Goal: Task Accomplishment & Management: Manage account settings

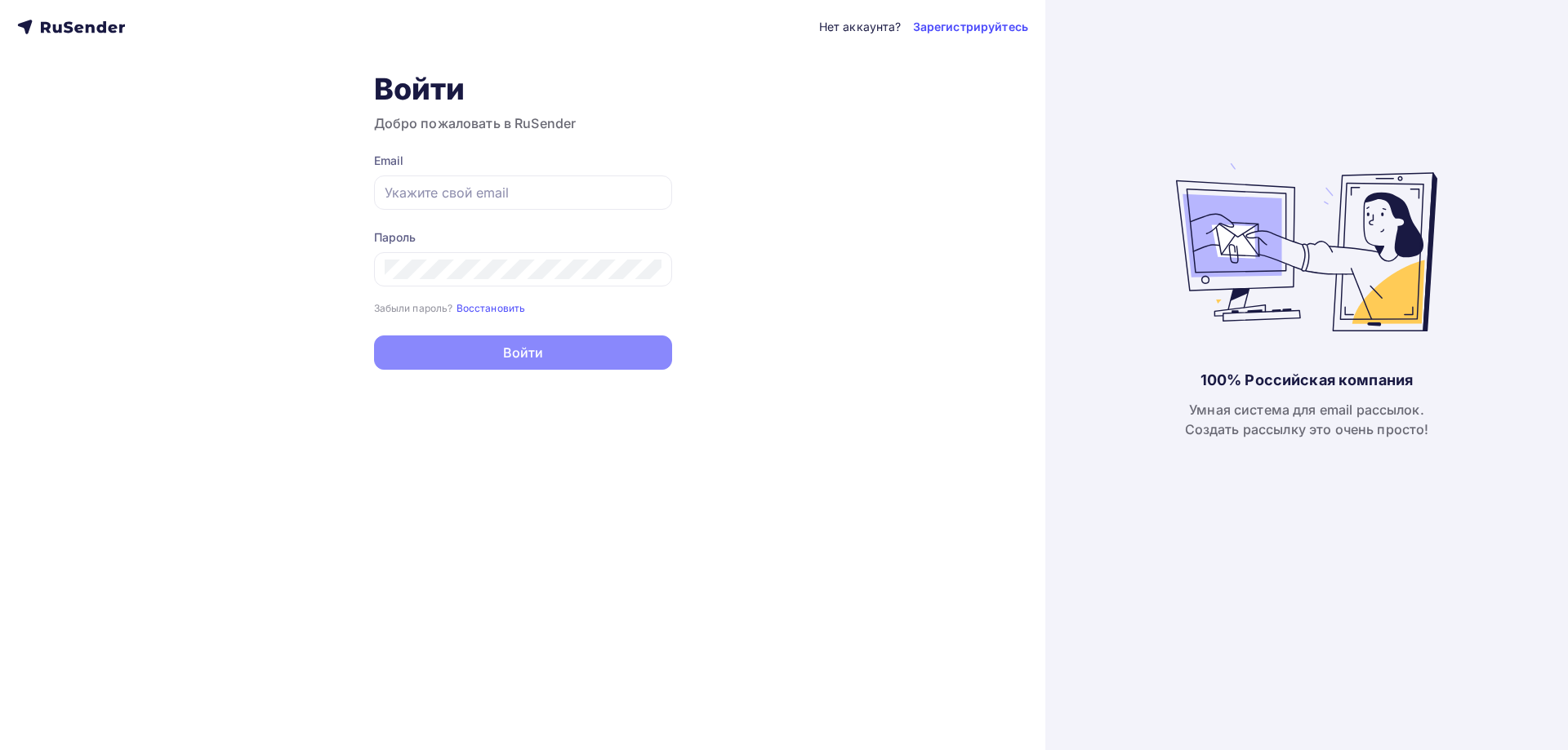
click at [457, 204] on div at bounding box center [523, 193] width 298 height 35
click at [454, 195] on input "text" at bounding box center [523, 192] width 277 height 20
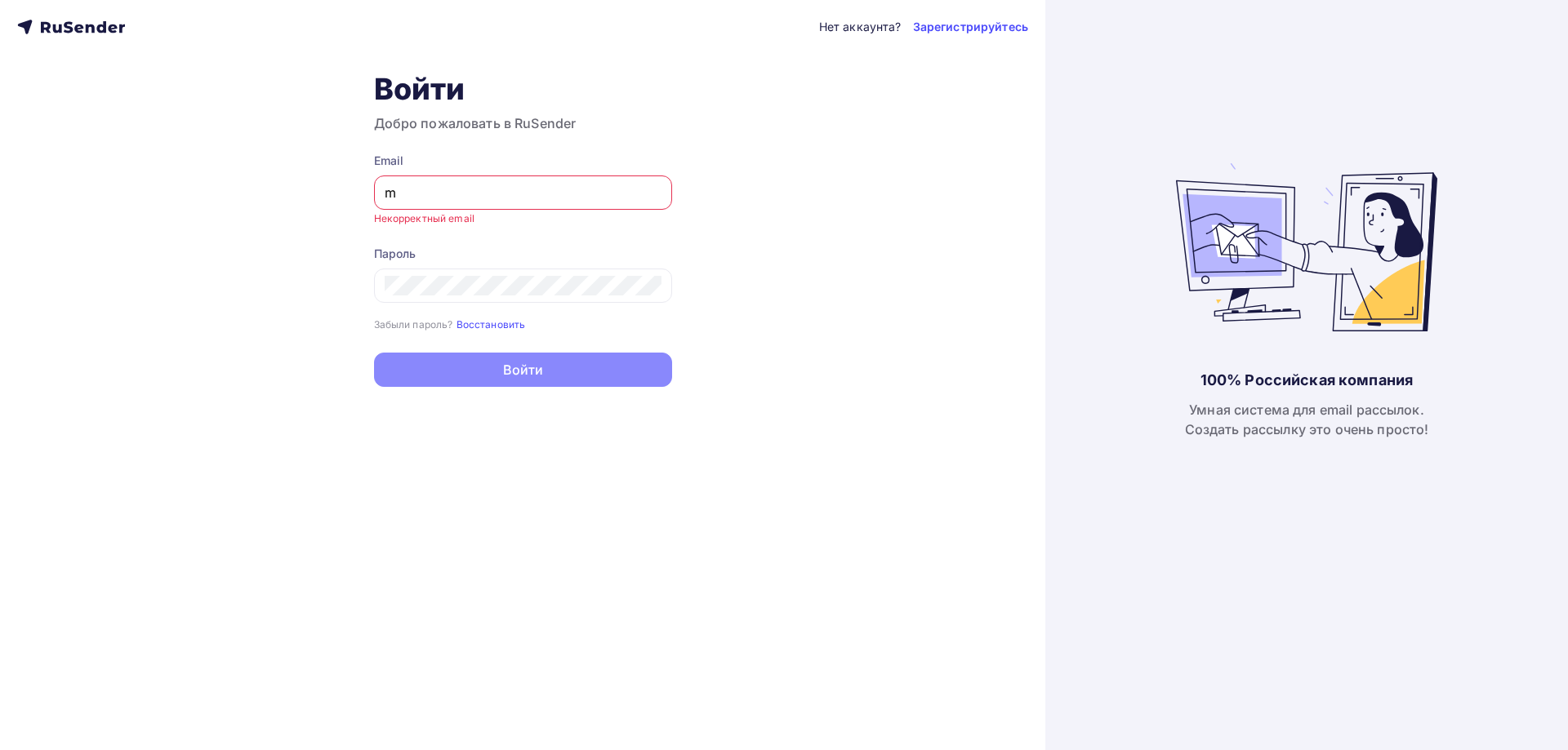
type input "[EMAIL_ADDRESS][DOMAIN_NAME]"
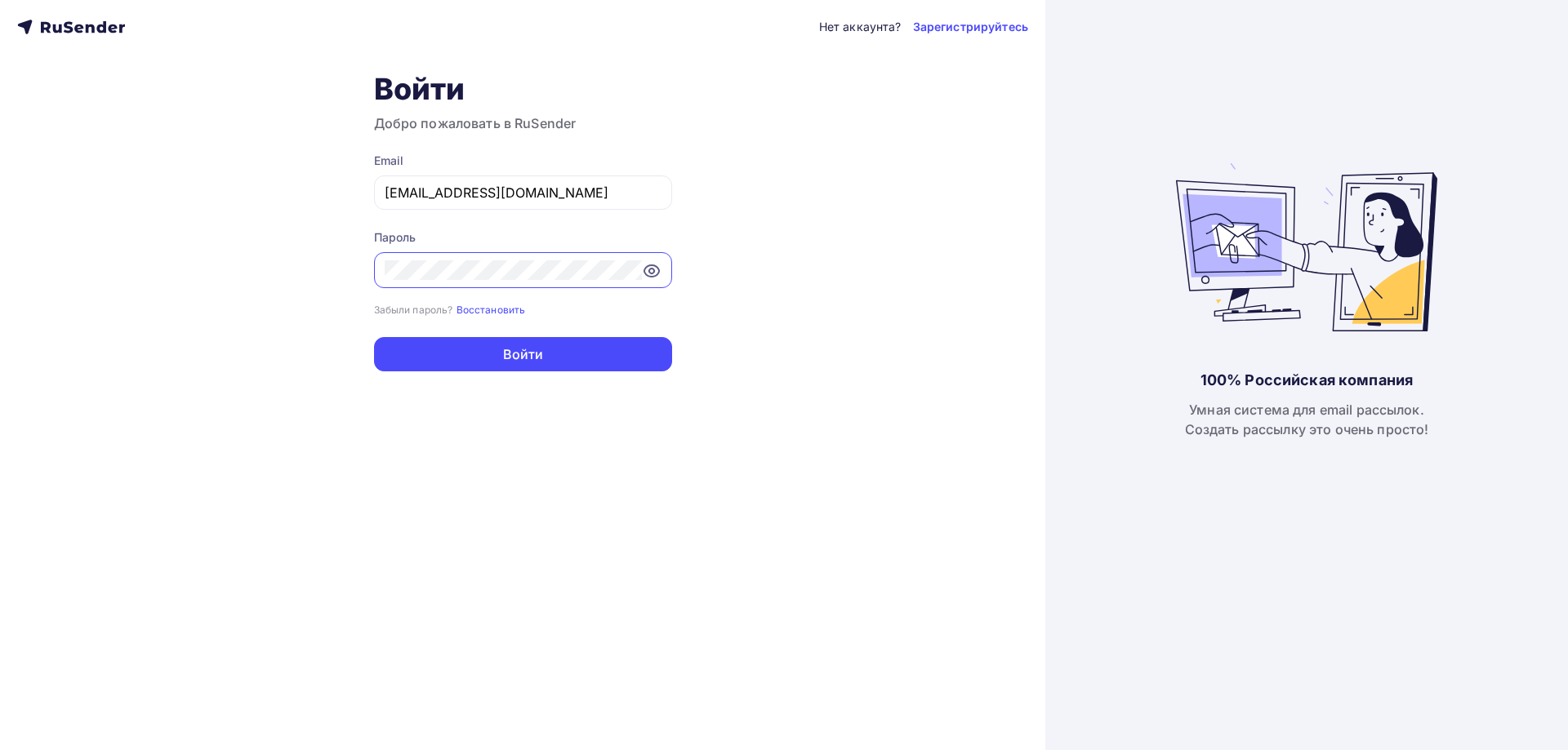
drag, startPoint x: 671, startPoint y: 267, endPoint x: 652, endPoint y: 272, distance: 19.6
click at [665, 268] on div at bounding box center [523, 269] width 298 height 36
drag, startPoint x: 652, startPoint y: 272, endPoint x: 543, endPoint y: 286, distance: 109.9
click at [651, 273] on icon at bounding box center [651, 271] width 5 height 5
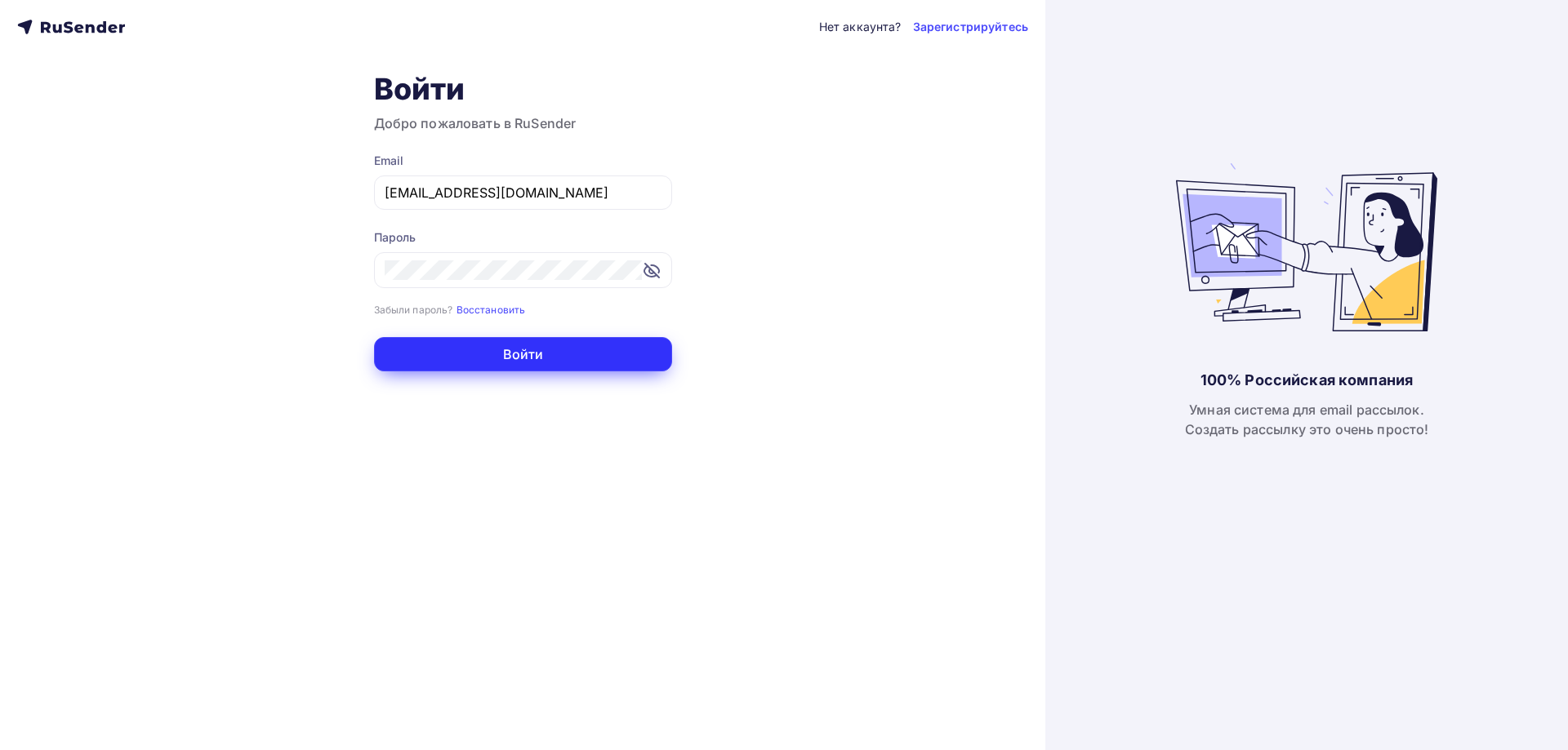
click at [461, 366] on button "Войти" at bounding box center [523, 354] width 298 height 35
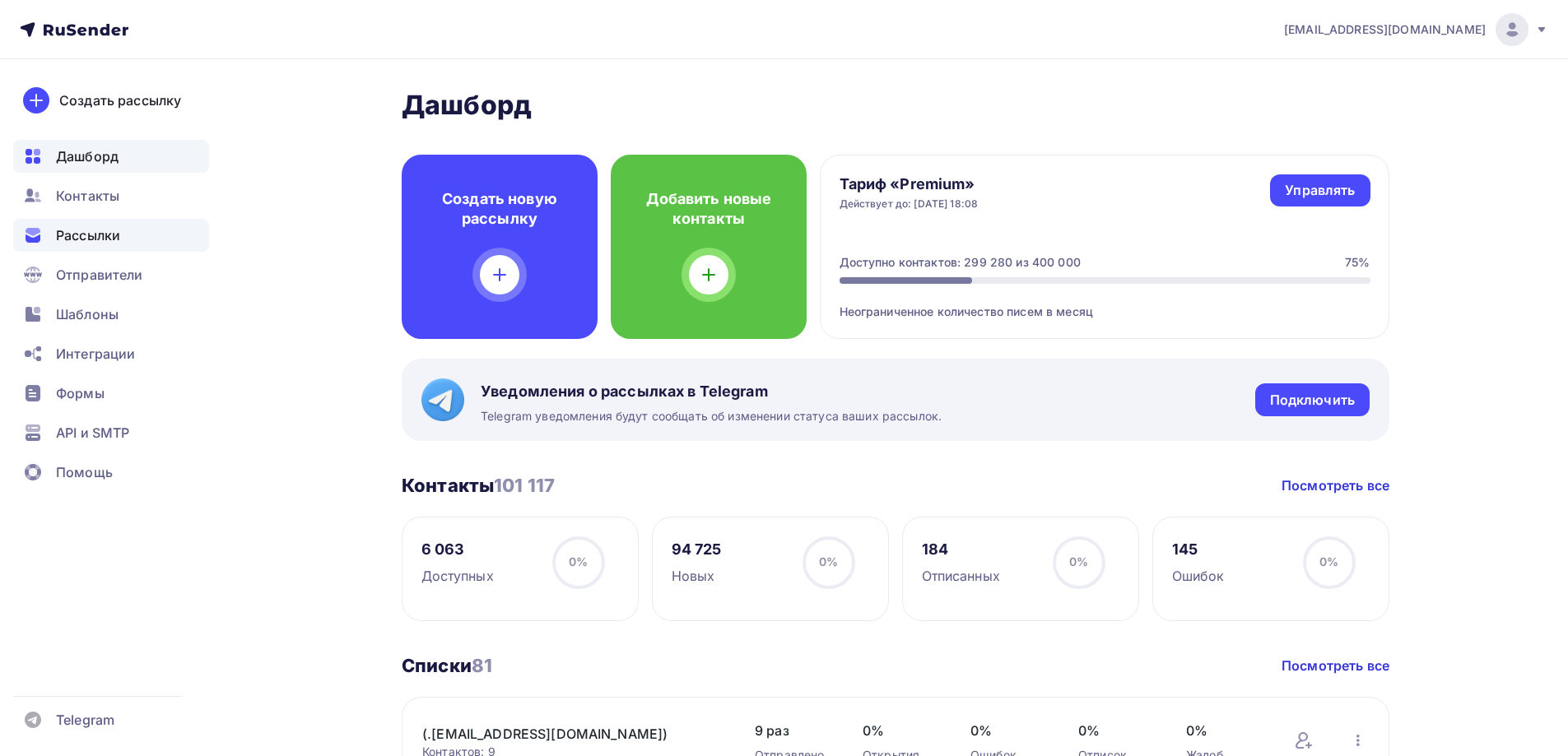
click at [80, 244] on span "Рассылки" at bounding box center [88, 235] width 65 height 20
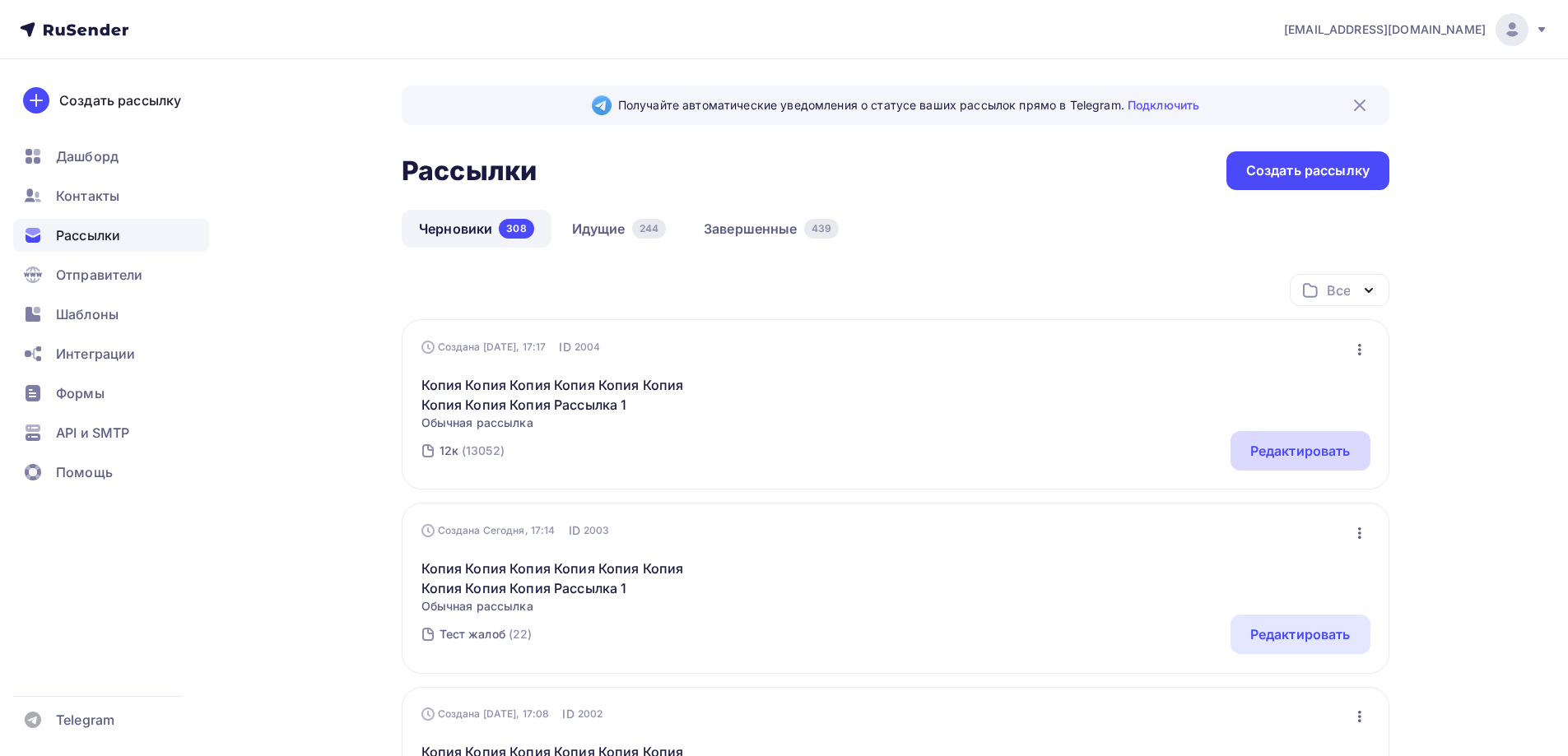
click at [1292, 468] on div "Редактировать" at bounding box center [1301, 450] width 140 height 39
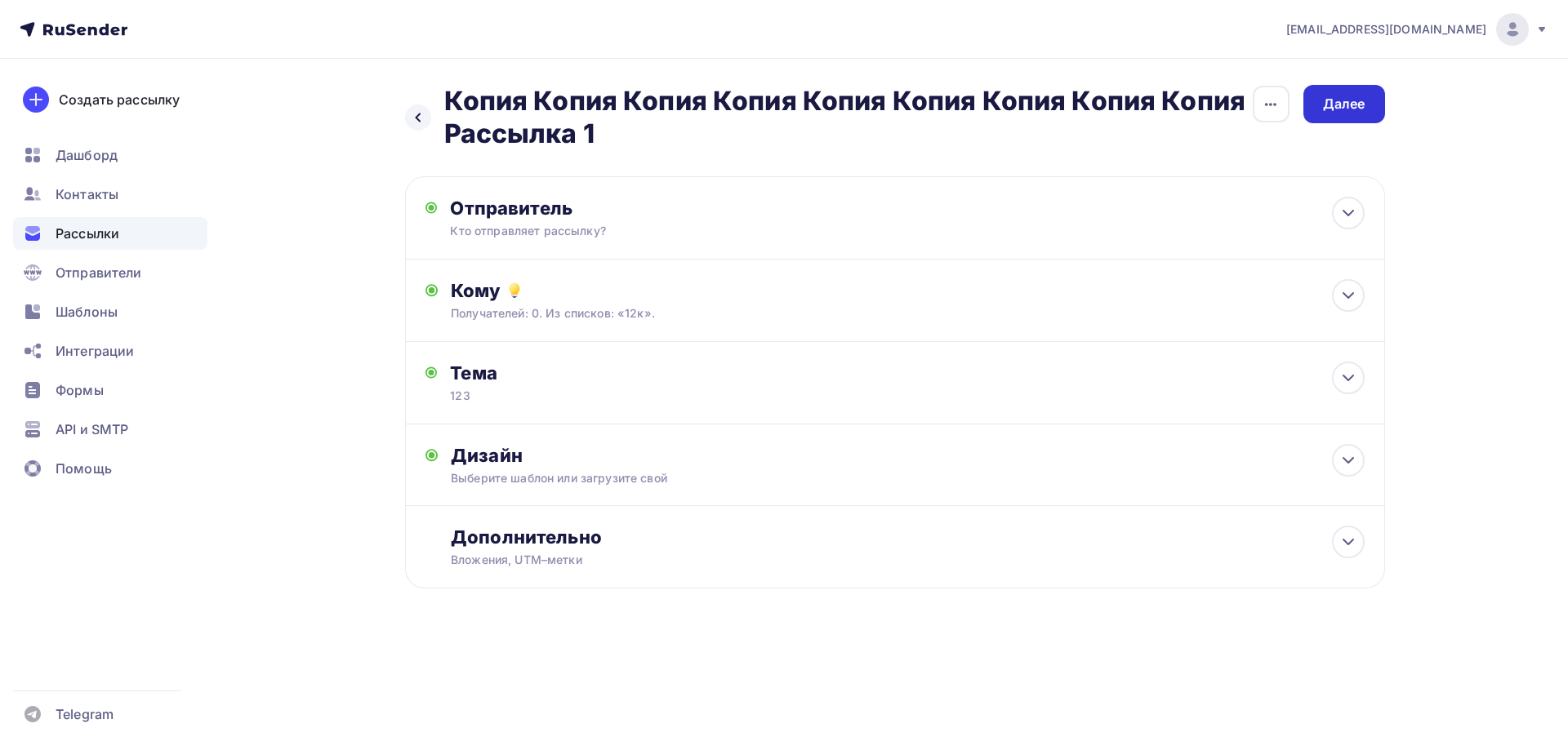
click at [1339, 107] on div "Далее" at bounding box center [1344, 104] width 42 height 19
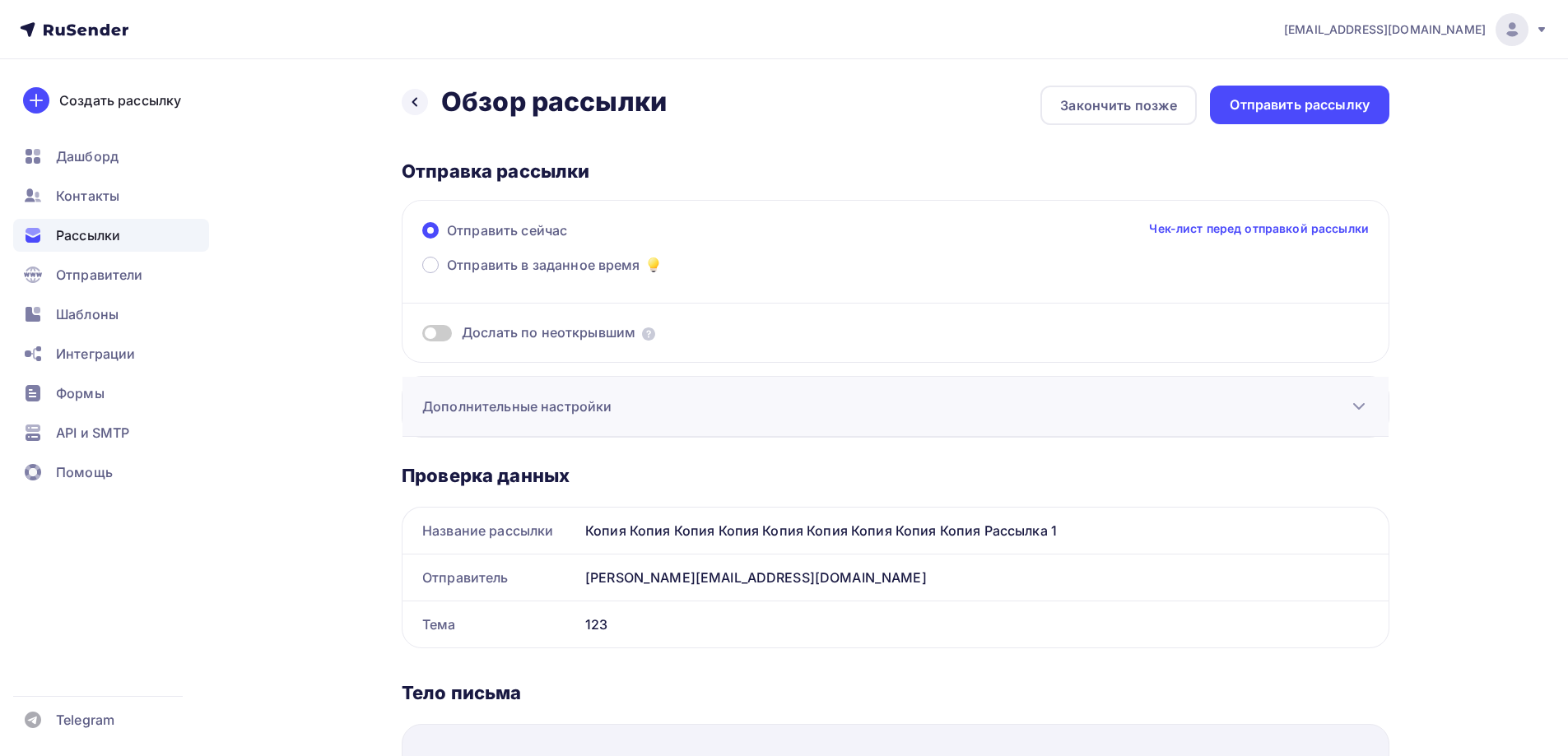
click at [612, 407] on div "Дополнительные настройки" at bounding box center [896, 407] width 987 height 60
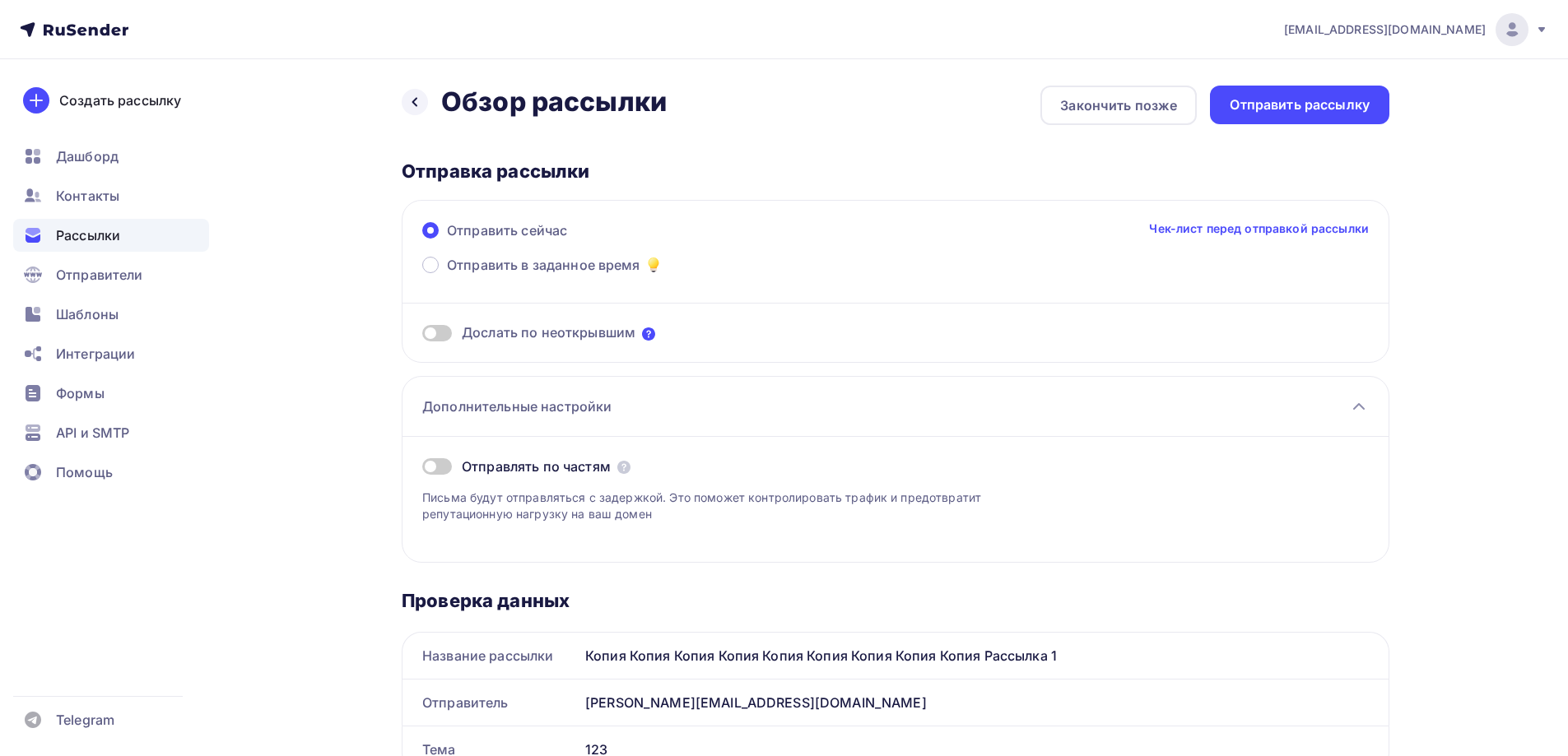
click at [653, 336] on icon at bounding box center [648, 333] width 13 height 13
click at [650, 334] on icon at bounding box center [648, 333] width 13 height 13
click at [650, 333] on icon at bounding box center [648, 333] width 13 height 13
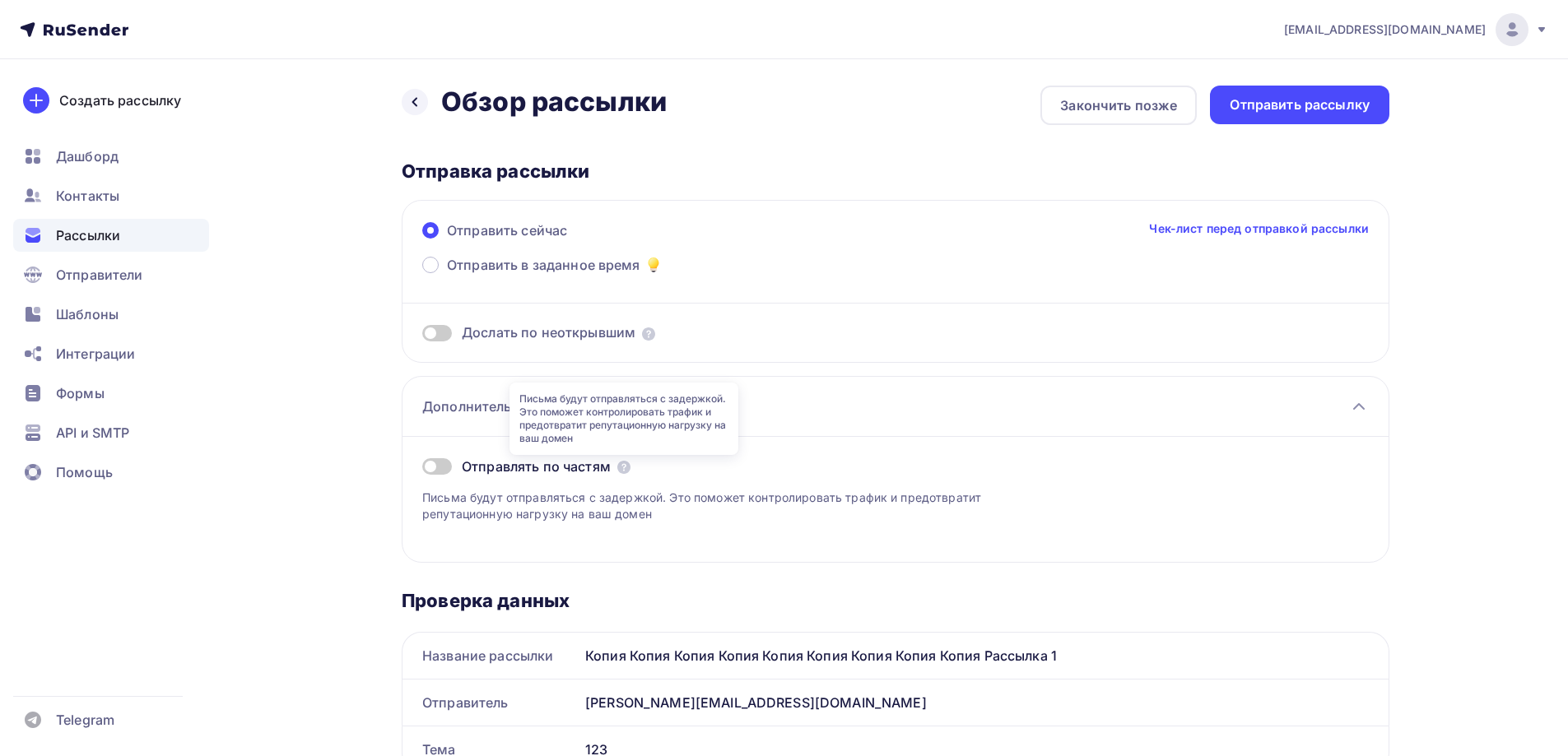
click at [616, 421] on div "Письма будут отправляться с задержкой. Это поможет контролировать трафик и пред…" at bounding box center [624, 418] width 229 height 72
click at [650, 338] on icon at bounding box center [648, 333] width 13 height 13
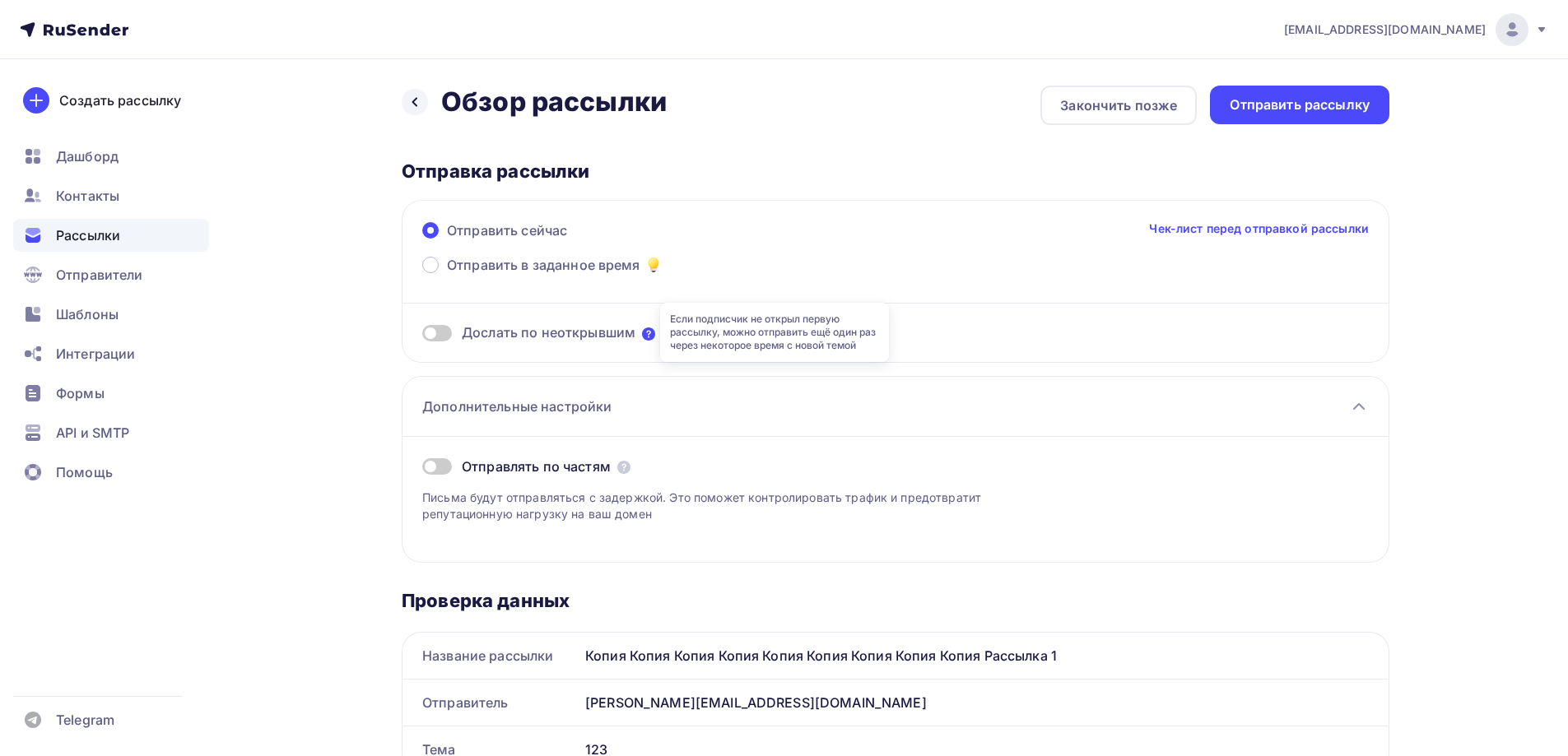
click at [650, 338] on icon at bounding box center [648, 333] width 13 height 13
click at [654, 328] on icon at bounding box center [648, 333] width 13 height 13
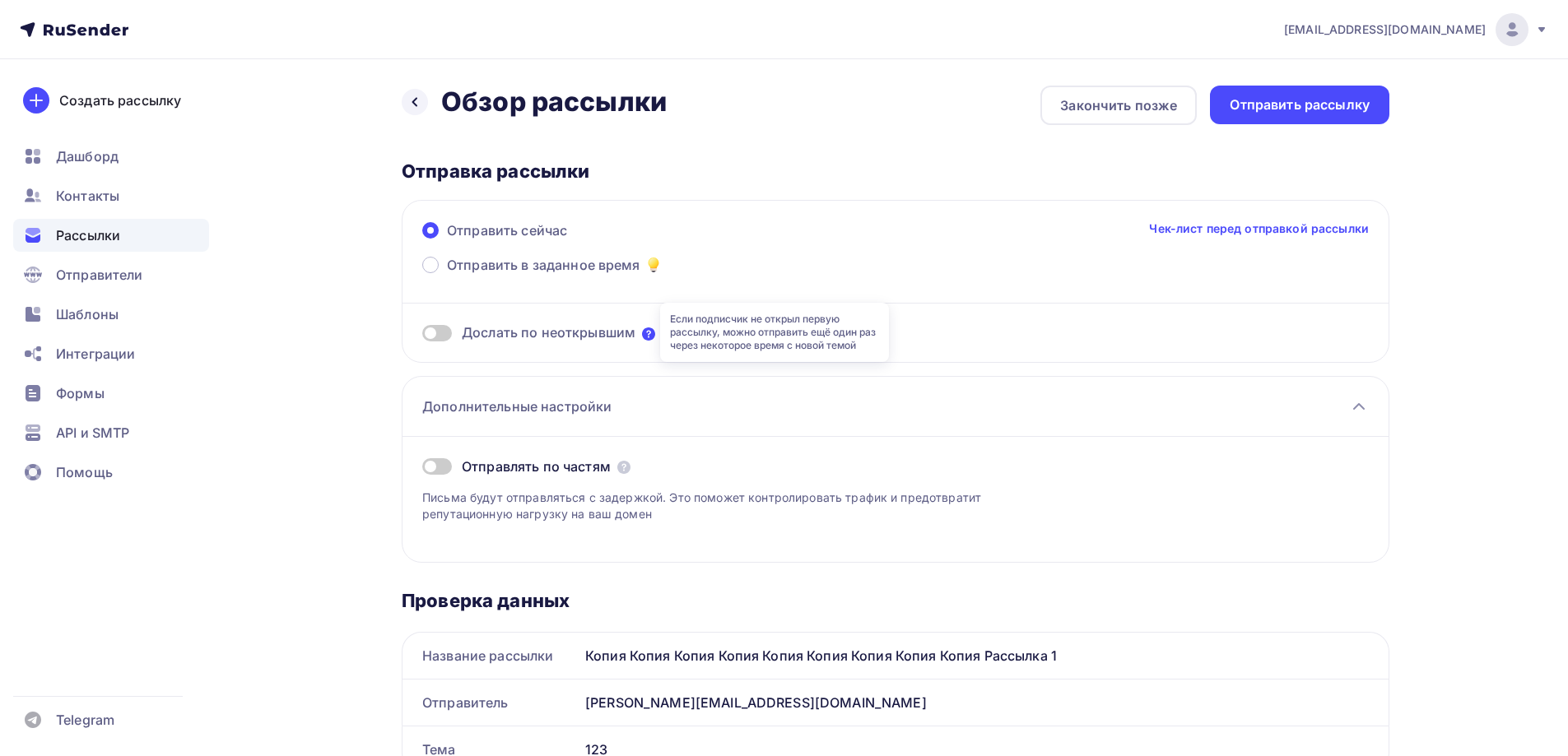
click at [654, 328] on icon at bounding box center [648, 333] width 13 height 13
click at [653, 328] on icon at bounding box center [648, 333] width 13 height 13
click at [643, 337] on icon at bounding box center [648, 333] width 13 height 13
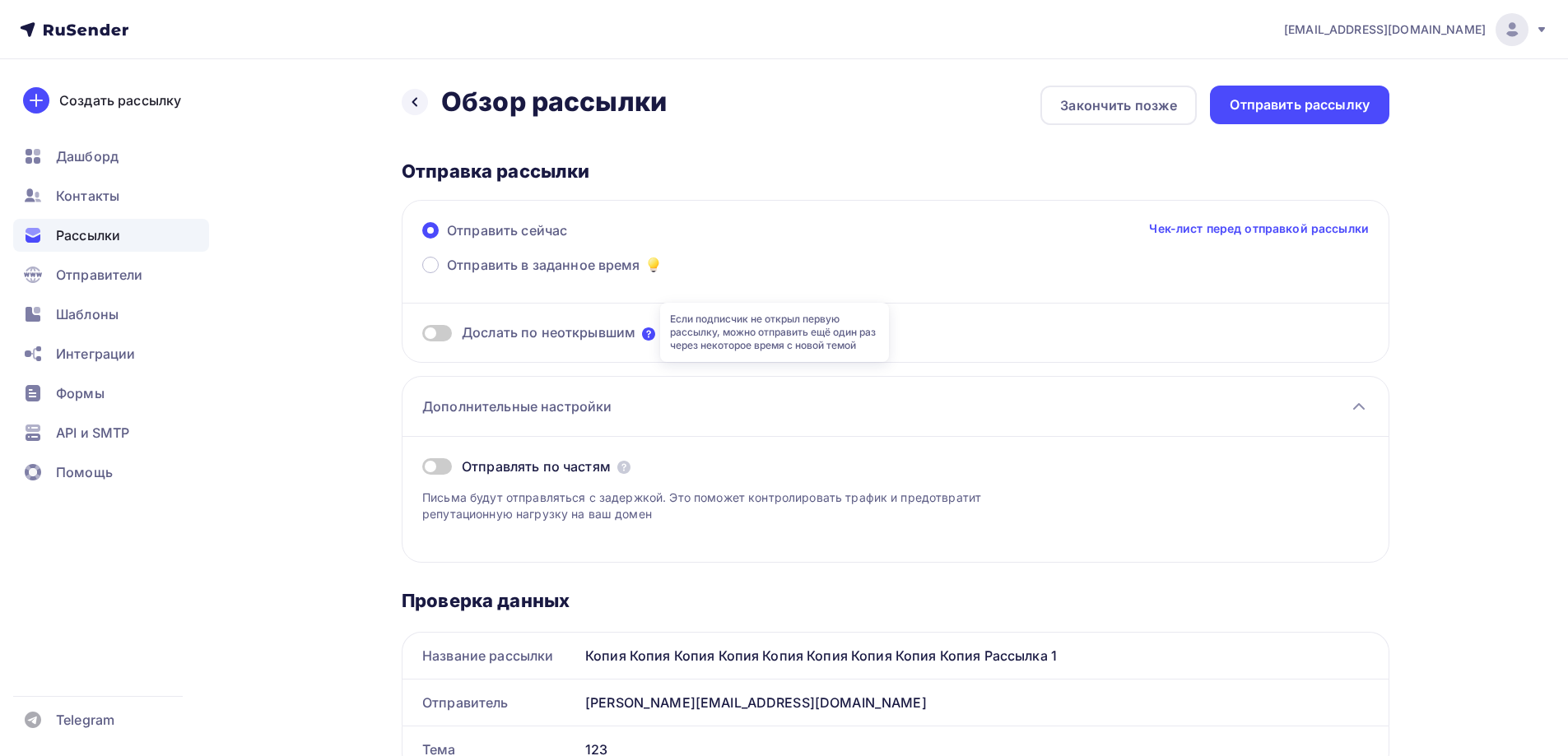
click at [643, 337] on icon at bounding box center [648, 333] width 13 height 13
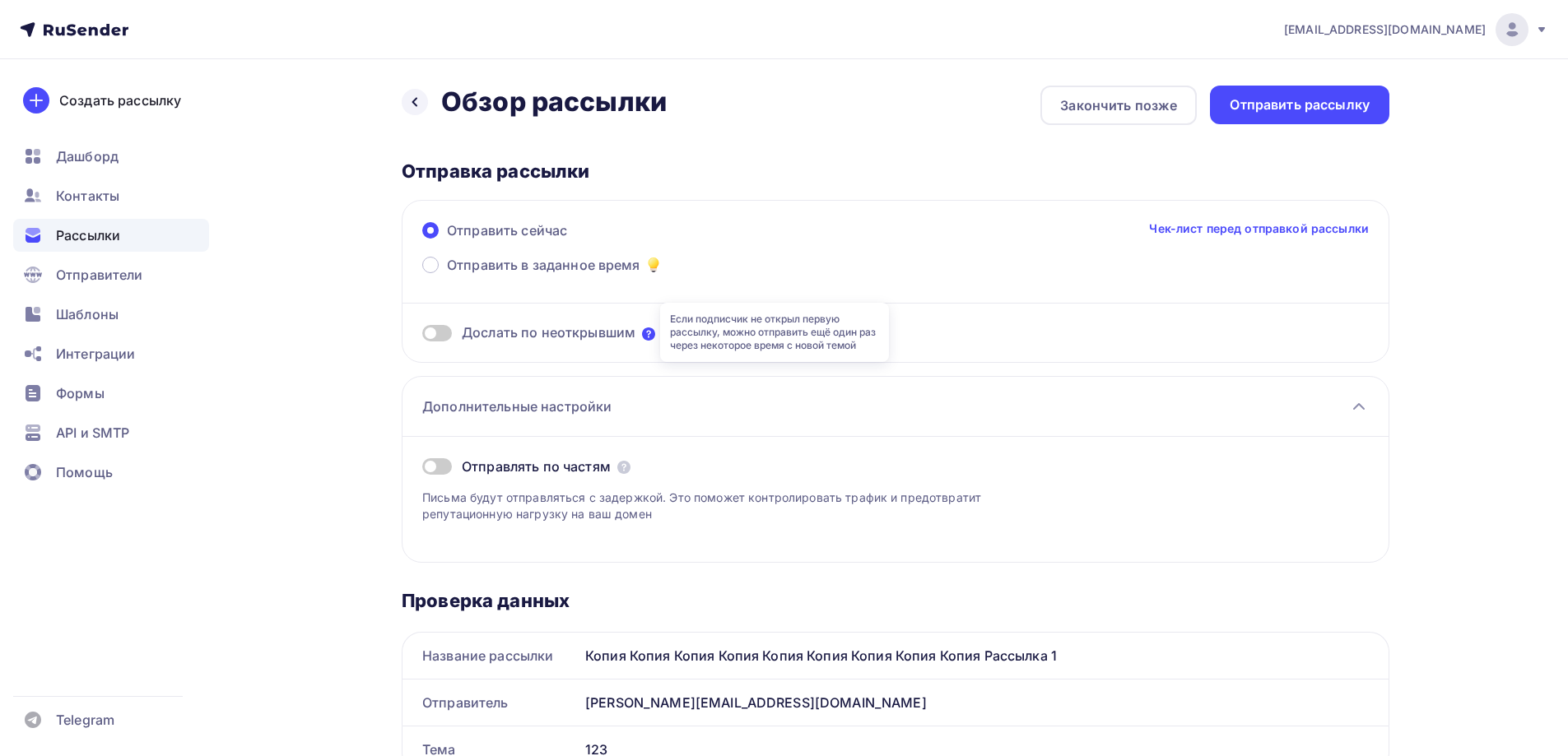
click at [643, 337] on icon at bounding box center [648, 333] width 13 height 13
click at [646, 335] on icon at bounding box center [648, 333] width 13 height 13
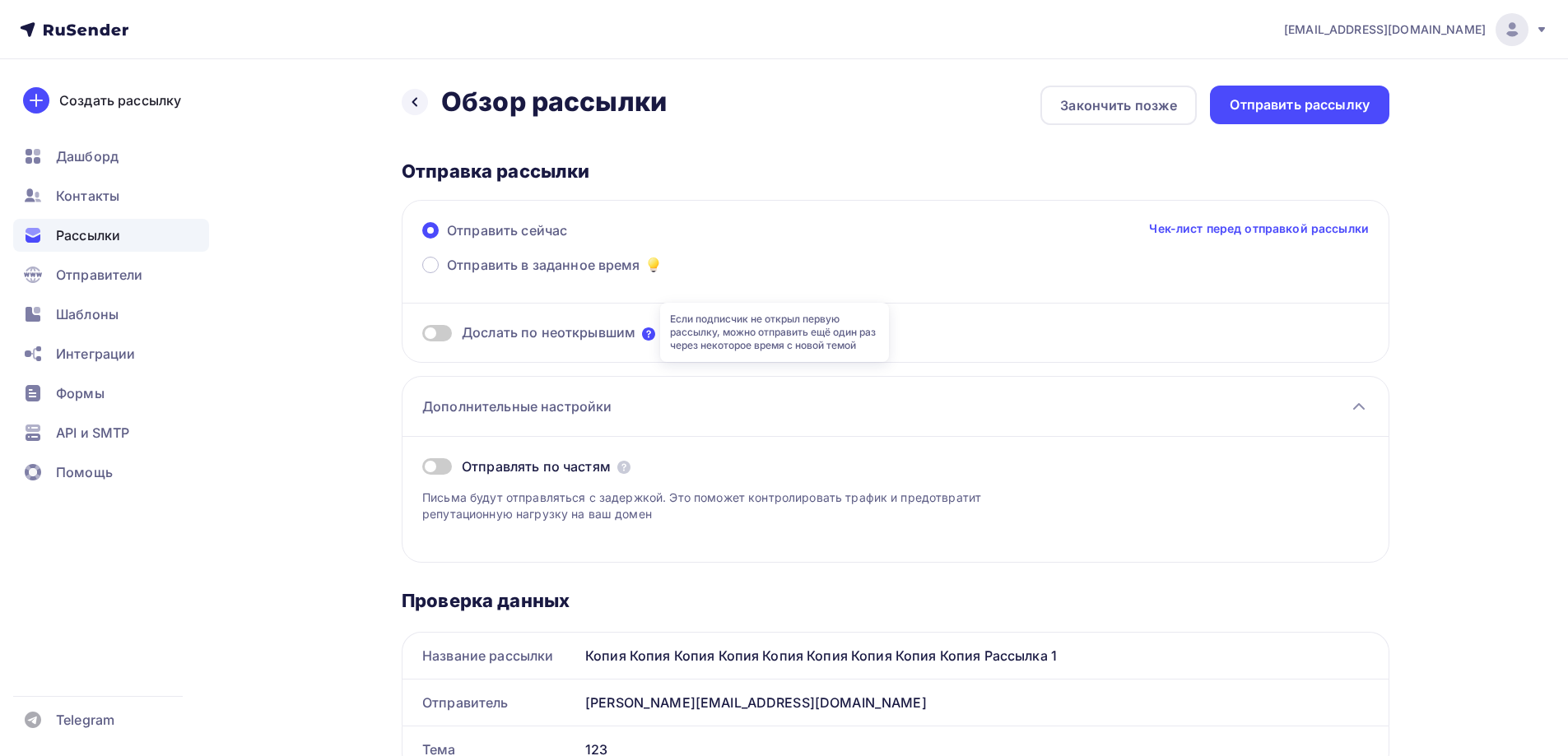
click at [645, 333] on icon at bounding box center [648, 333] width 13 height 13
click at [96, 226] on span "Рассылки" at bounding box center [88, 235] width 65 height 20
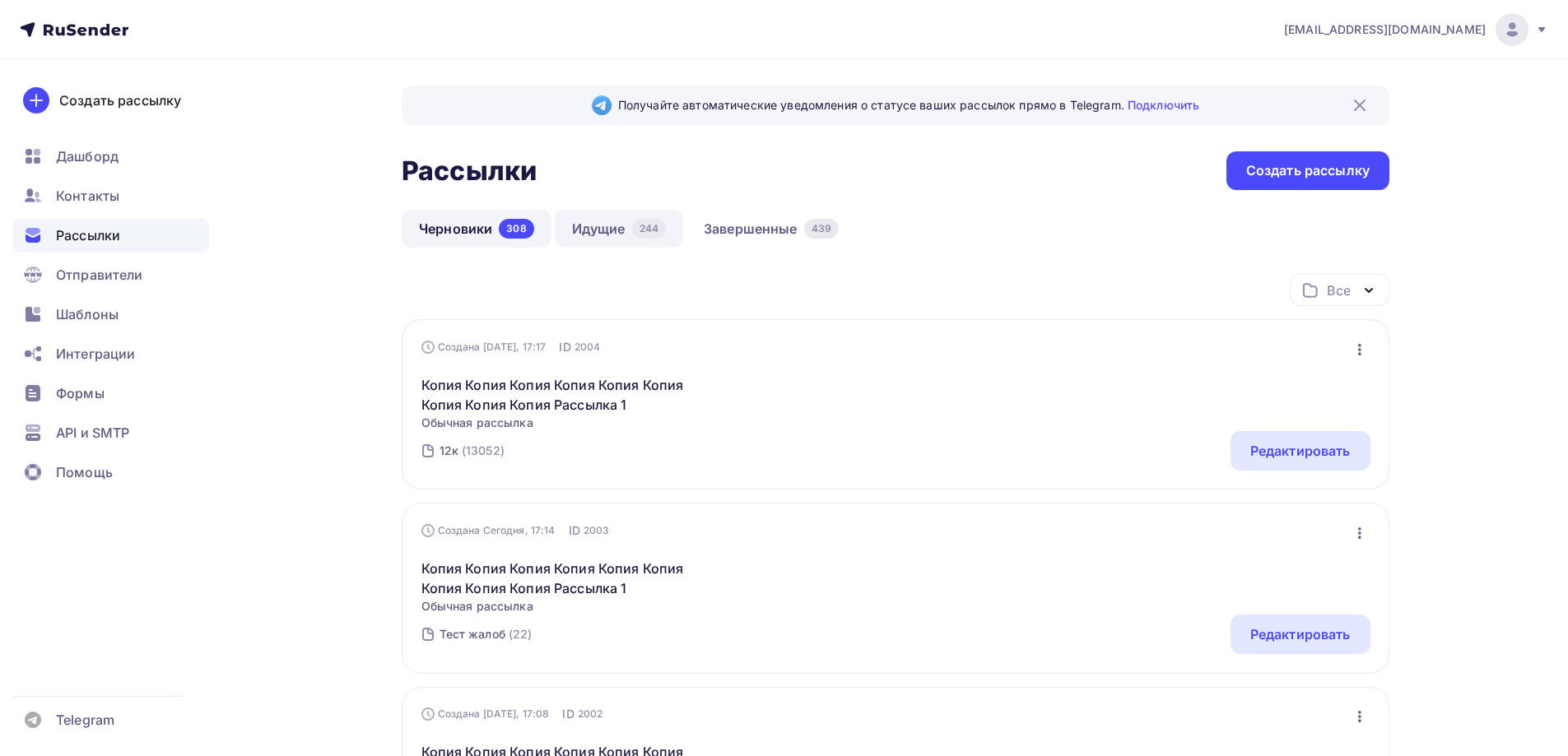
click at [594, 240] on link "Идущие 244" at bounding box center [618, 228] width 128 height 38
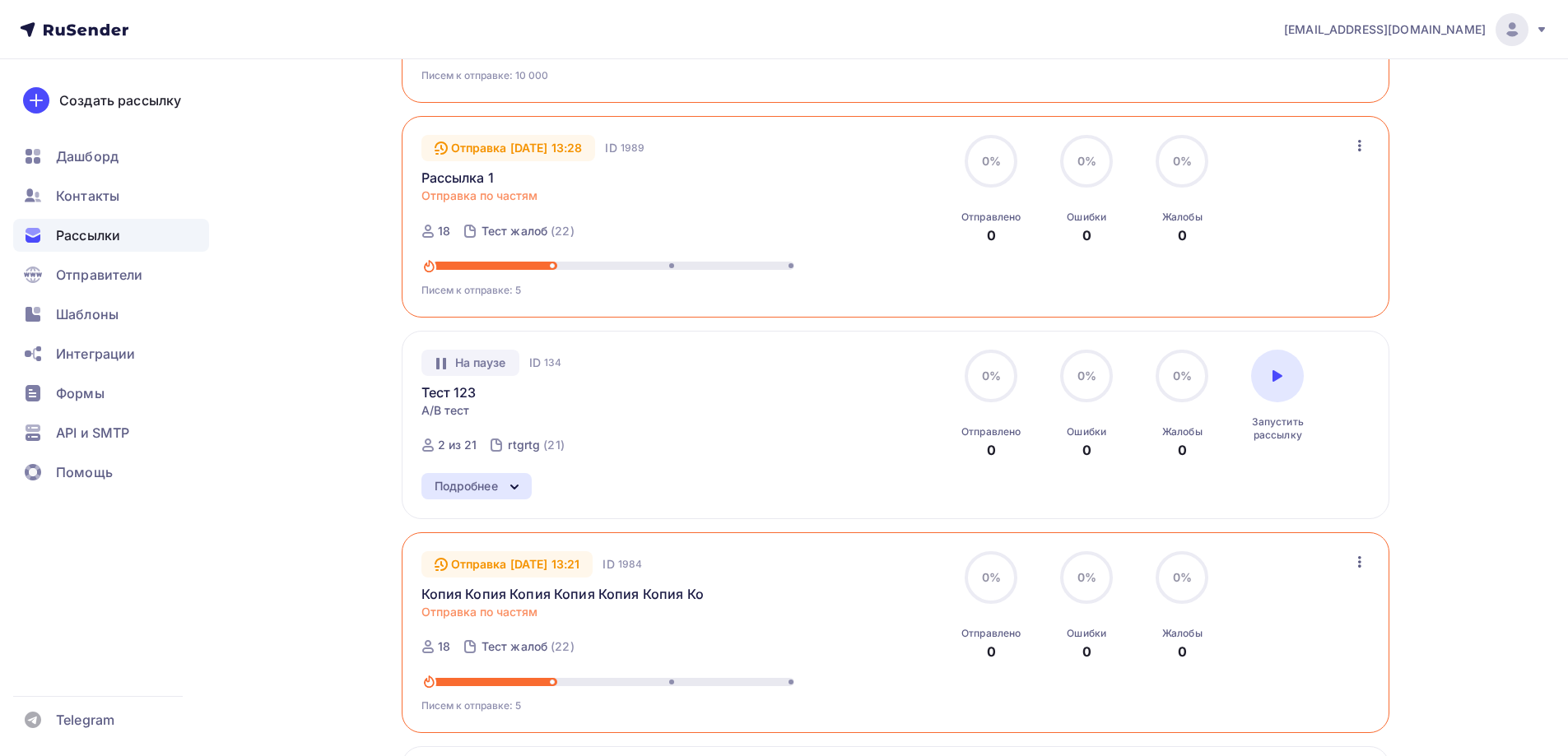
scroll to position [1481, 0]
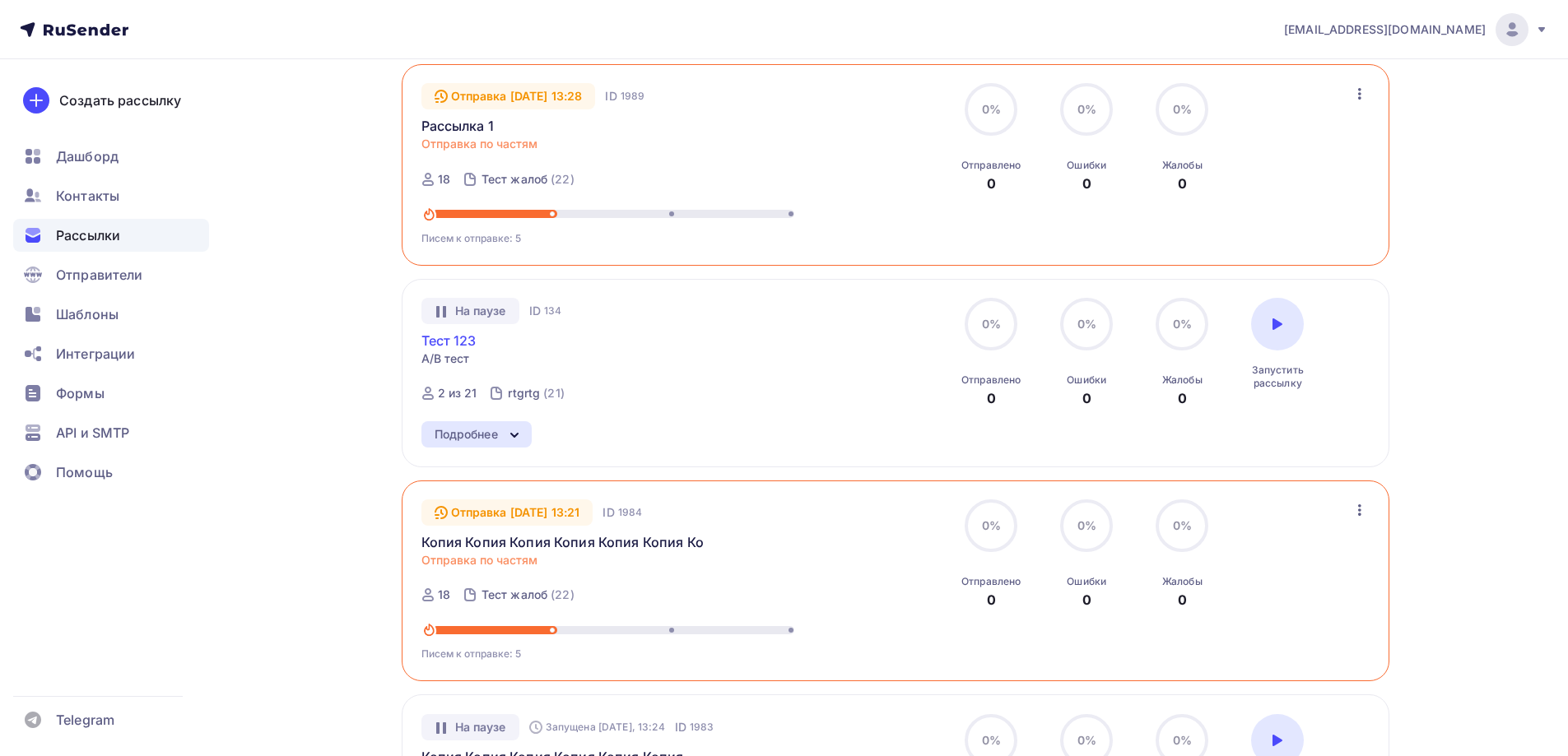
click at [444, 349] on link "Тест 123" at bounding box center [449, 340] width 55 height 20
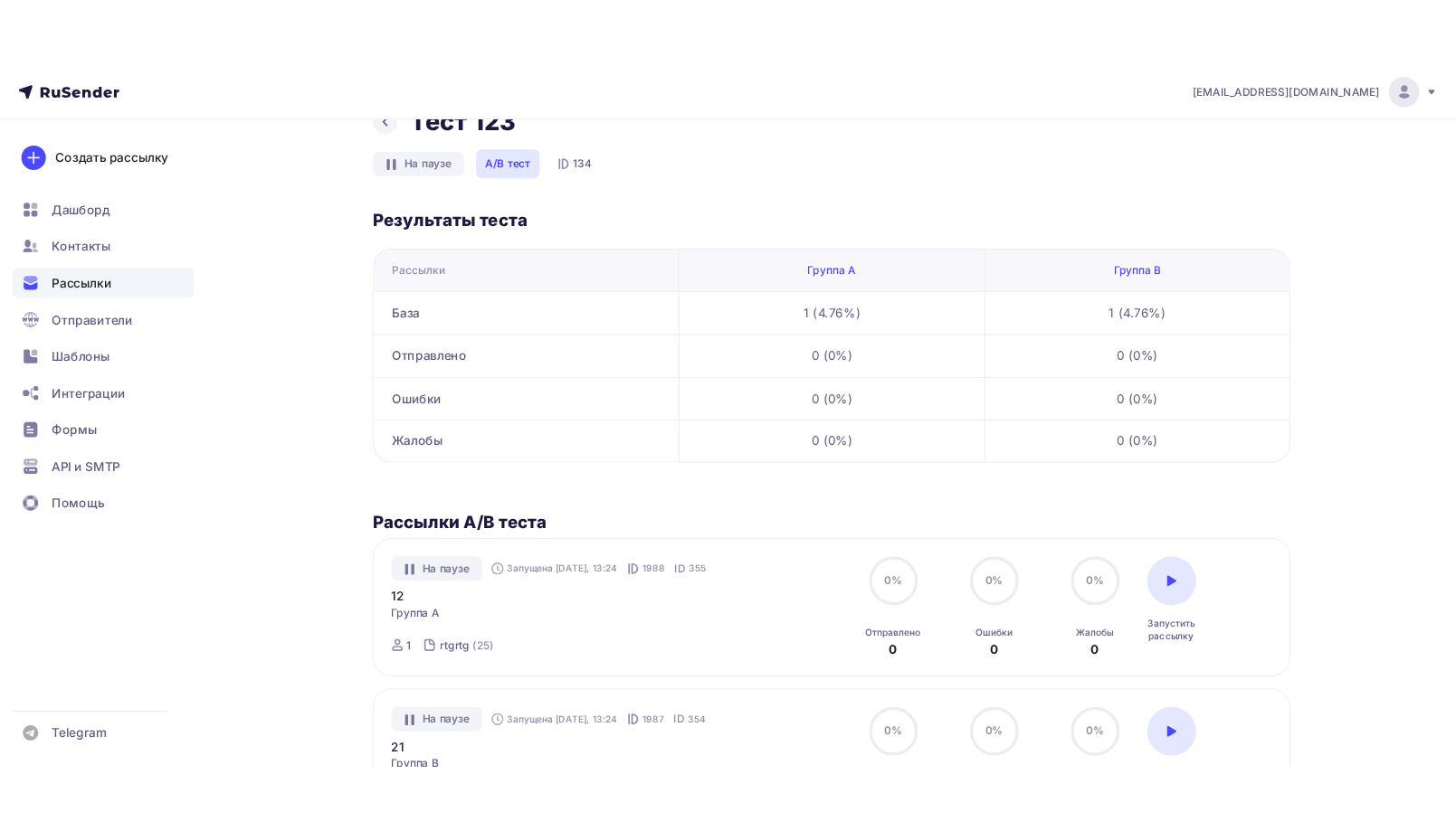
scroll to position [202, 0]
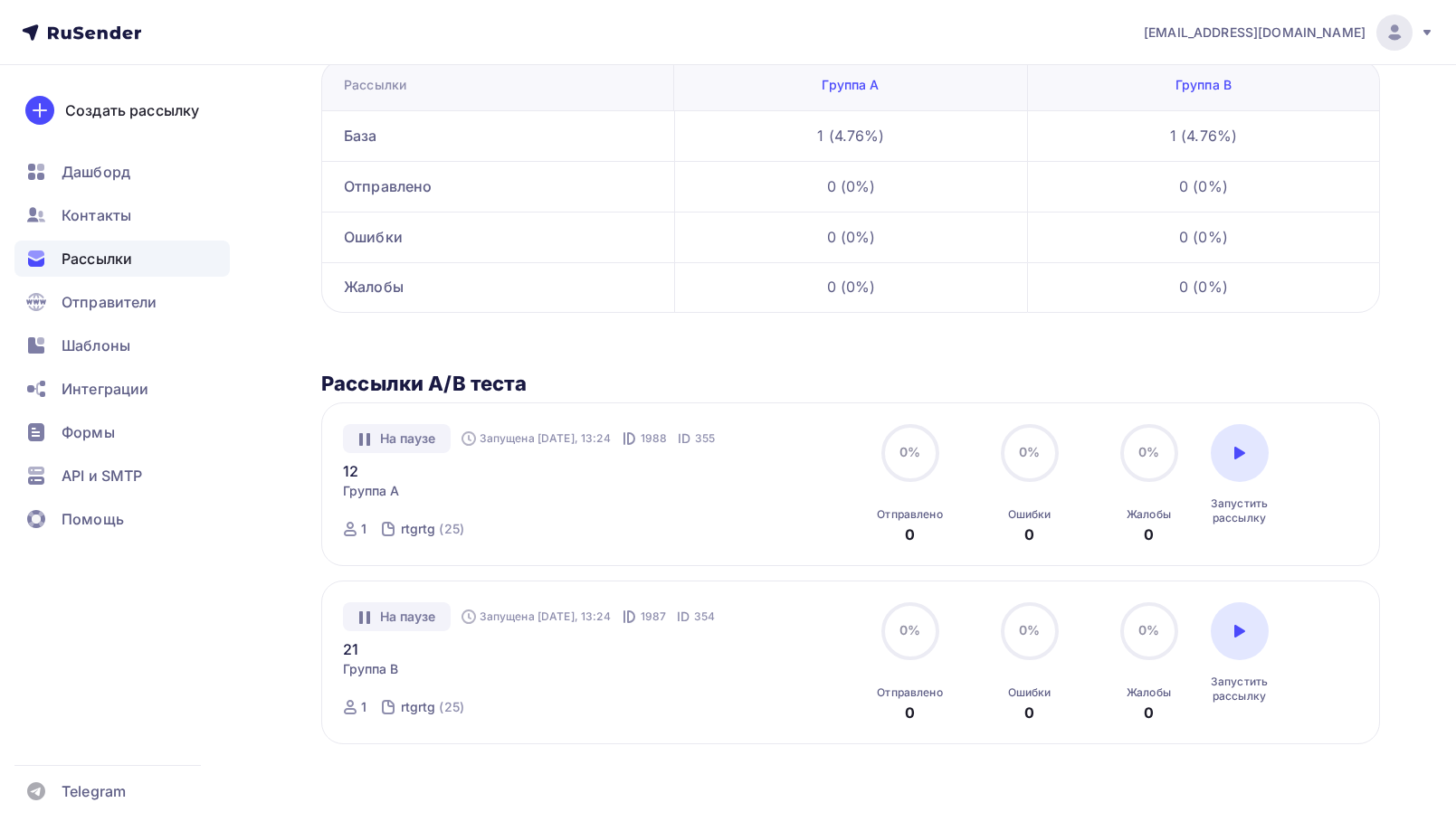
click at [50, 257] on div "Рассылки" at bounding box center [122, 259] width 215 height 36
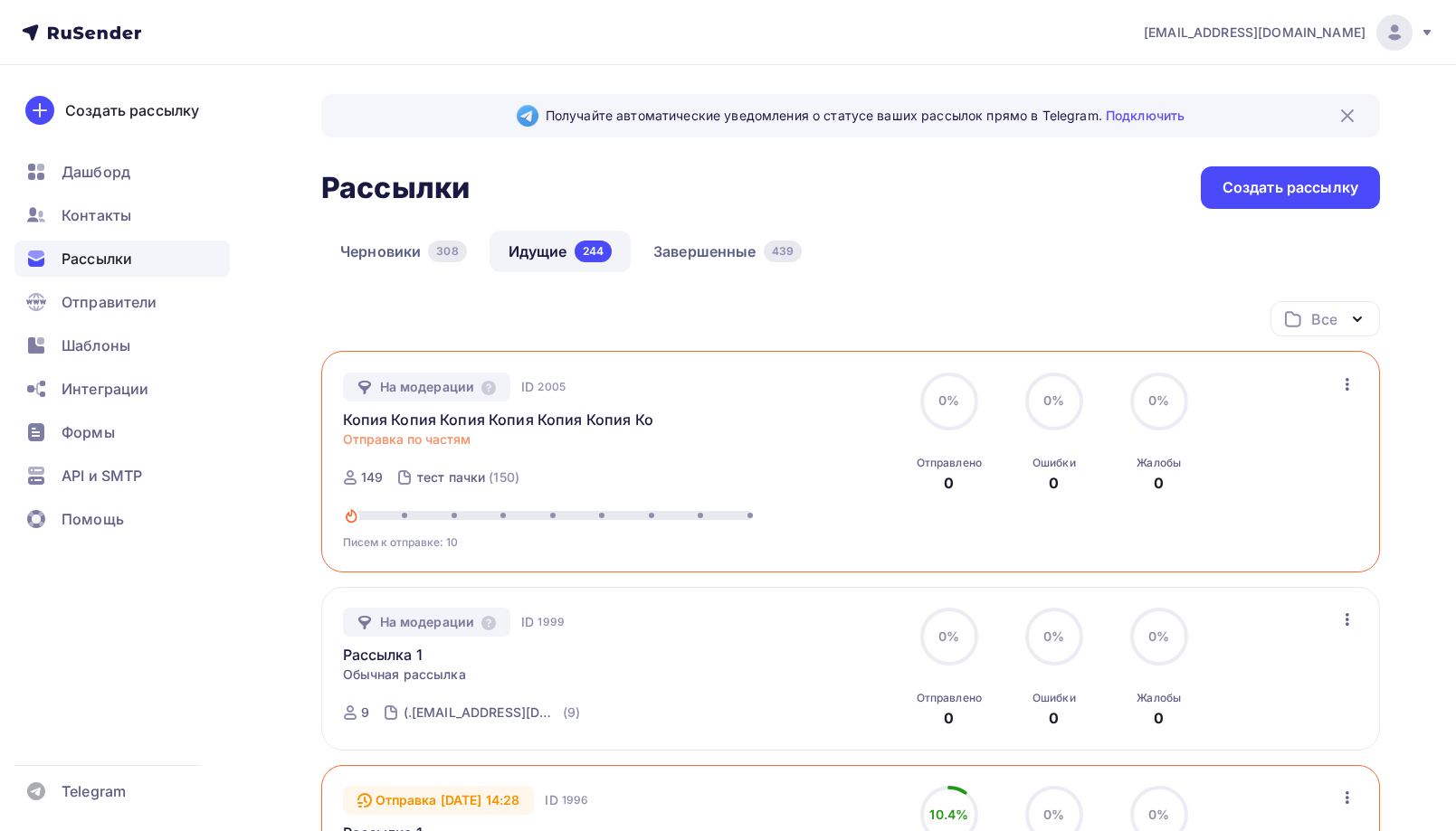
click at [1331, 397] on div "На модерации ID 2005 Копия Копия Копия Копия Копия Копия Копия Копия Копия Расс…" at bounding box center [850, 462] width 1016 height 179
click at [1340, 388] on icon "button" at bounding box center [1348, 384] width 22 height 22
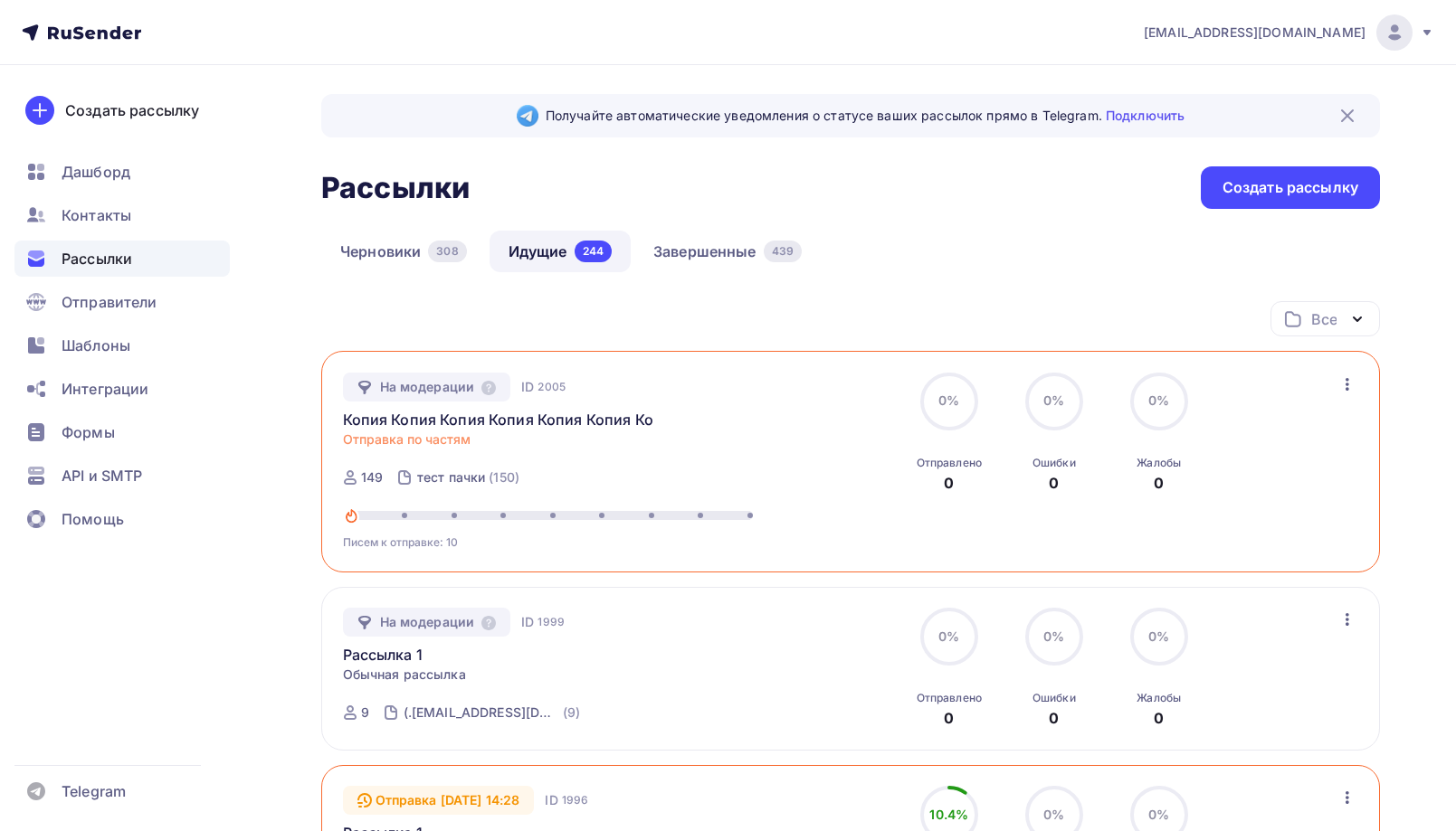
click at [1340, 388] on icon "button" at bounding box center [1348, 384] width 22 height 22
click at [1282, 429] on div "Изменить лимиты" at bounding box center [1265, 431] width 180 height 22
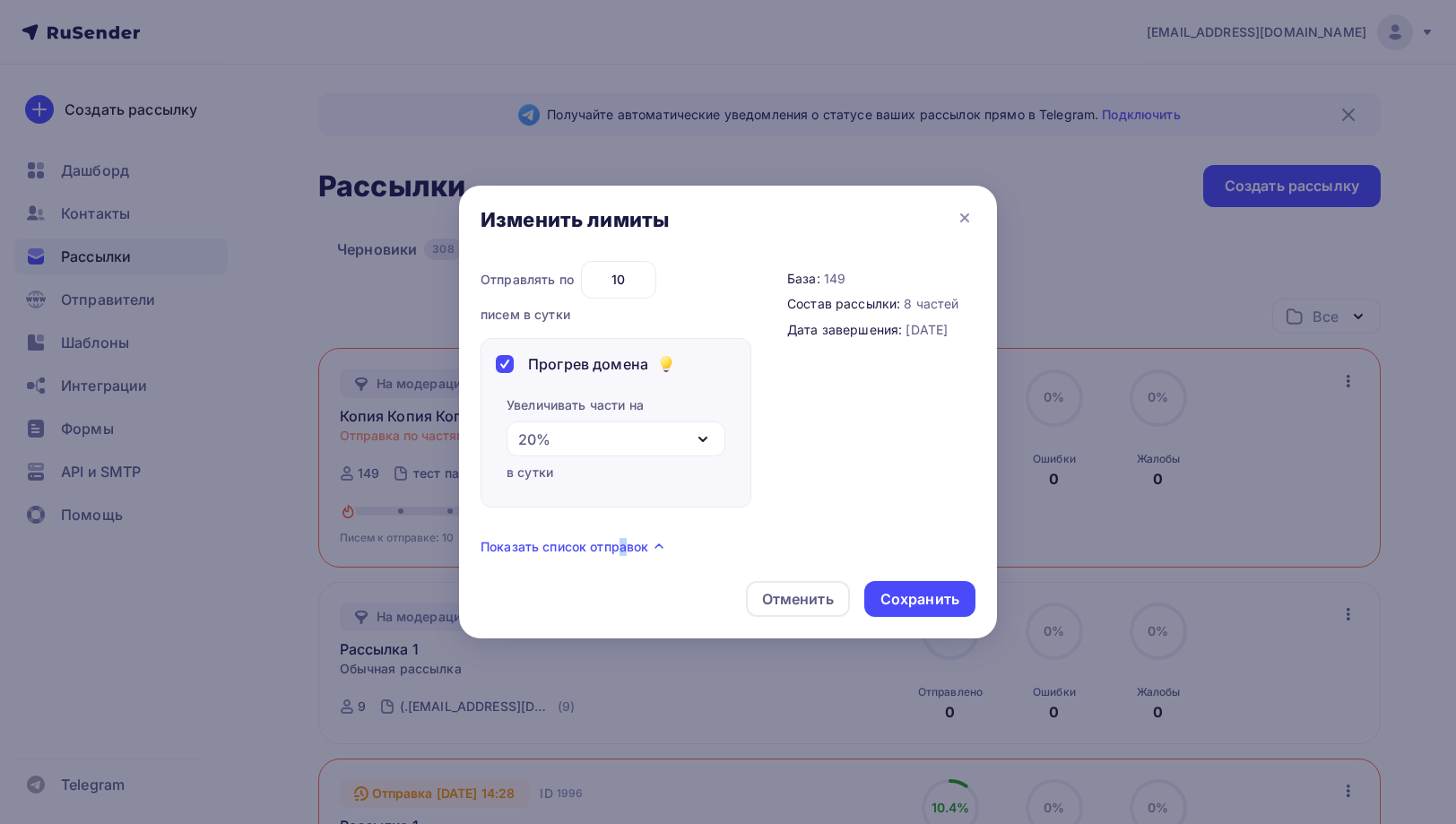
click at [622, 550] on span "Показать список отправок" at bounding box center [564, 547] width 167 height 18
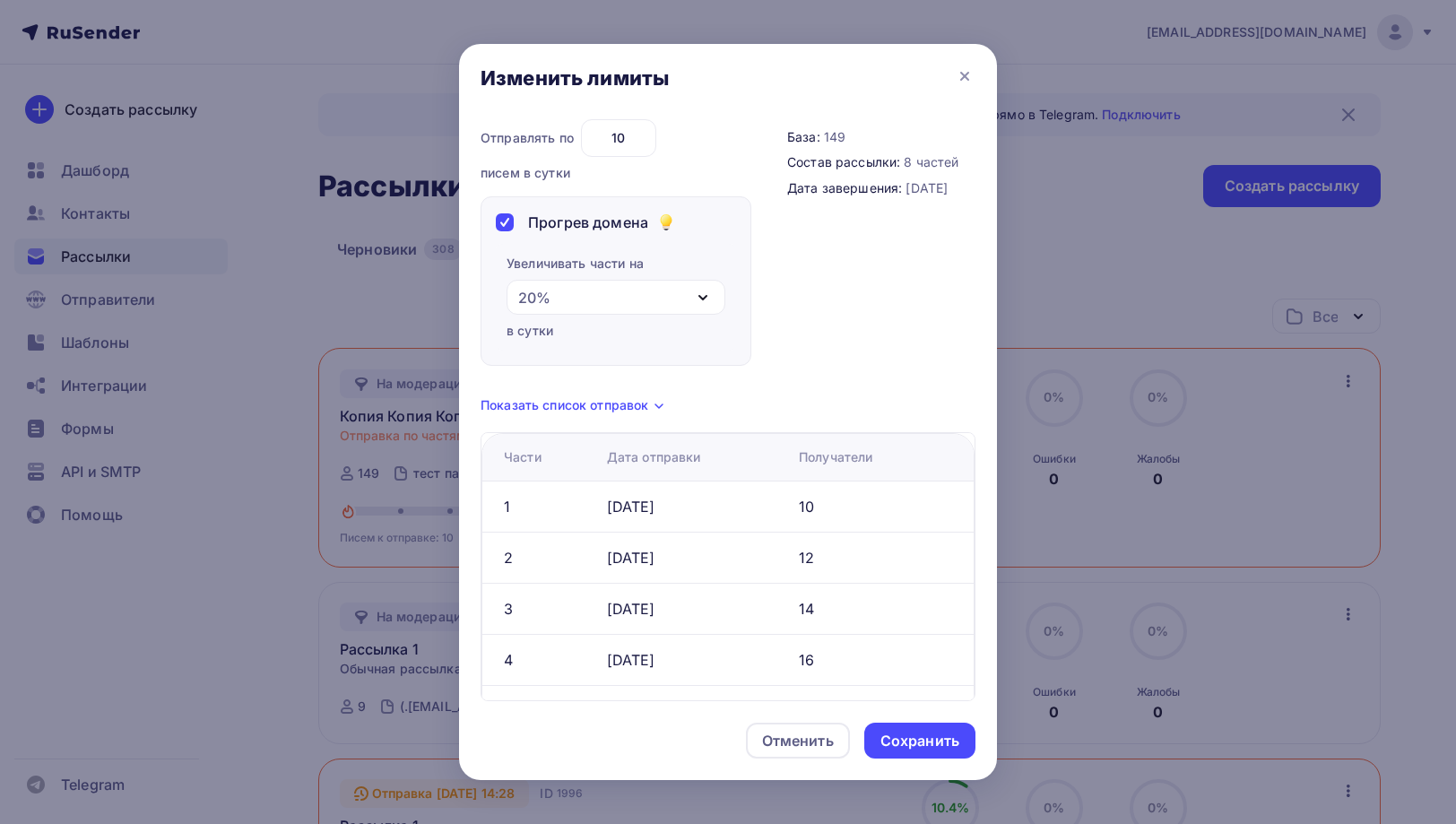
drag, startPoint x: 730, startPoint y: 597, endPoint x: 876, endPoint y: 578, distance: 147.2
drag, startPoint x: 787, startPoint y: 584, endPoint x: 702, endPoint y: 583, distance: 85.0
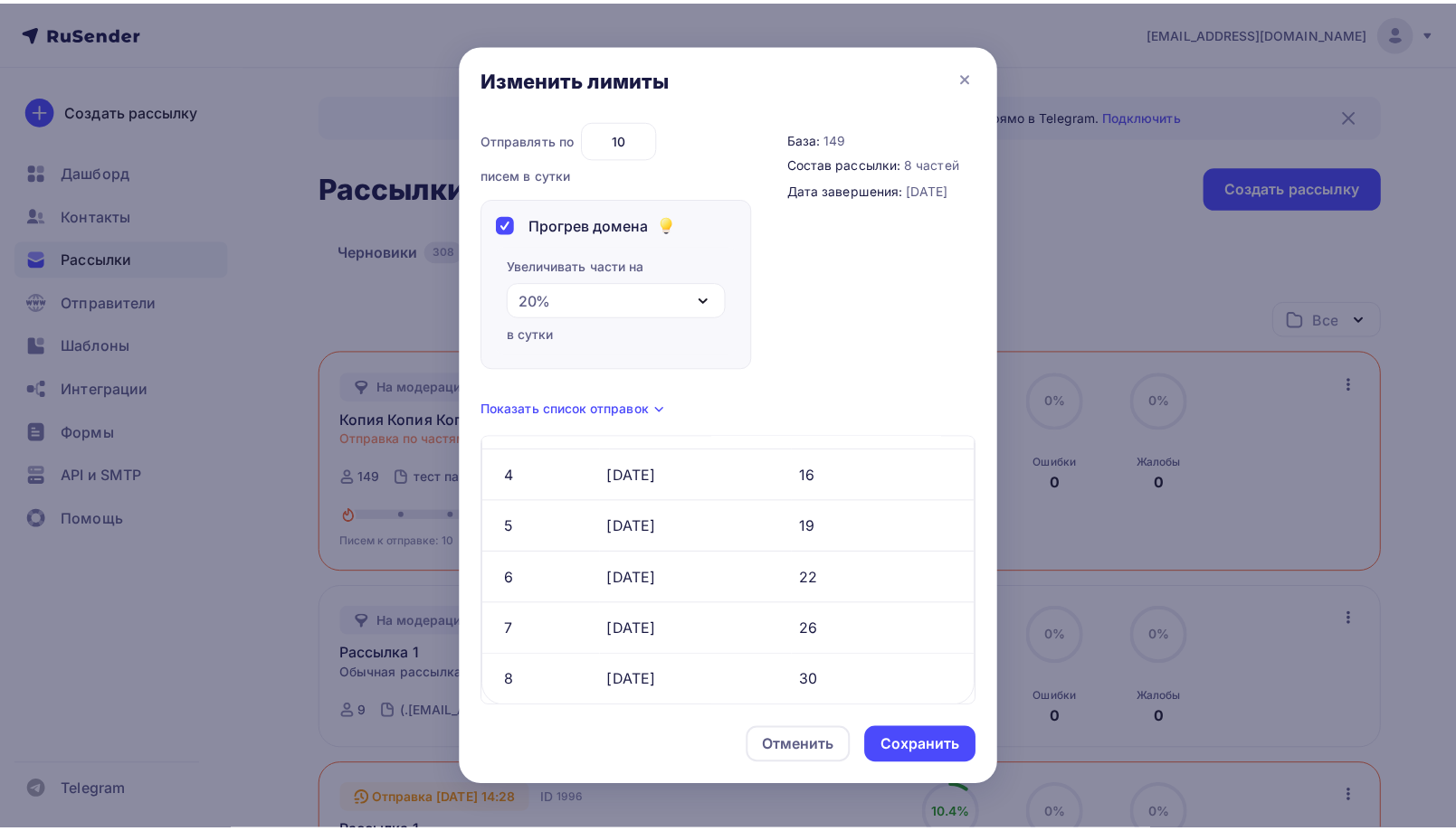
scroll to position [192, 0]
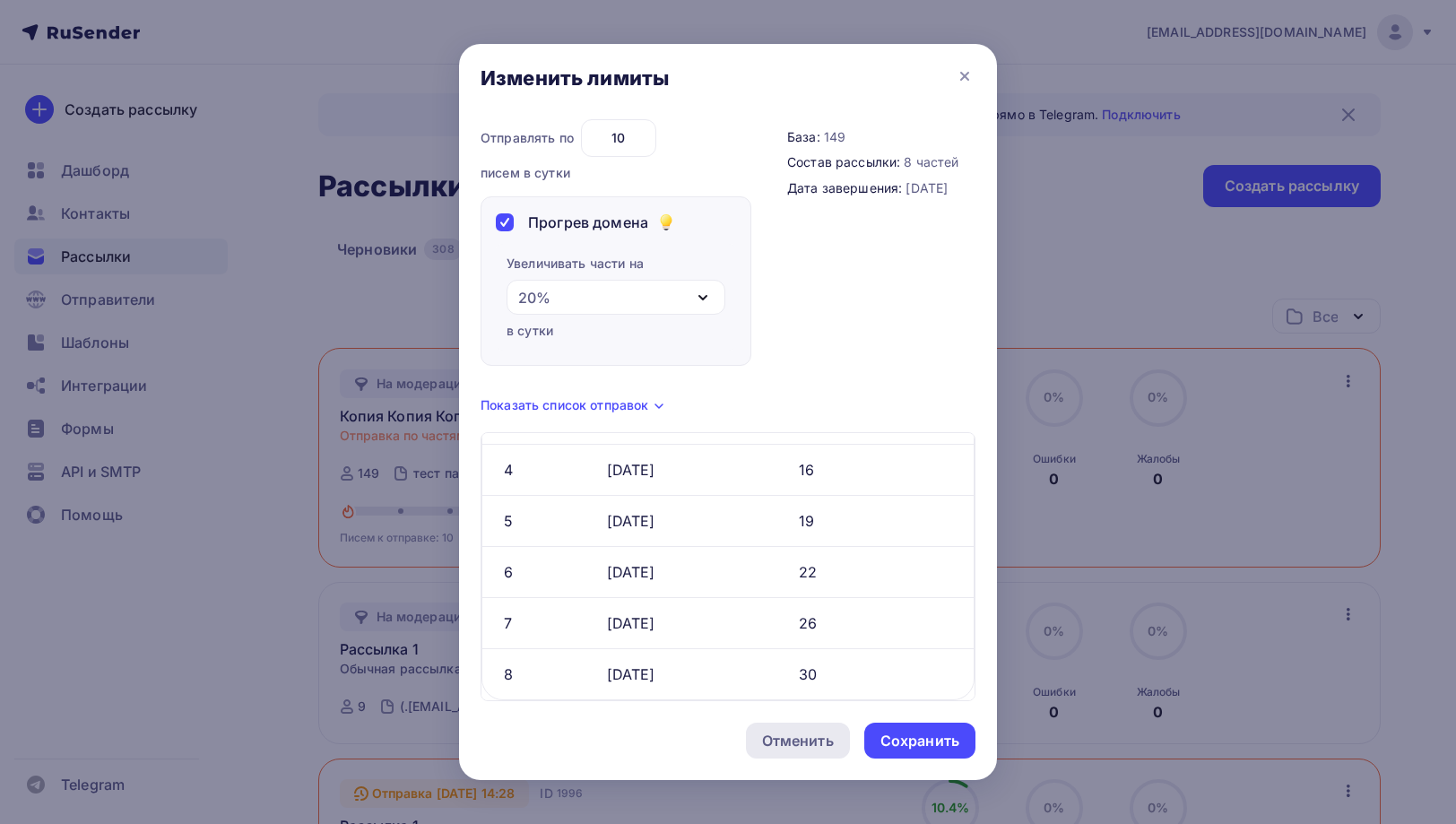
click at [777, 733] on div "Отменить" at bounding box center [797, 740] width 71 height 22
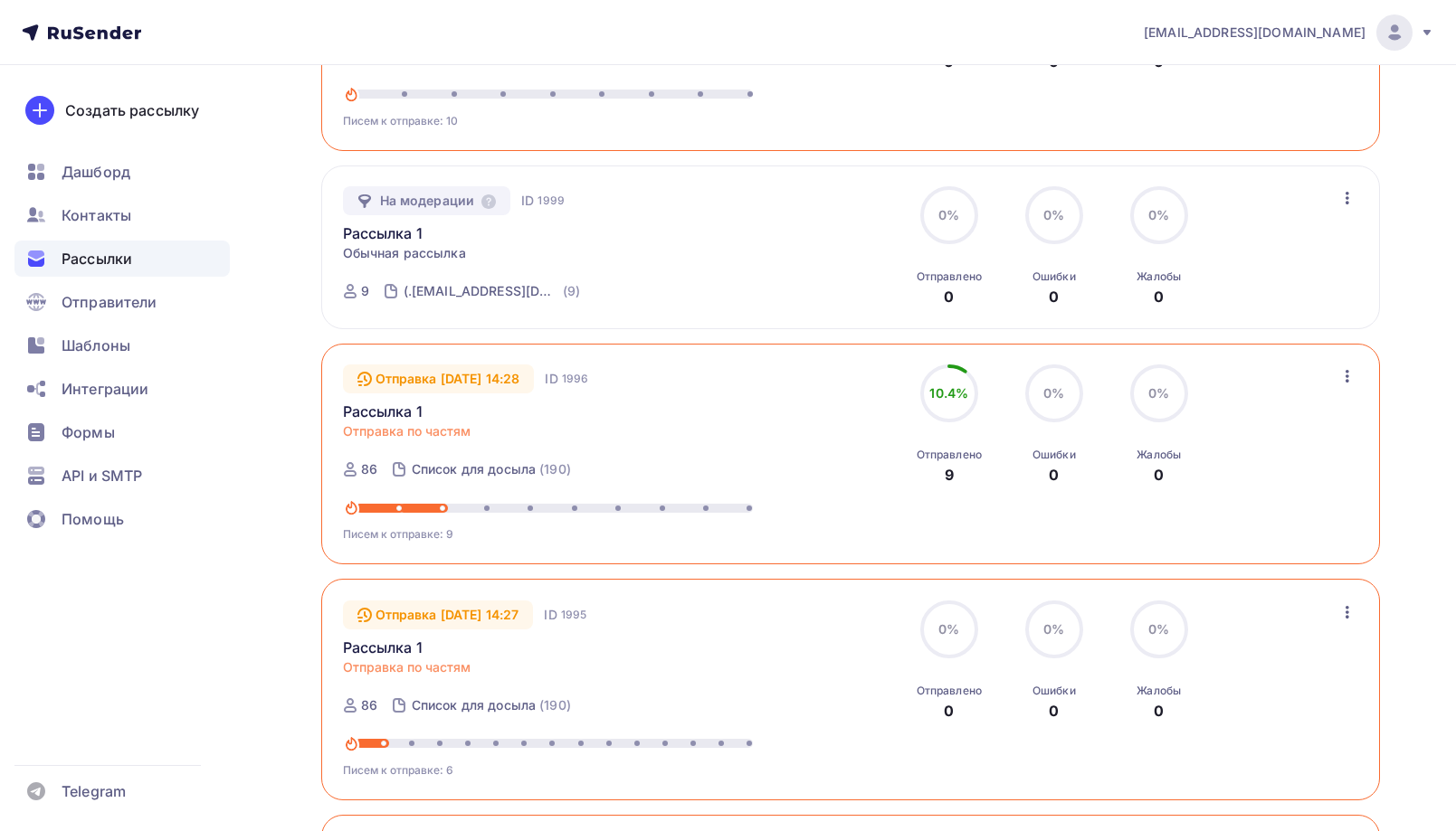
scroll to position [543, 0]
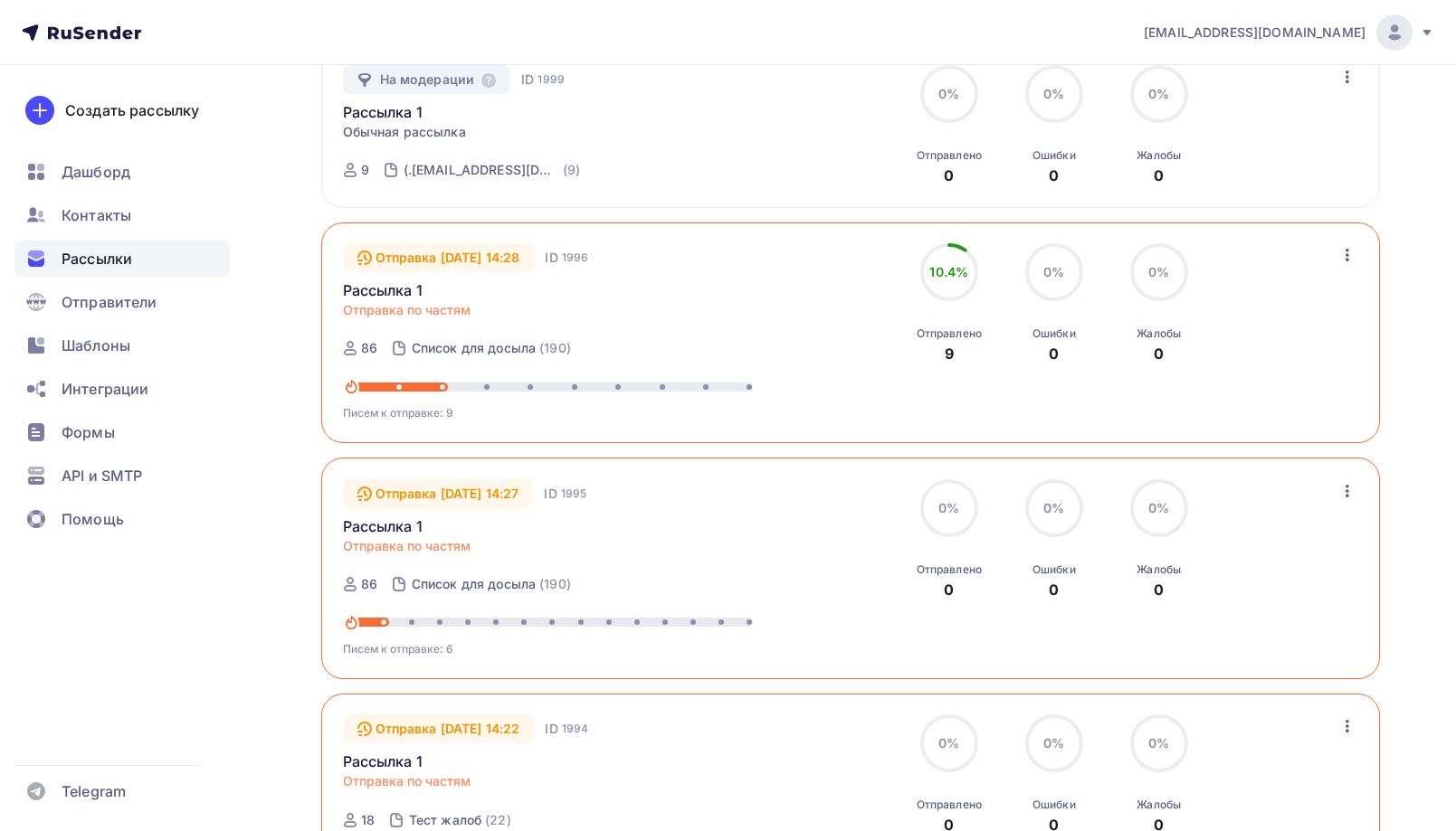
click at [1327, 487] on div "Отправка 11.10.2025, 14:27 ID 1995 Рассылка 1 Отправка по частям Отправка 11.10…" at bounding box center [850, 569] width 1016 height 179
click at [1340, 489] on icon "button" at bounding box center [1348, 491] width 22 height 22
click at [1291, 533] on div "Изменить лимиты" at bounding box center [1268, 538] width 174 height 22
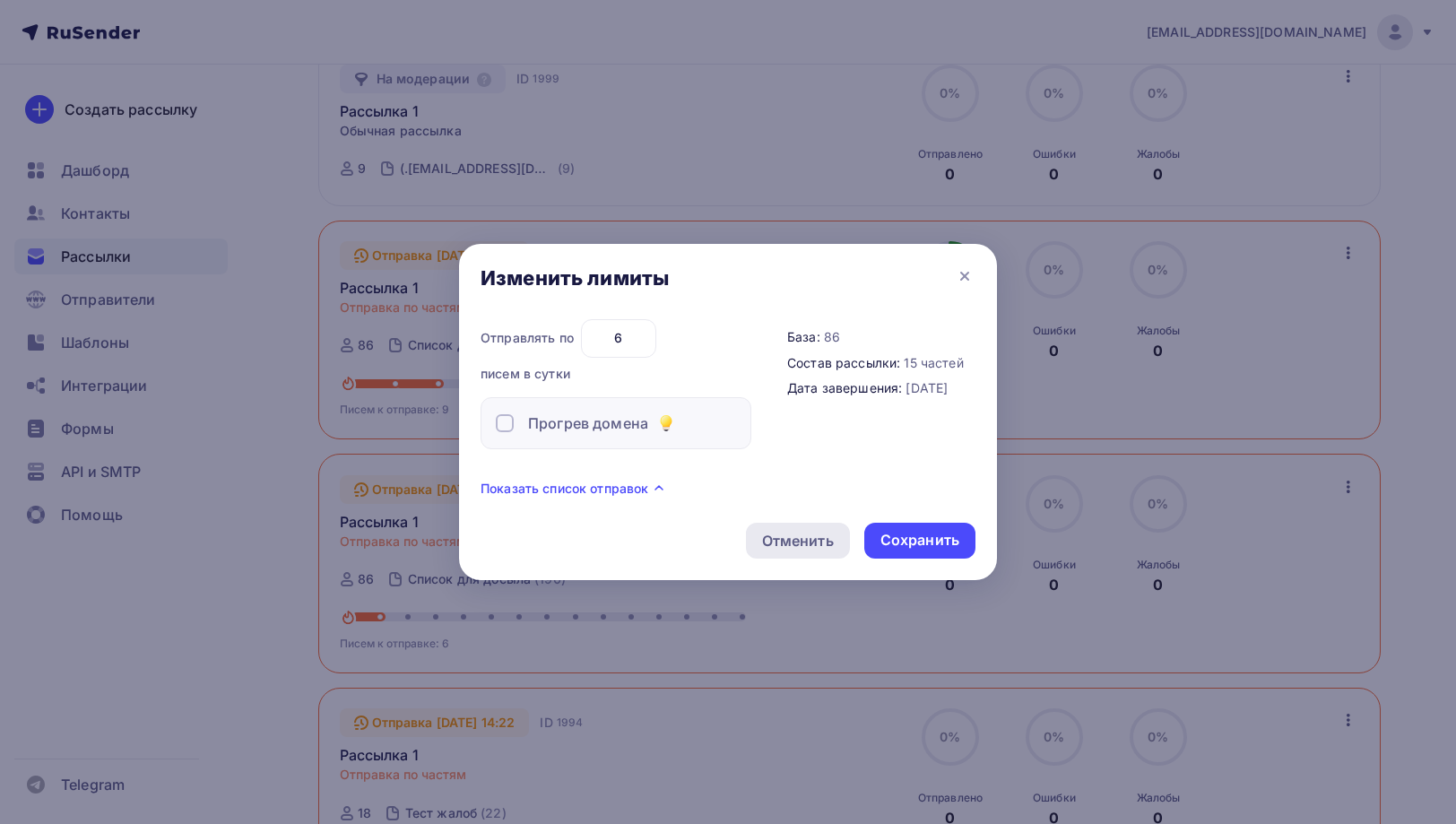
click at [814, 534] on div "Отменить" at bounding box center [797, 540] width 71 height 22
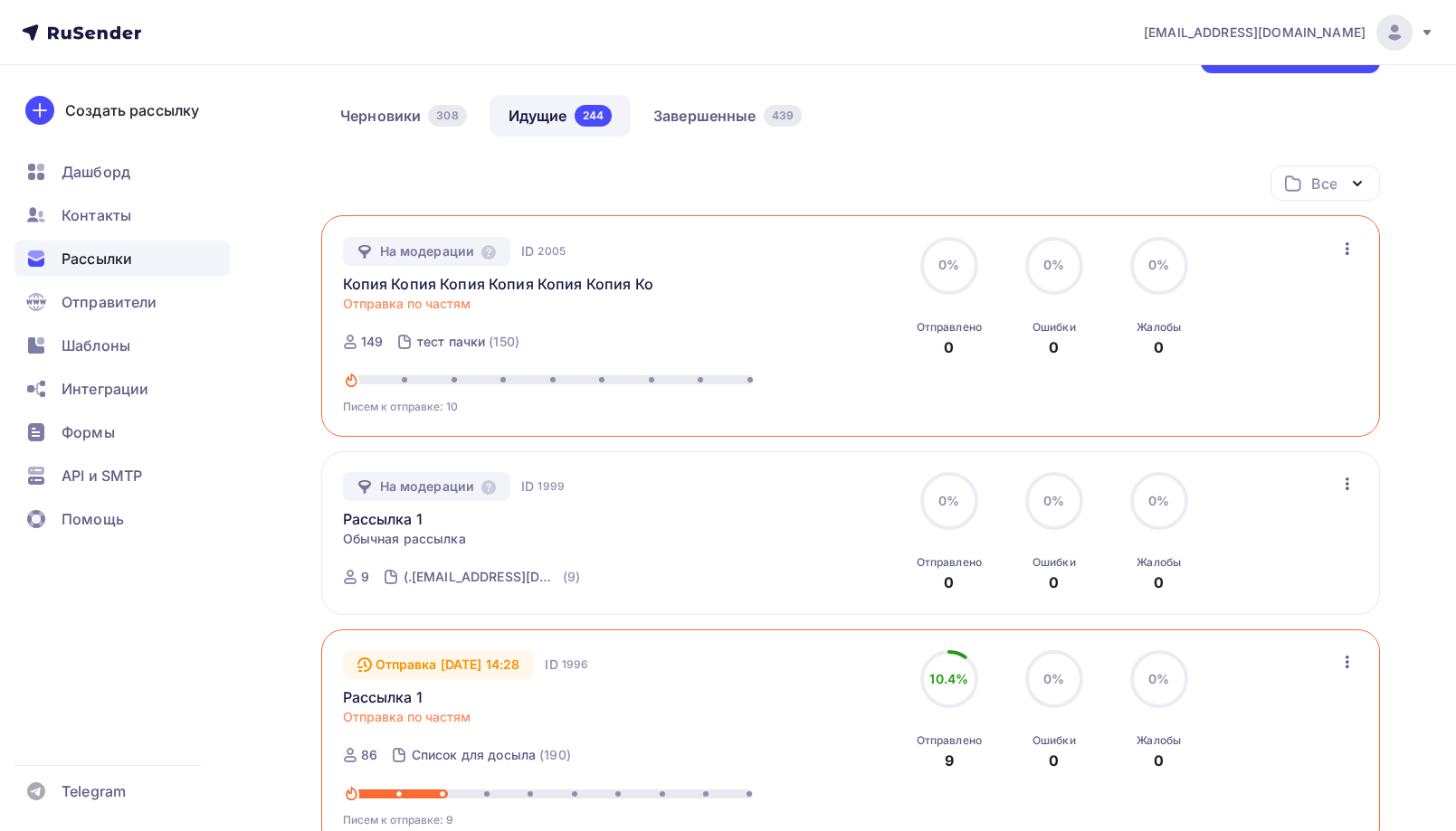
scroll to position [90, 0]
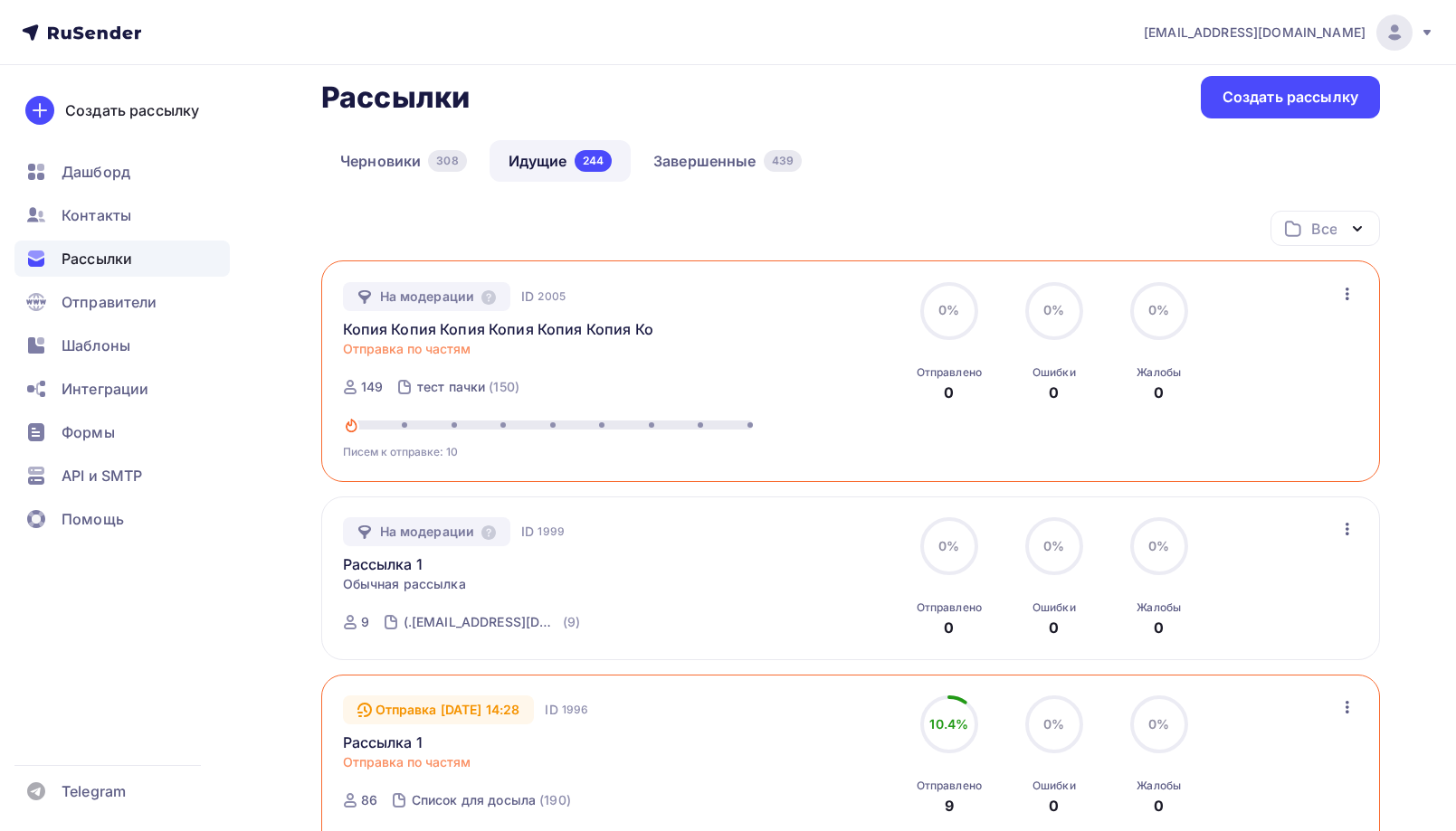
click at [1348, 293] on icon "button" at bounding box center [1348, 294] width 4 height 12
click at [1223, 263] on div "На модерации ID 2005 Копия Копия Копия Копия Копия Копия Копия Копия Копия Расс…" at bounding box center [850, 371] width 1059 height 222
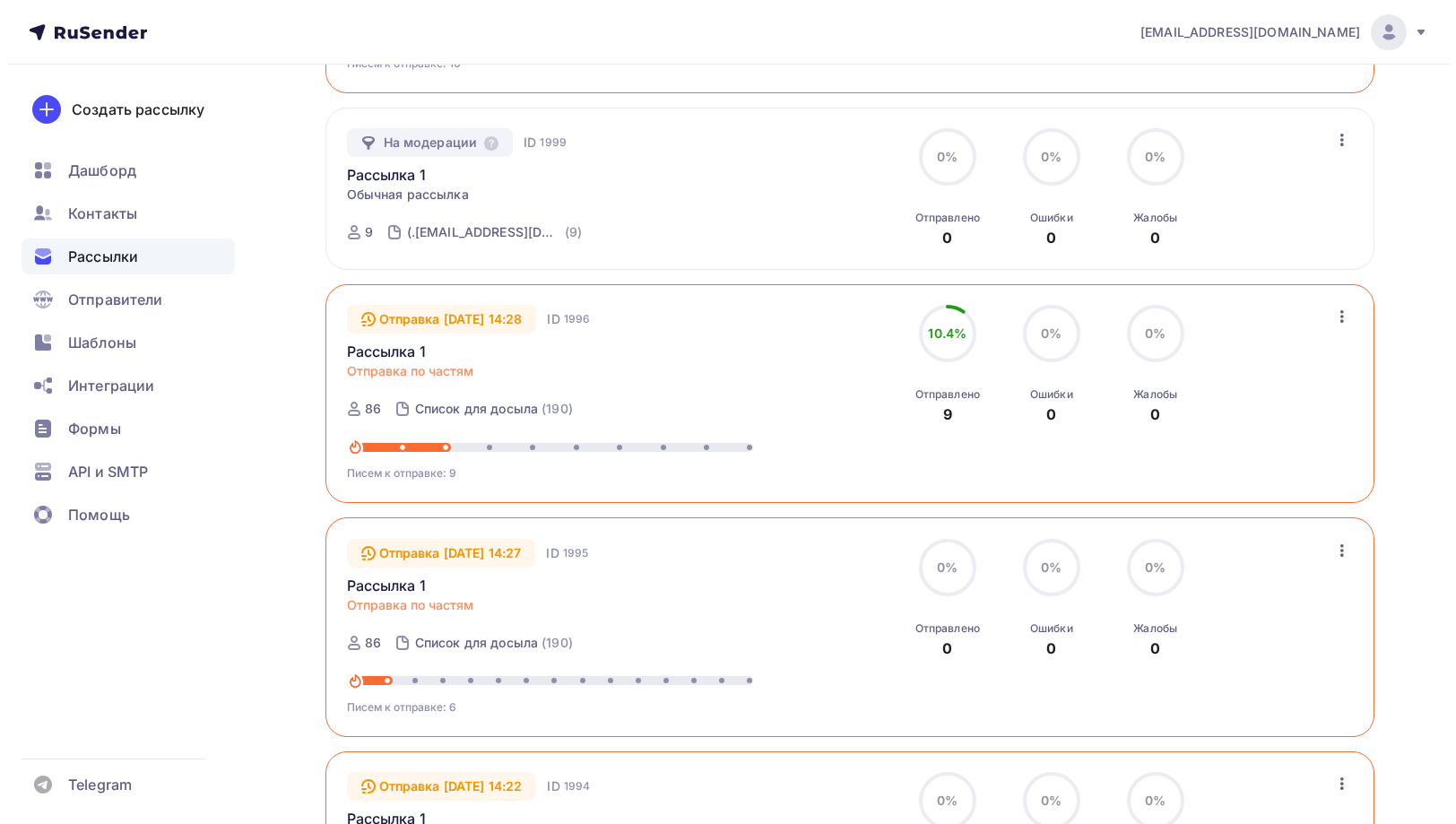
scroll to position [539, 0]
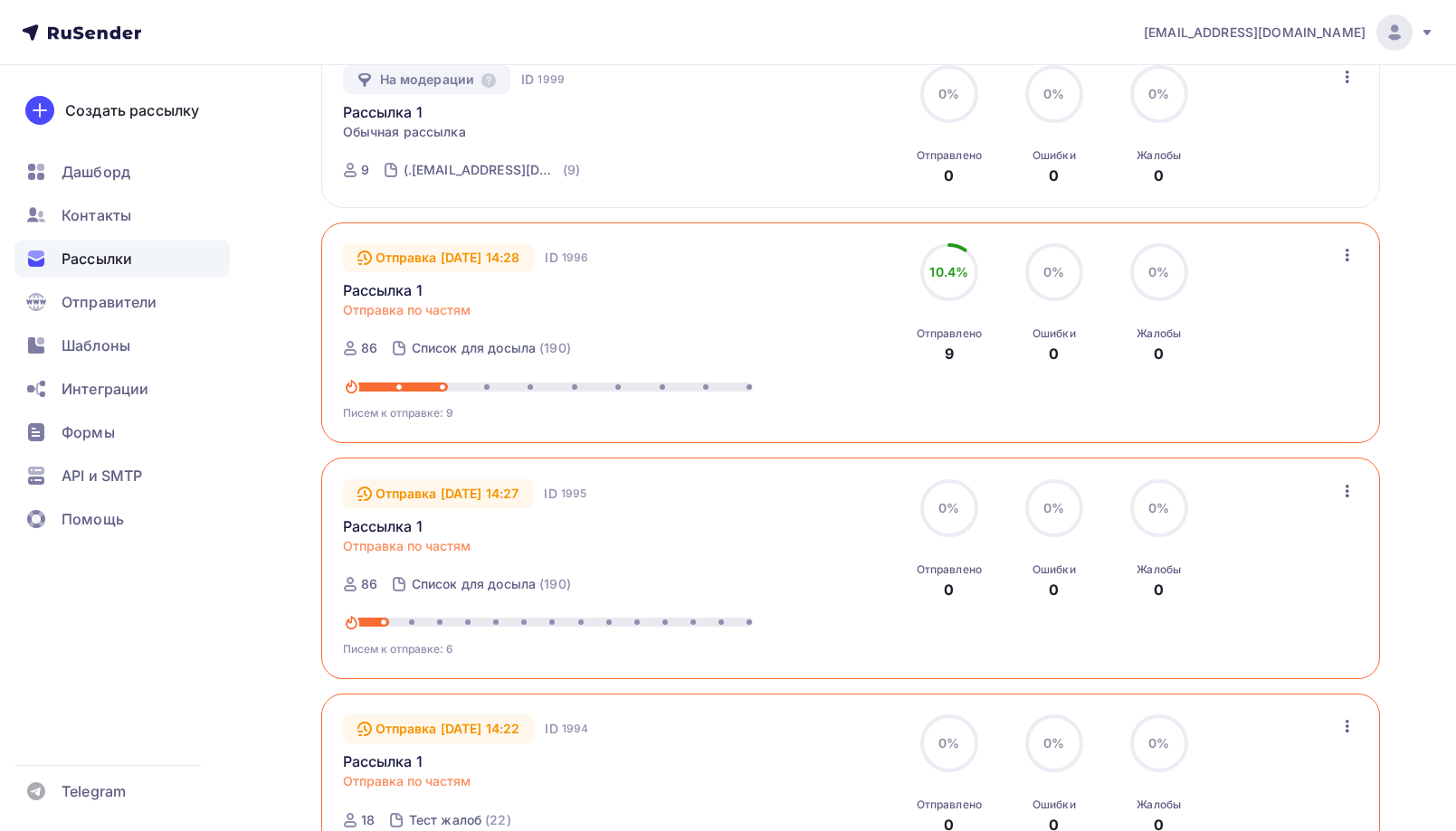
click at [1351, 484] on icon "button" at bounding box center [1348, 491] width 22 height 22
click at [1304, 541] on div "Изменить лимиты" at bounding box center [1268, 538] width 174 height 22
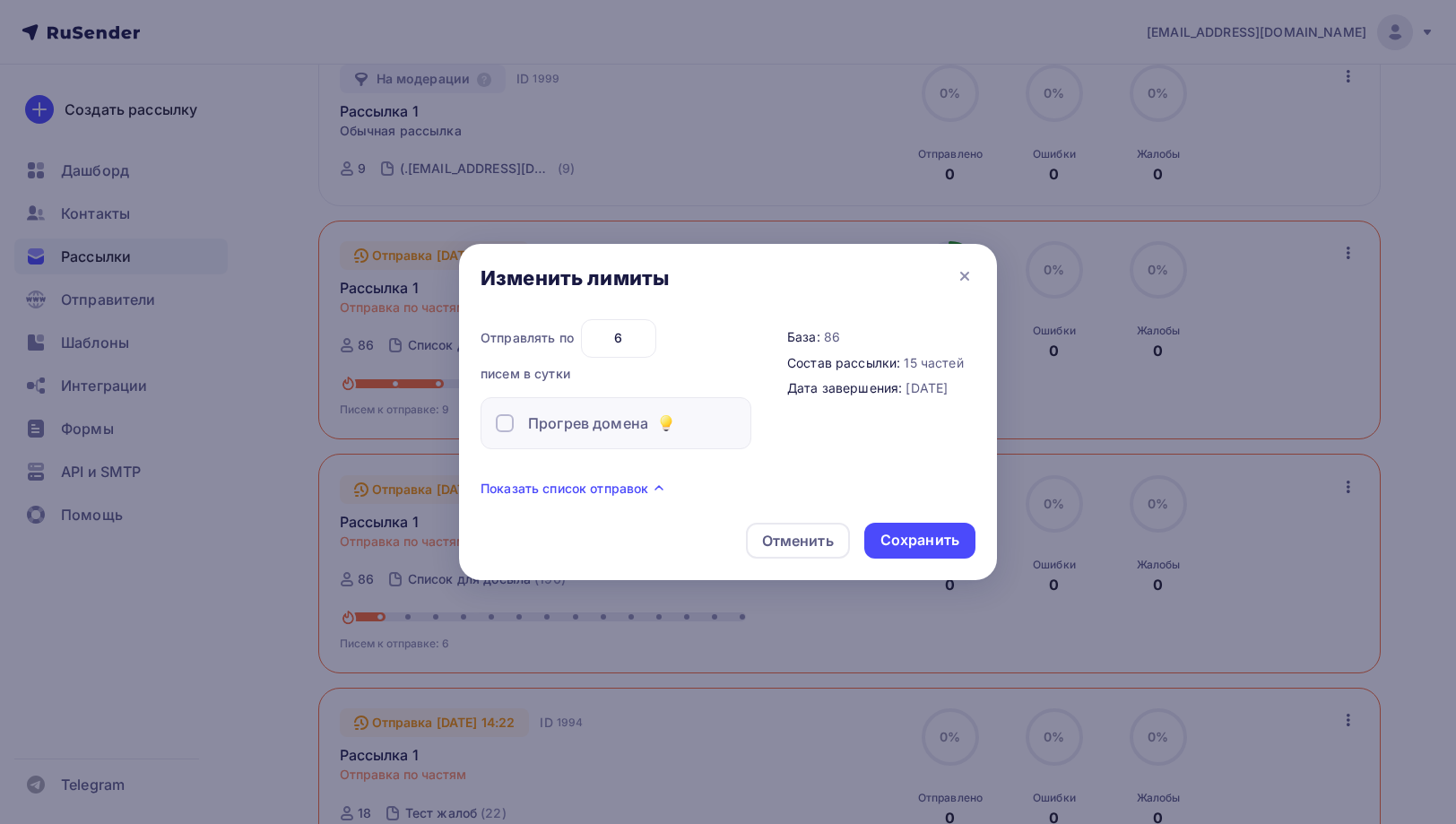
click at [617, 479] on div "Показать список отправок" at bounding box center [728, 489] width 495 height 22
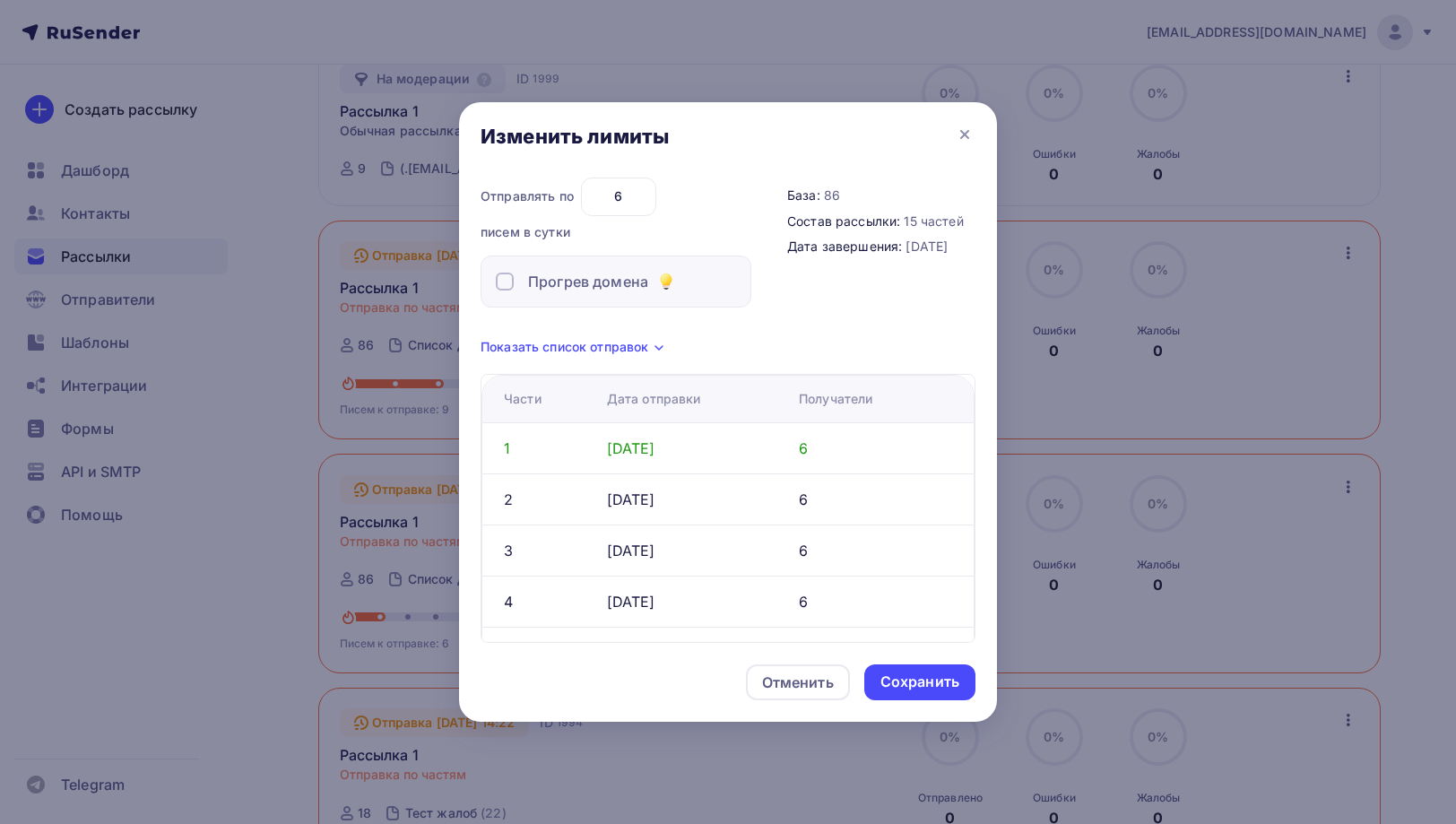
click at [624, 343] on span "Показать список отправок" at bounding box center [564, 346] width 167 height 18
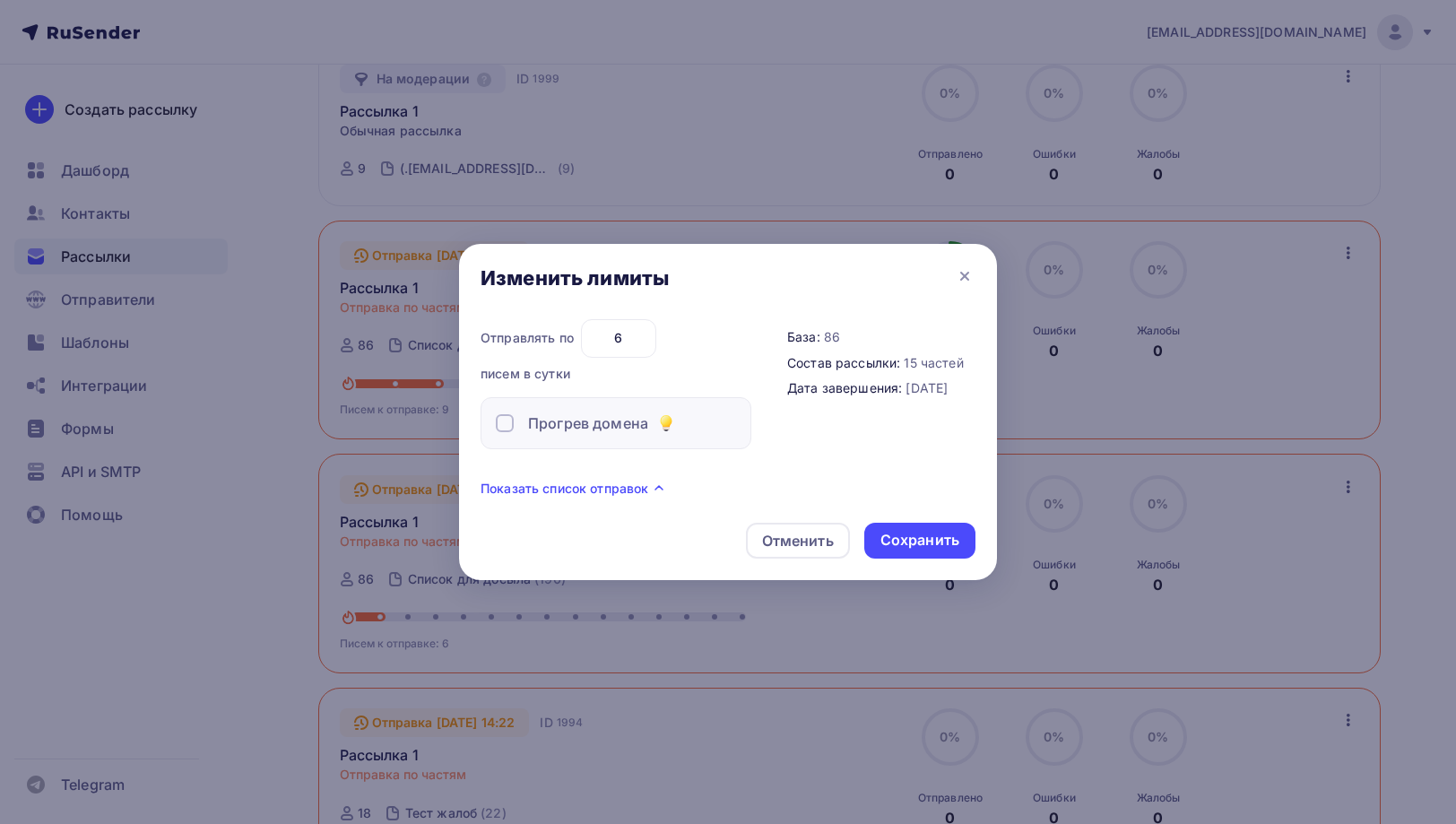
click at [615, 495] on span "Показать список отправок" at bounding box center [564, 488] width 167 height 18
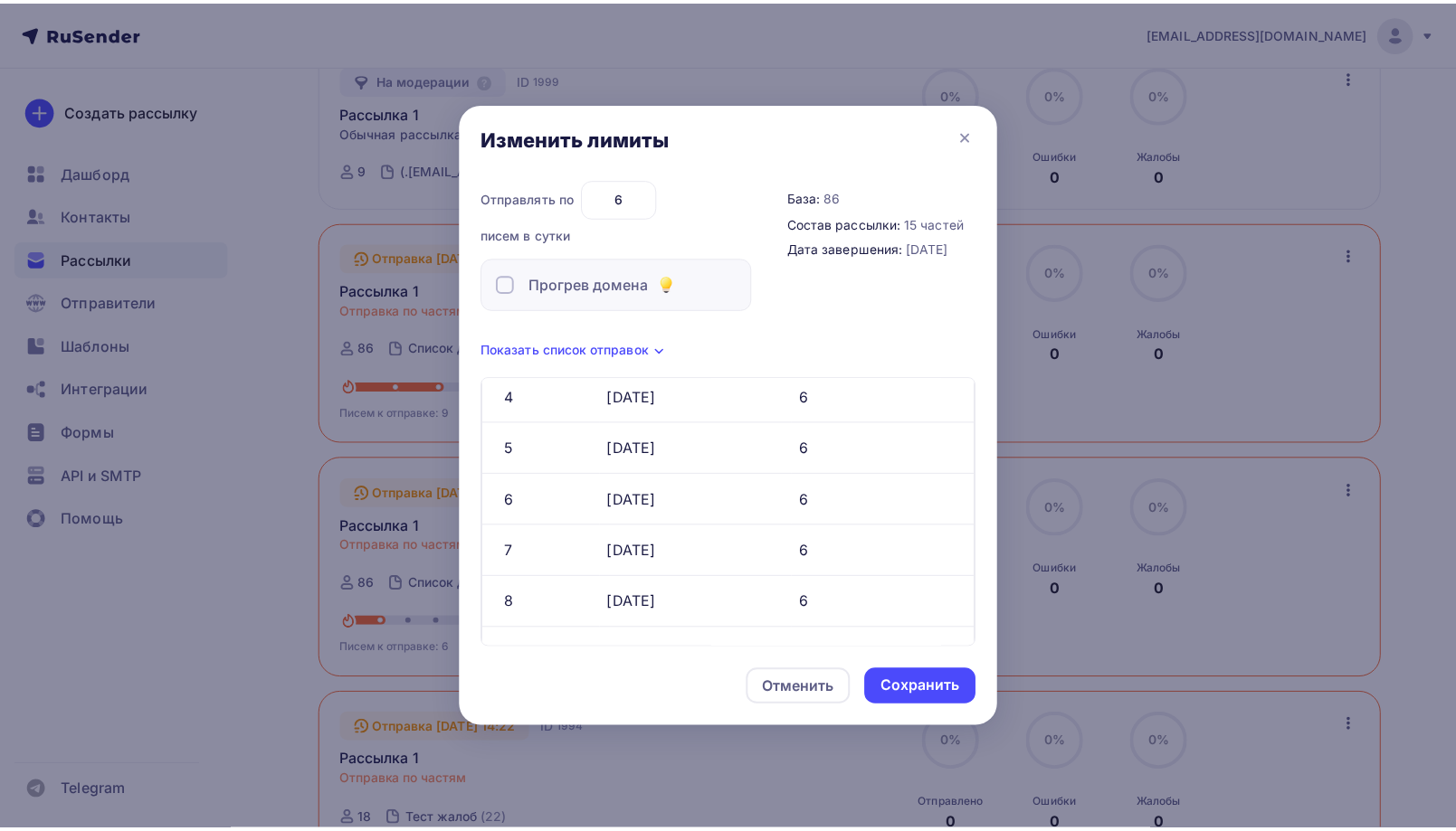
scroll to position [0, 0]
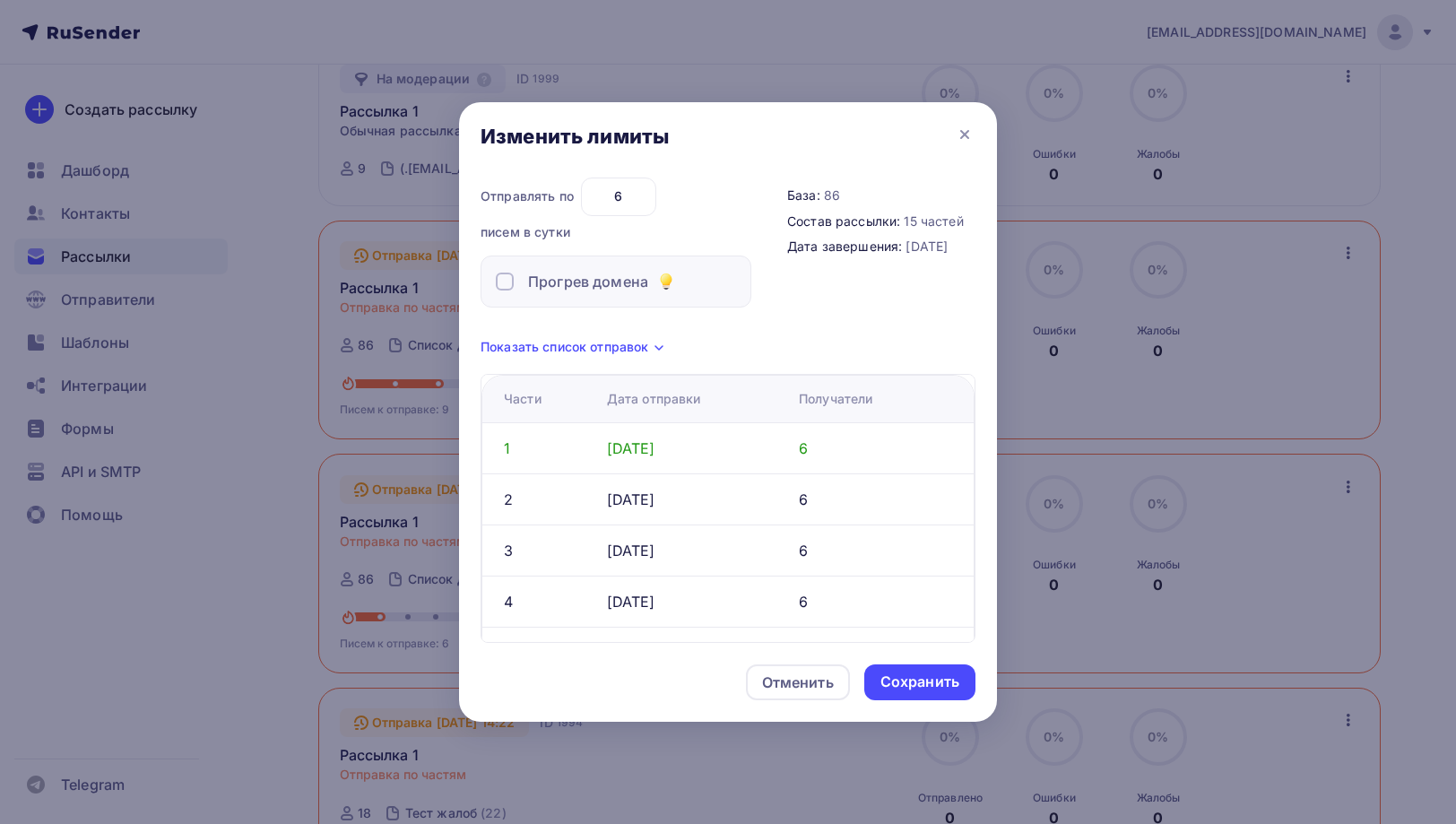
click at [620, 352] on span "Показать список отправок" at bounding box center [564, 346] width 167 height 18
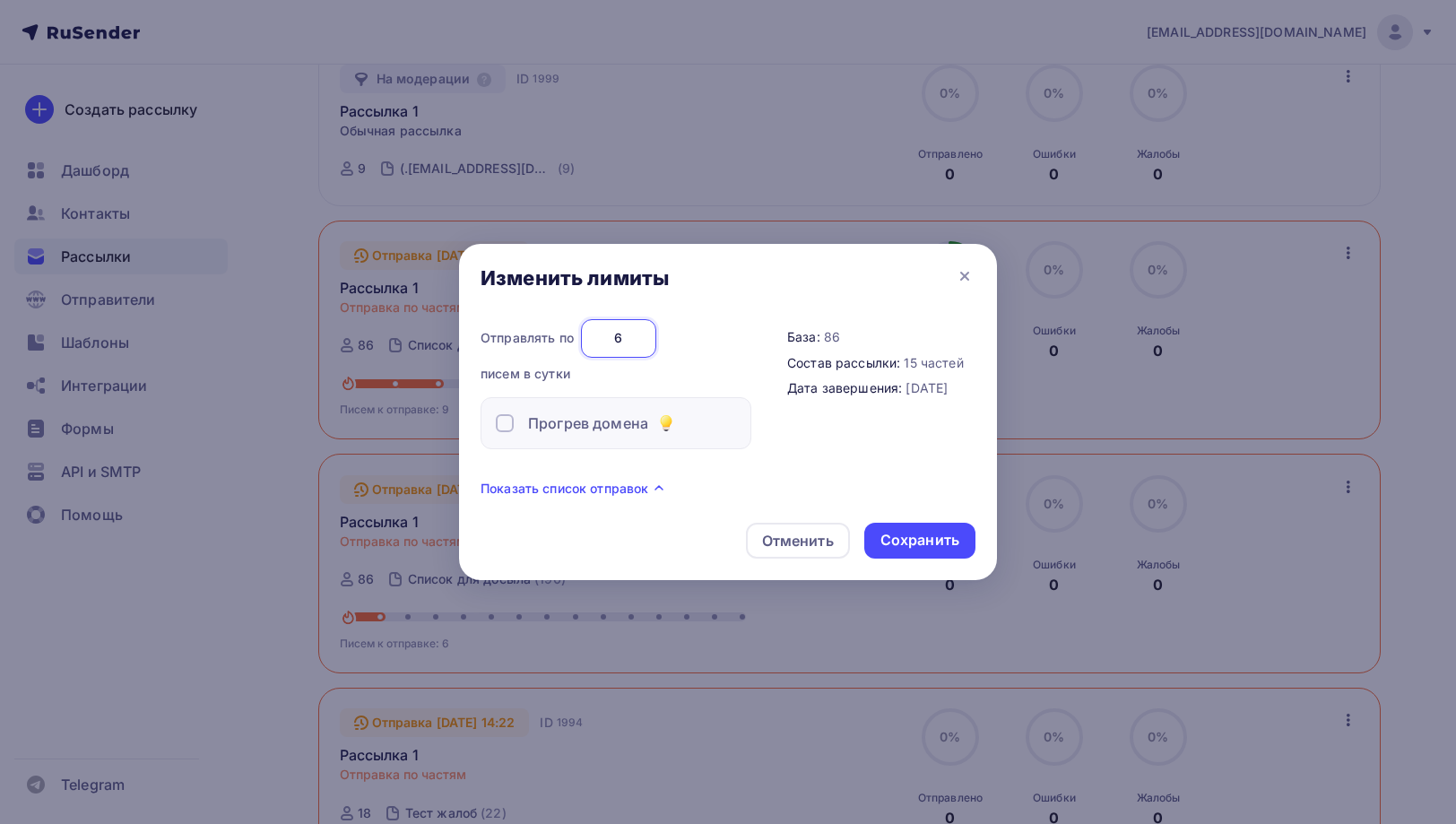
click at [625, 349] on input "6" at bounding box center [618, 339] width 75 height 38
click at [706, 493] on div "Показать список отправок" at bounding box center [728, 489] width 495 height 22
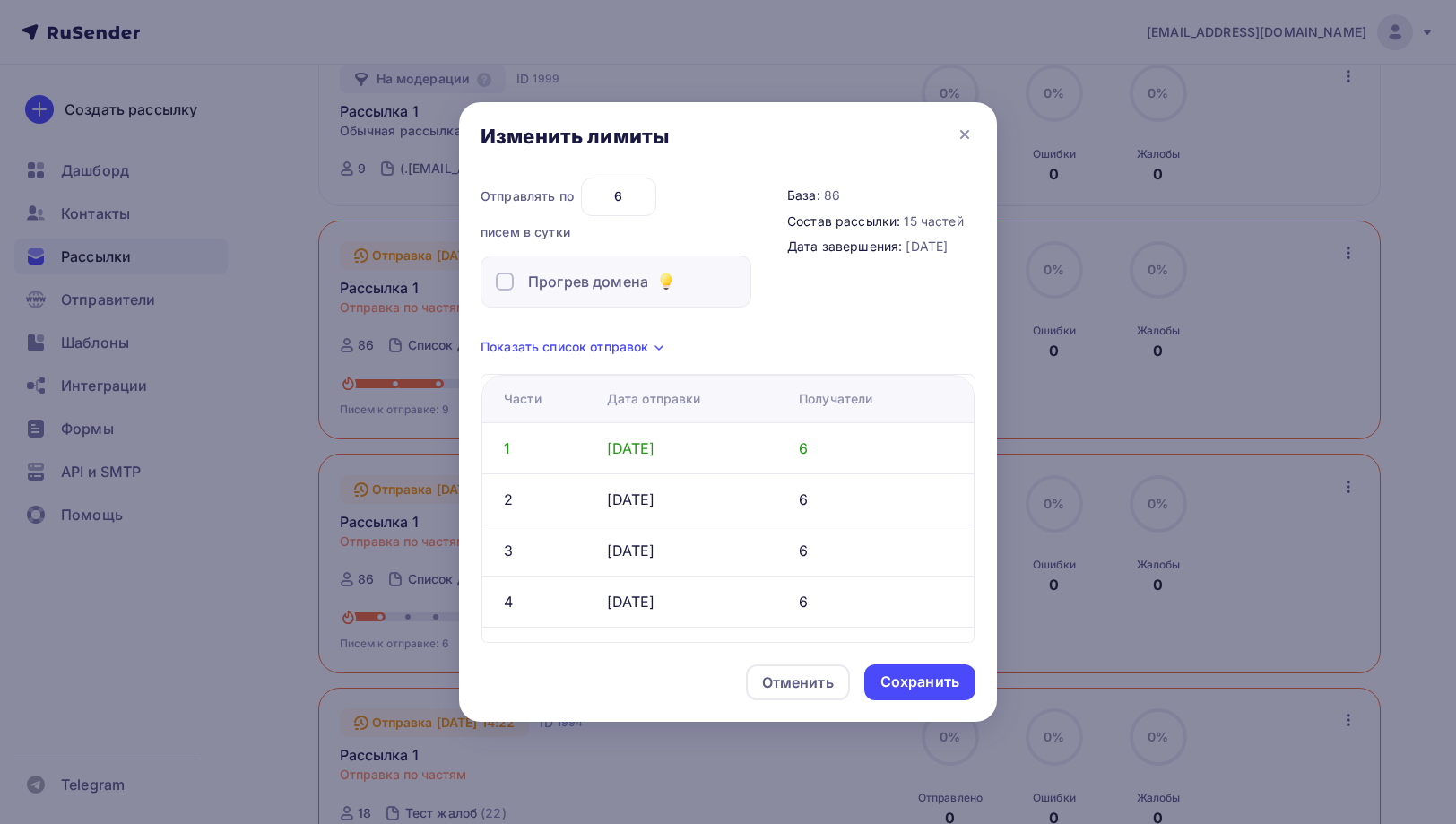
click at [714, 416] on th "Дата отправки" at bounding box center [696, 399] width 192 height 47
click at [706, 370] on div "Части Дата отправки Получатели 1 10.10.2025 6 2 11.10.2025 6 3 12.10.2025 6 4 1…" at bounding box center [728, 501] width 495 height 284
click at [687, 351] on div "Показать список отправок" at bounding box center [728, 347] width 495 height 22
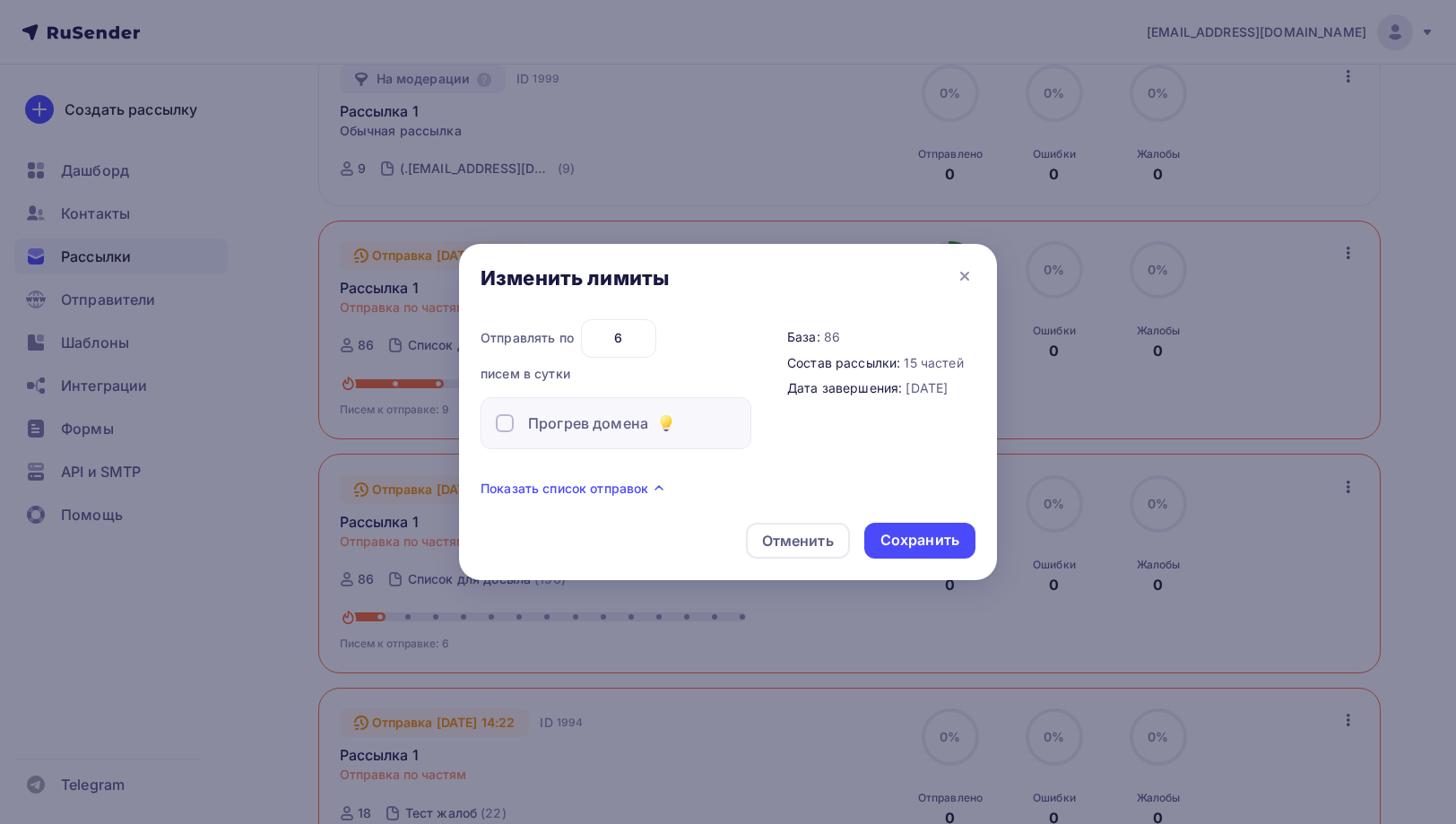
click at [677, 283] on div "Изменить лимиты" at bounding box center [728, 281] width 538 height 75
click at [555, 435] on div "Прогрев домена" at bounding box center [615, 423] width 271 height 52
click at [517, 425] on div "Прогрев домена" at bounding box center [572, 423] width 152 height 22
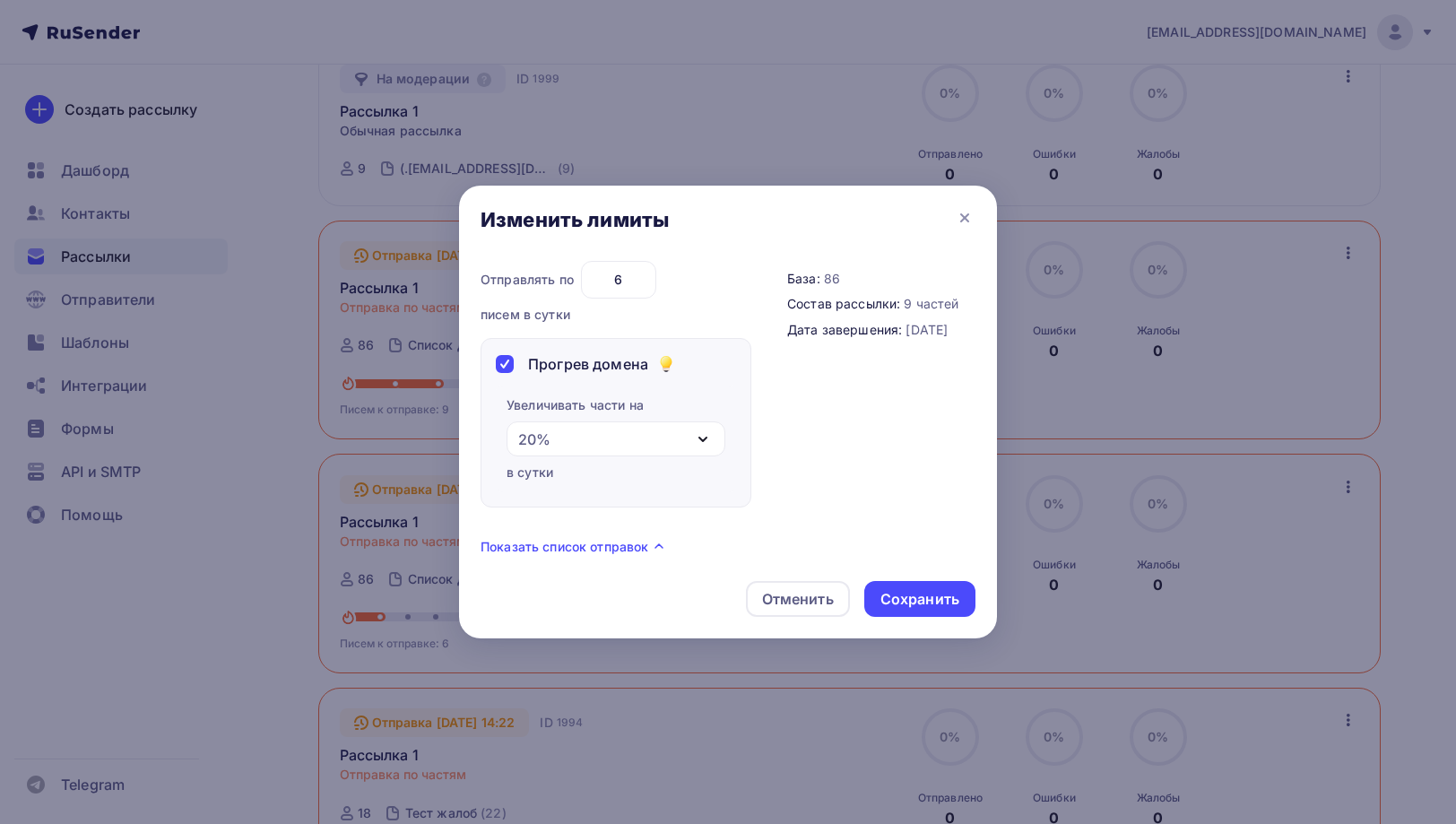
click at [554, 452] on div "20%" at bounding box center [616, 439] width 219 height 35
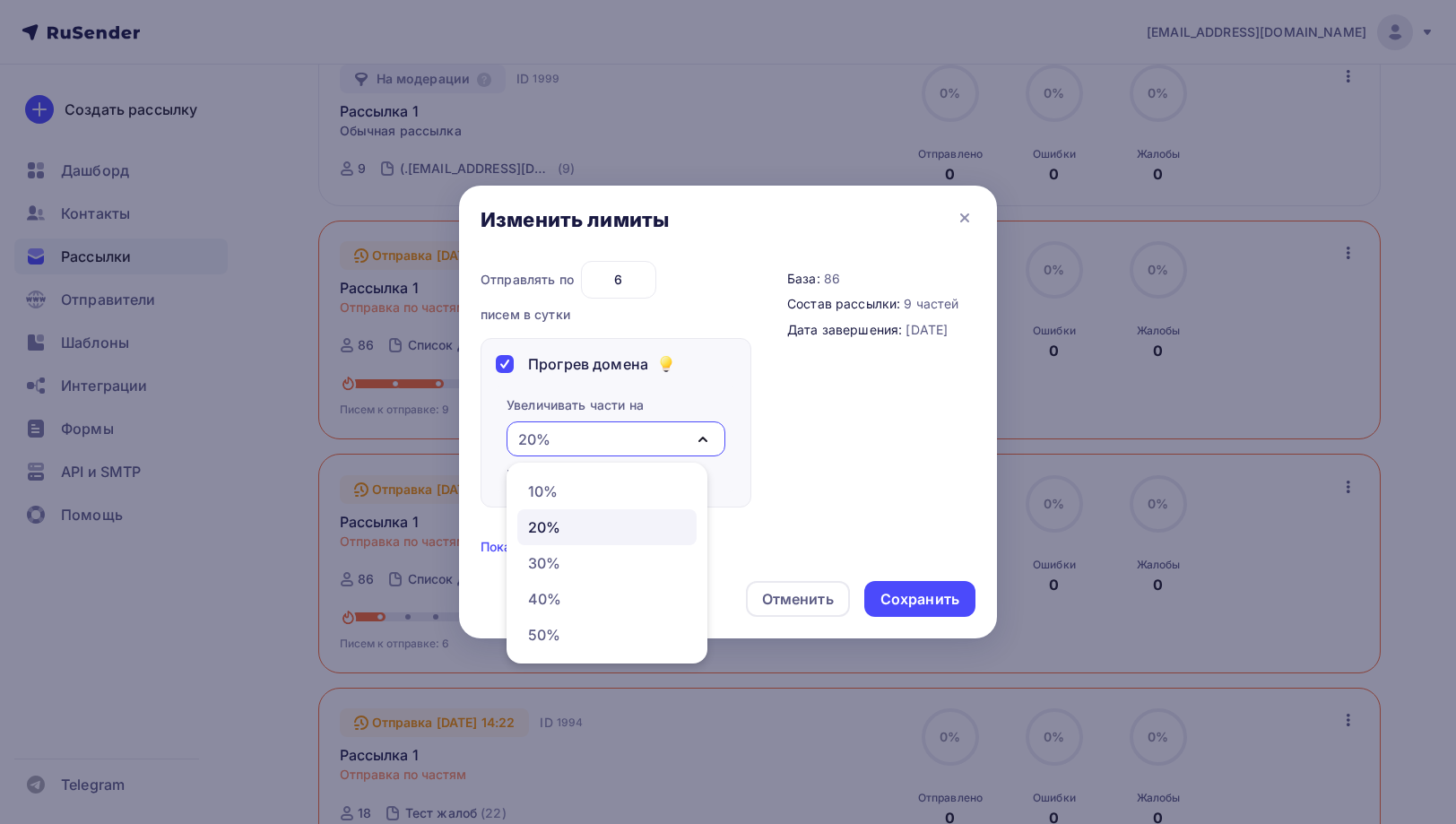
click at [554, 448] on div "20%" at bounding box center [616, 439] width 219 height 35
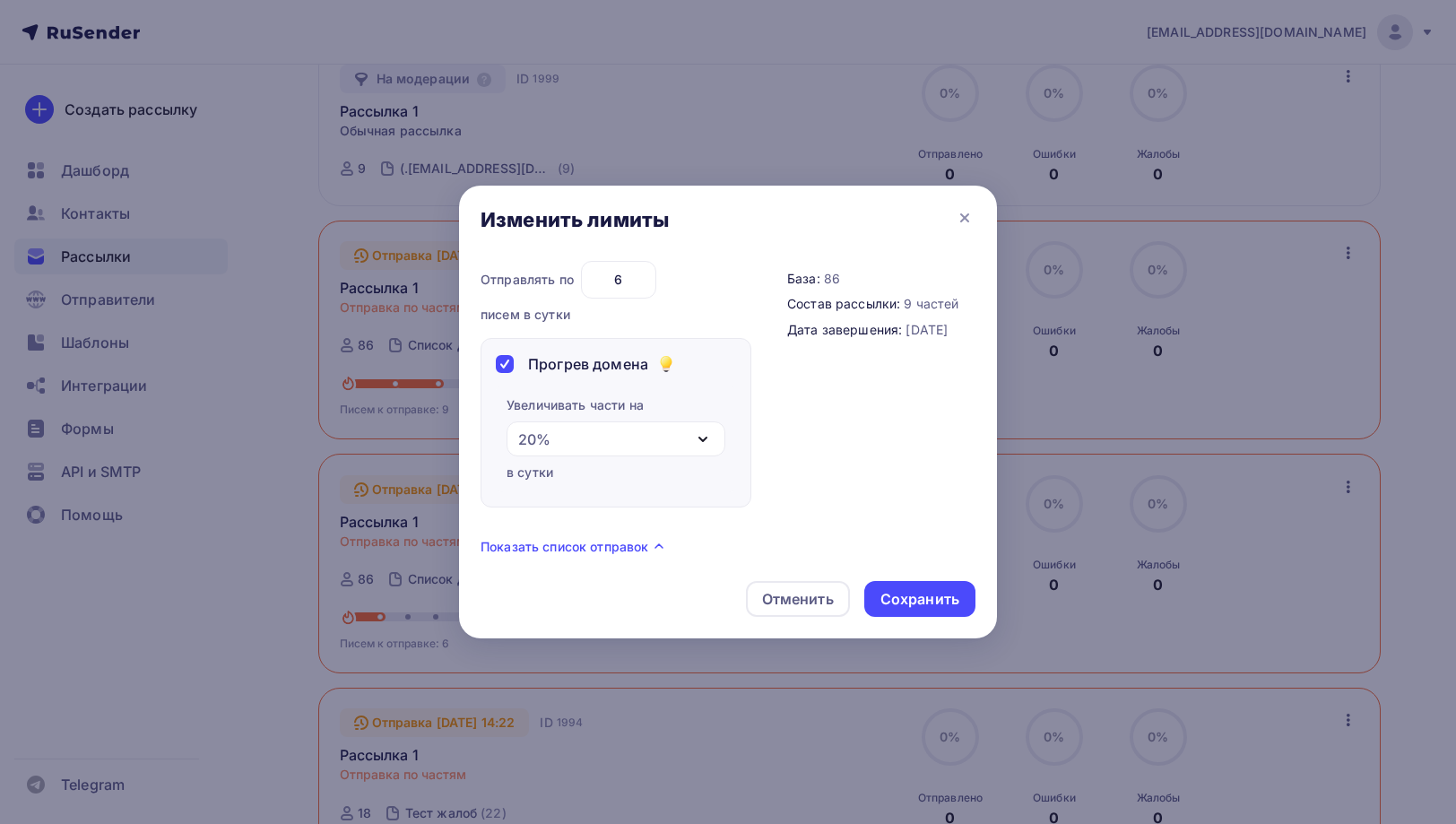
click at [568, 447] on div "20%" at bounding box center [616, 439] width 219 height 35
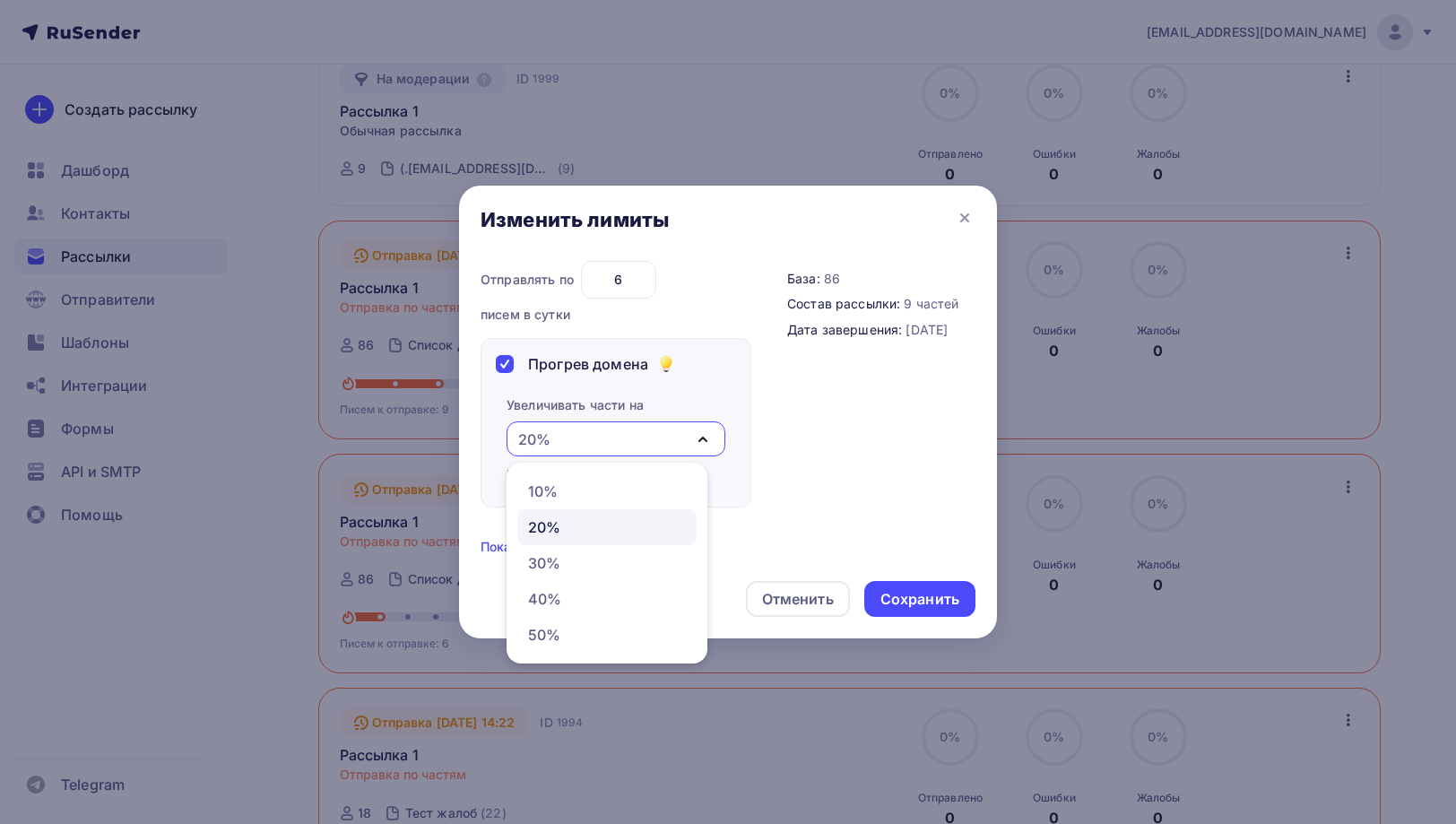
click at [568, 447] on div "20%" at bounding box center [616, 439] width 219 height 35
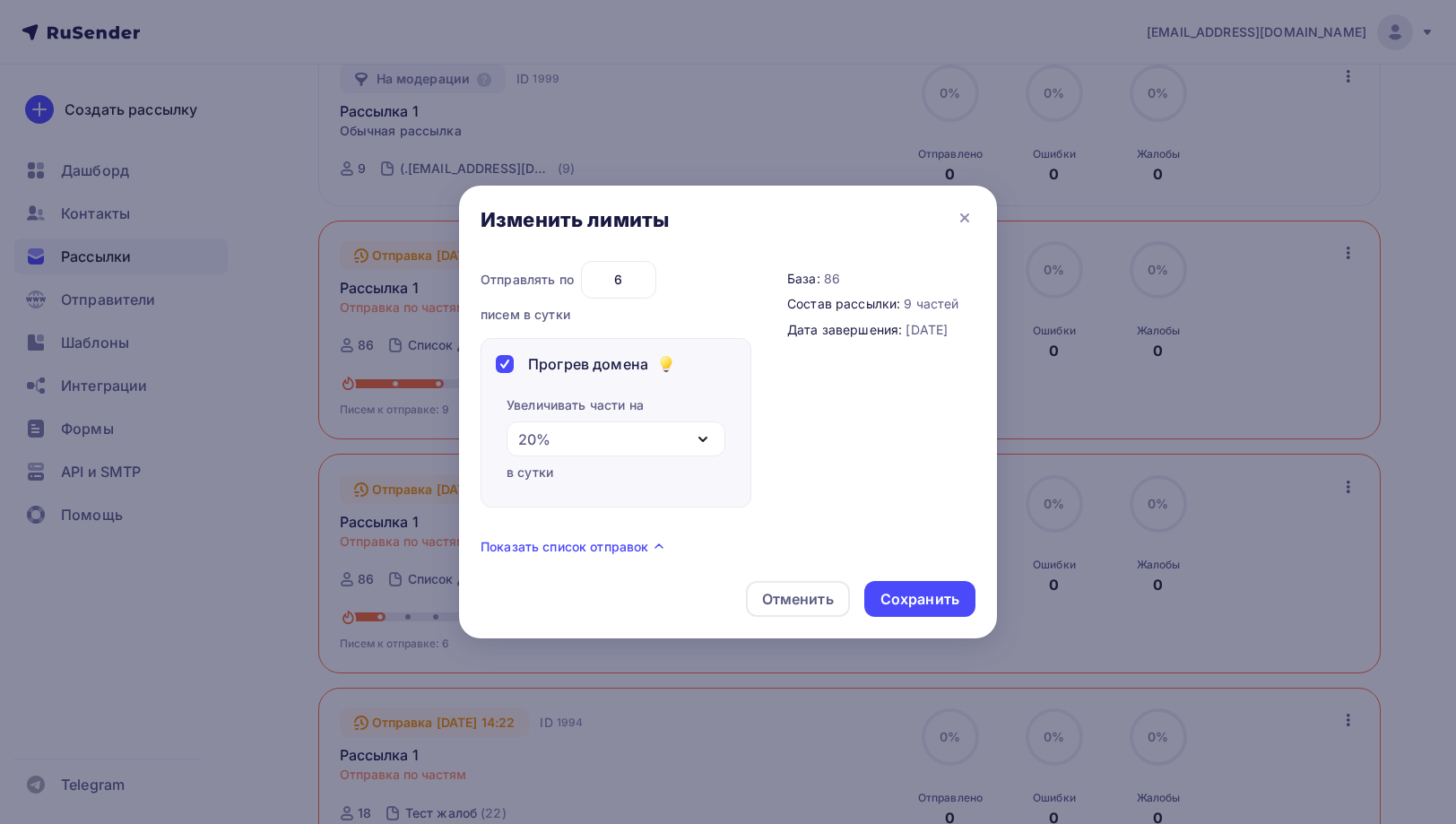
click at [511, 373] on div "Прогрев домена" at bounding box center [572, 363] width 152 height 22
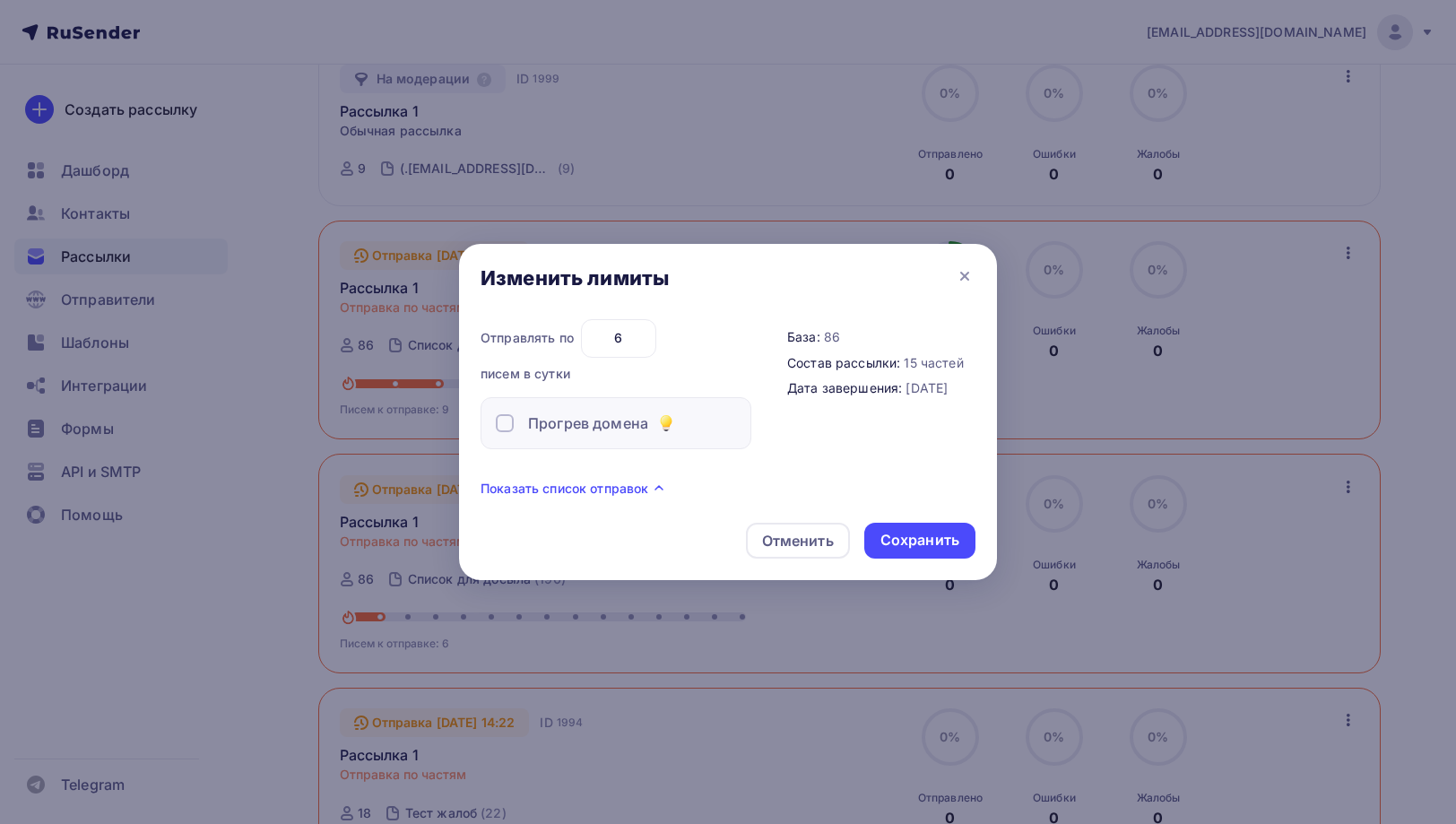
click at [508, 419] on div at bounding box center [504, 423] width 18 height 18
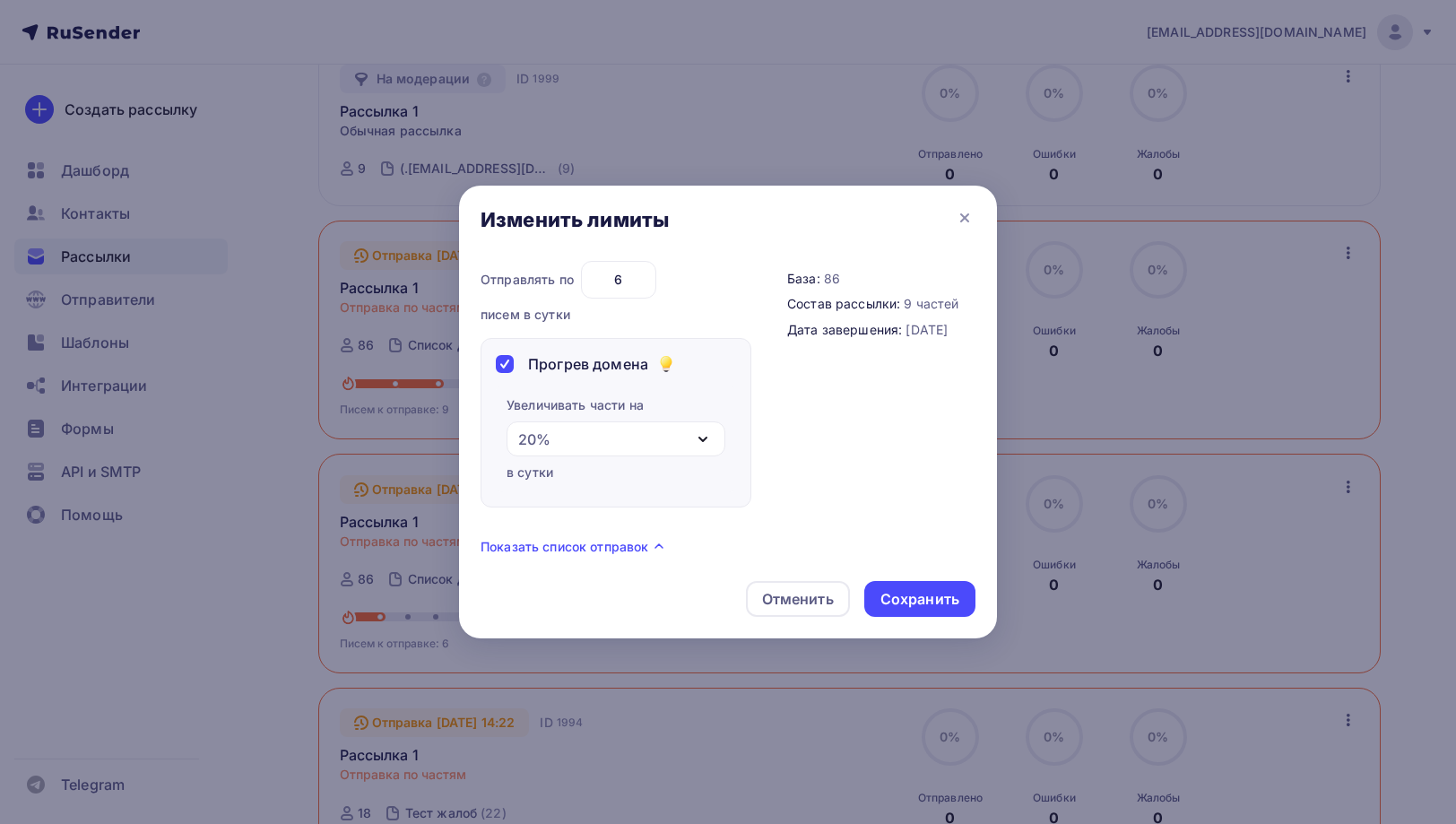
click at [511, 363] on div at bounding box center [504, 363] width 18 height 18
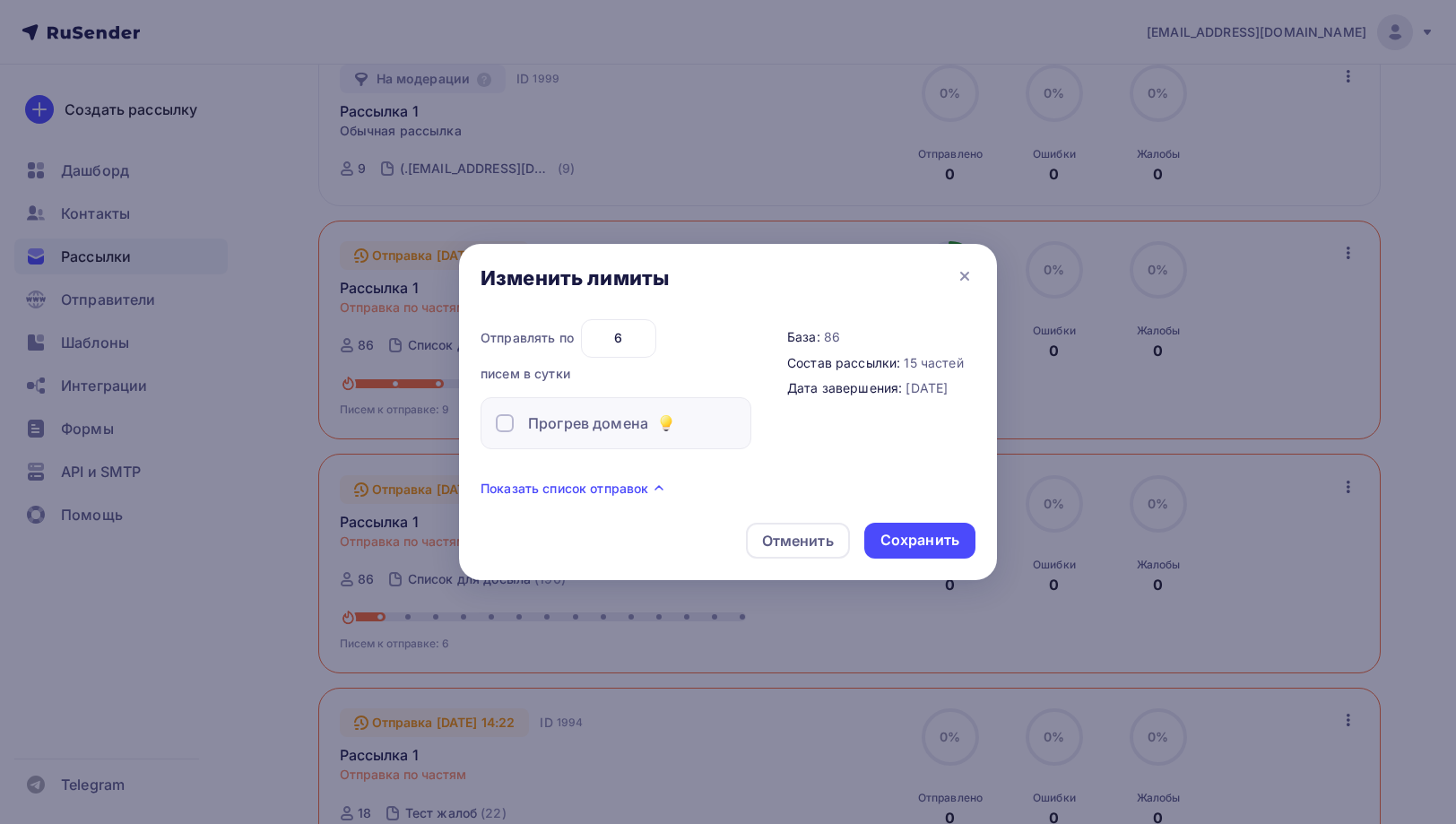
click at [1221, 574] on div at bounding box center [728, 412] width 1456 height 824
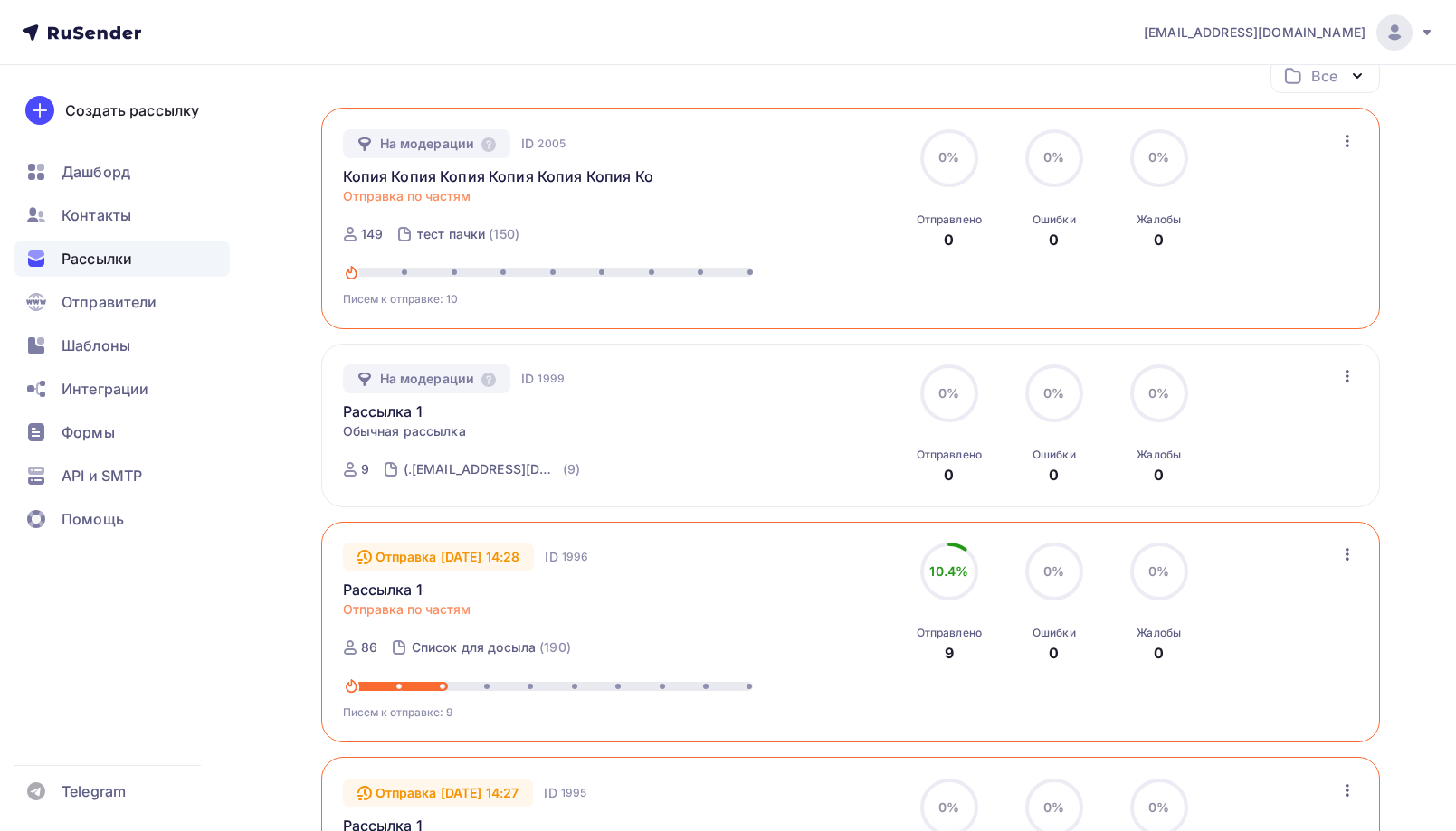
scroll to position [90, 0]
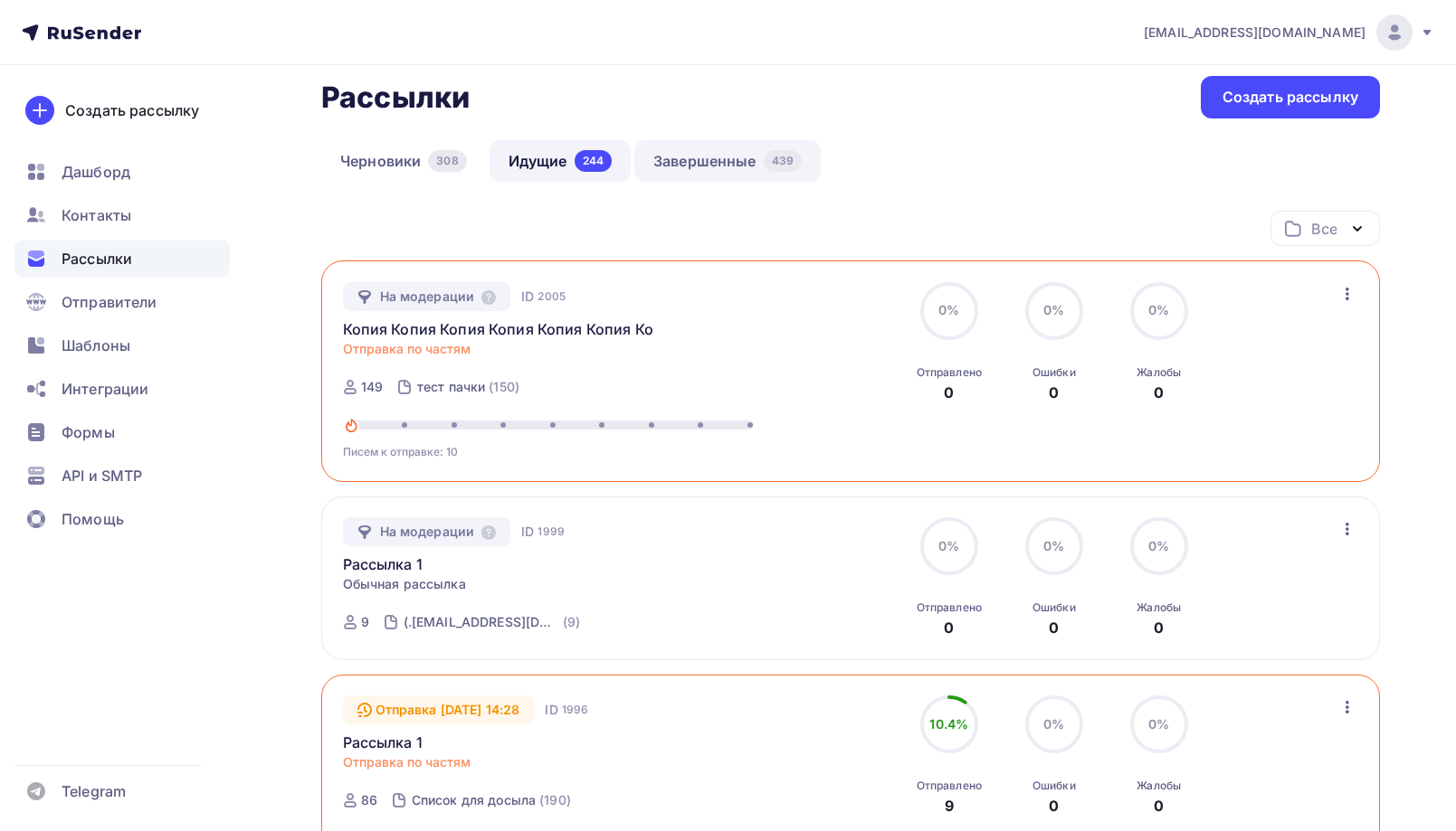
click at [746, 175] on link "Завершенные 439" at bounding box center [728, 160] width 186 height 41
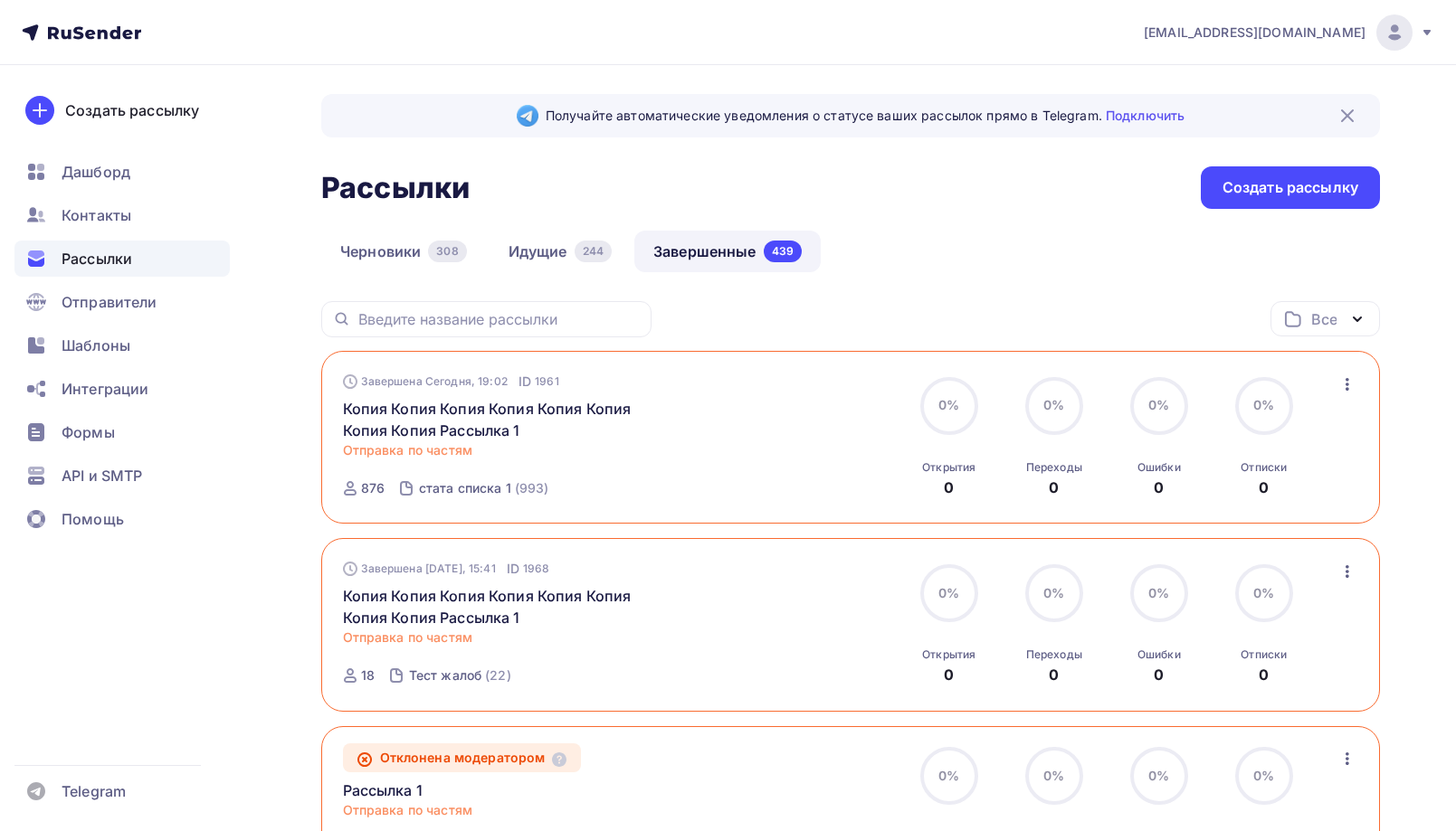
click at [1354, 377] on icon "button" at bounding box center [1348, 384] width 22 height 22
click at [1064, 491] on div "Переходы 0" at bounding box center [1054, 474] width 56 height 49
click at [1341, 382] on icon "button" at bounding box center [1348, 384] width 22 height 22
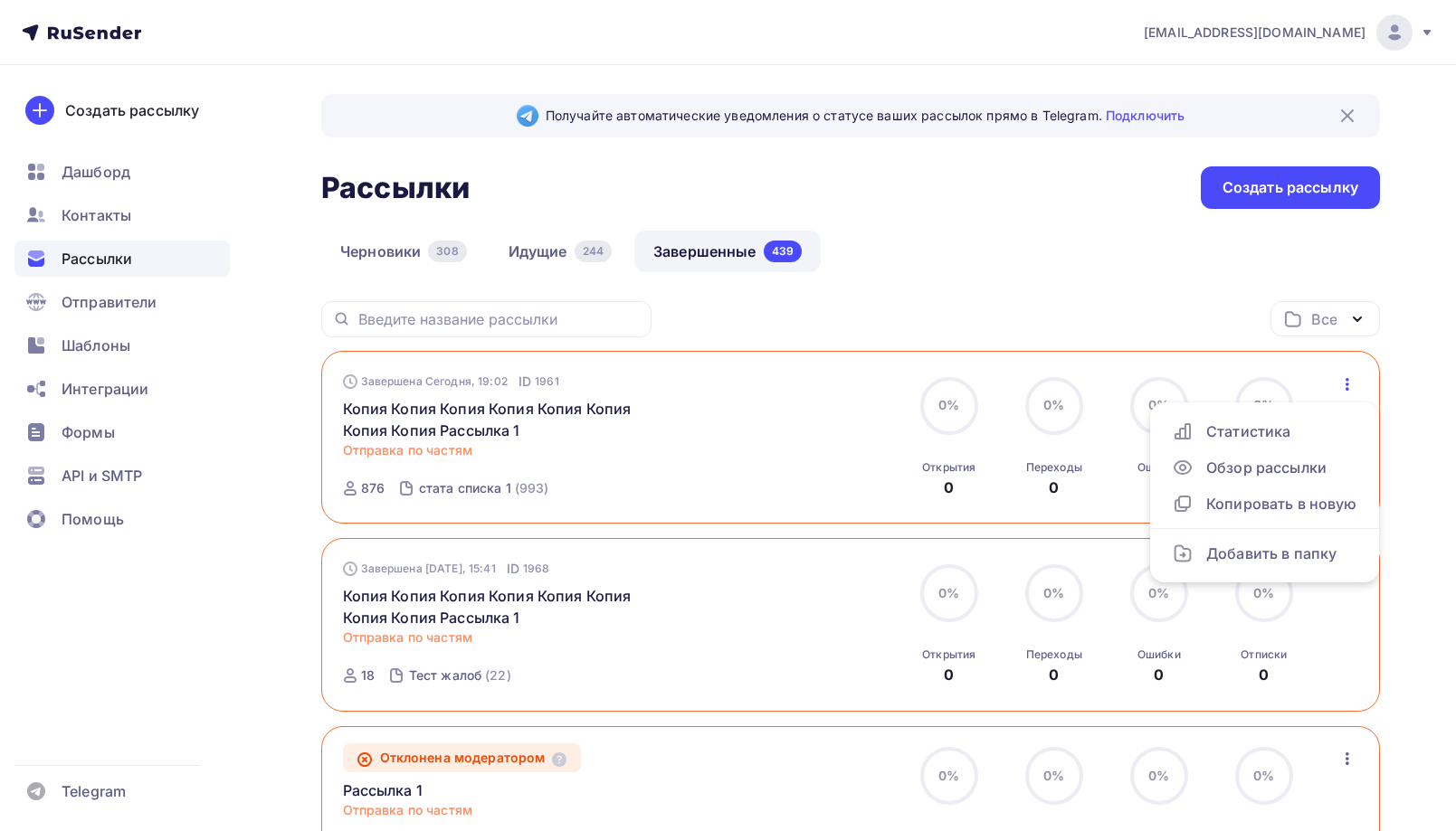
click at [1341, 382] on icon "button" at bounding box center [1348, 384] width 22 height 22
click at [1299, 426] on div "Статистика" at bounding box center [1264, 431] width 185 height 22
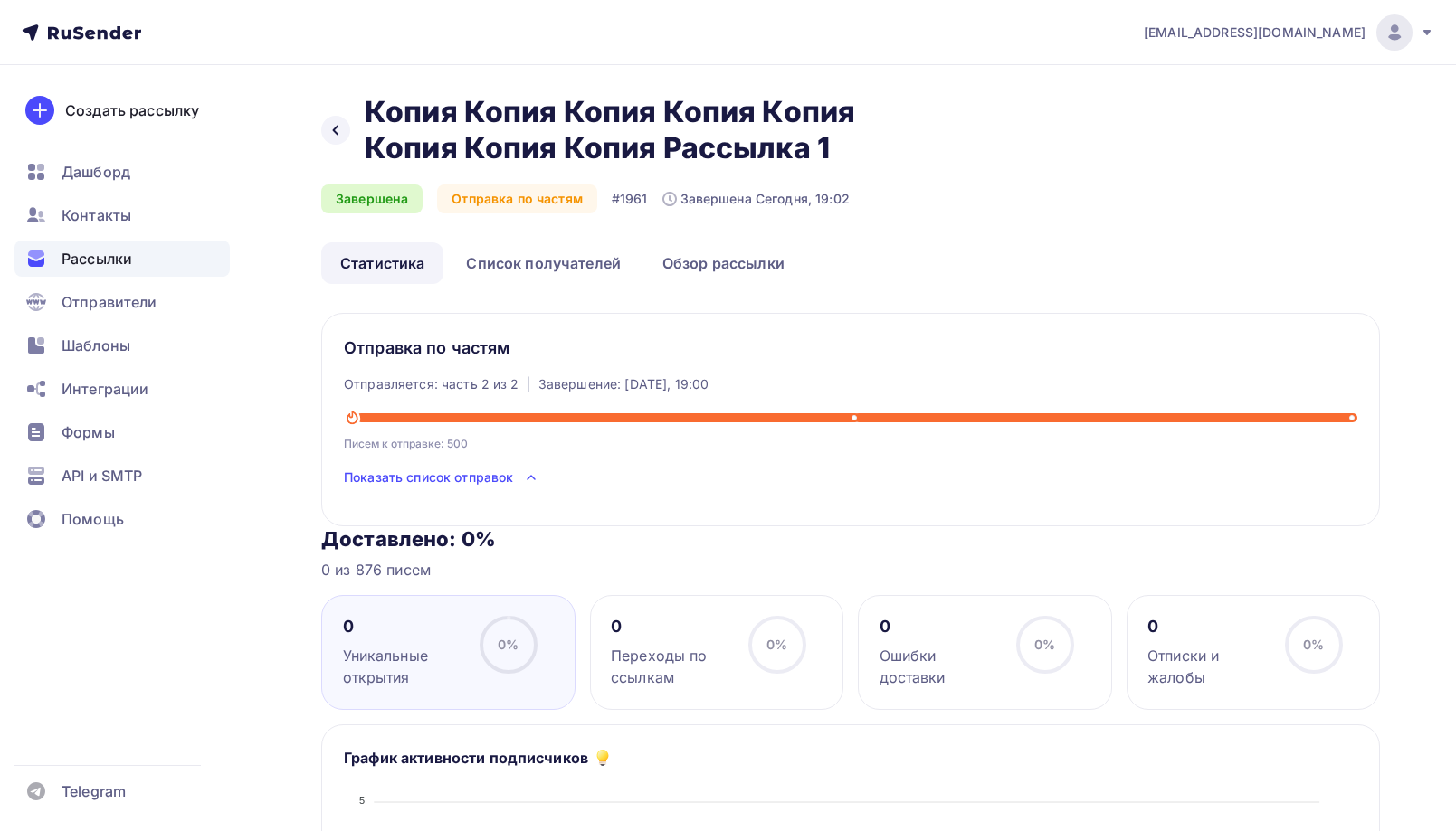
click at [424, 476] on span "Показать список отправок" at bounding box center [428, 477] width 169 height 18
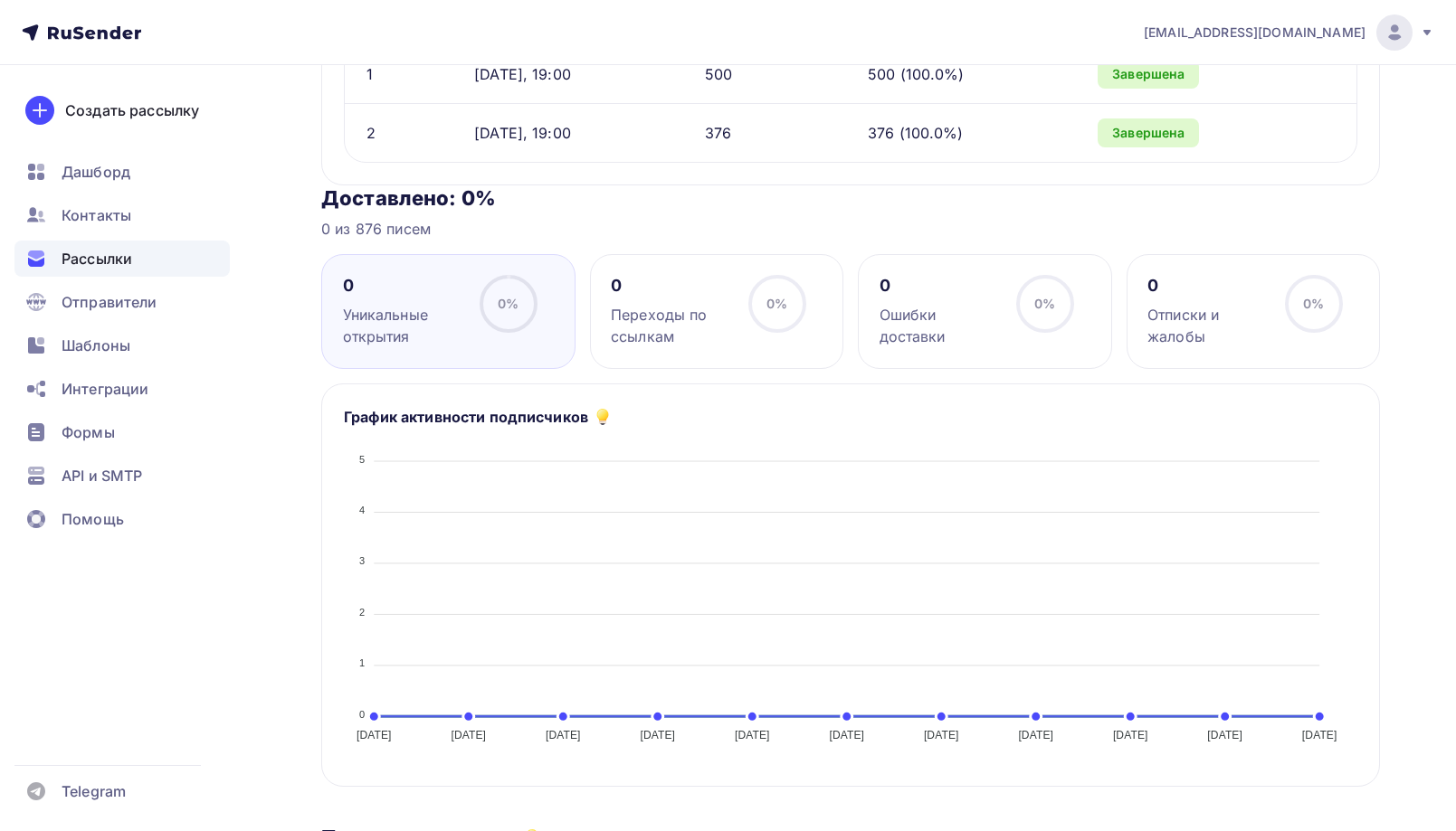
scroll to position [452, 0]
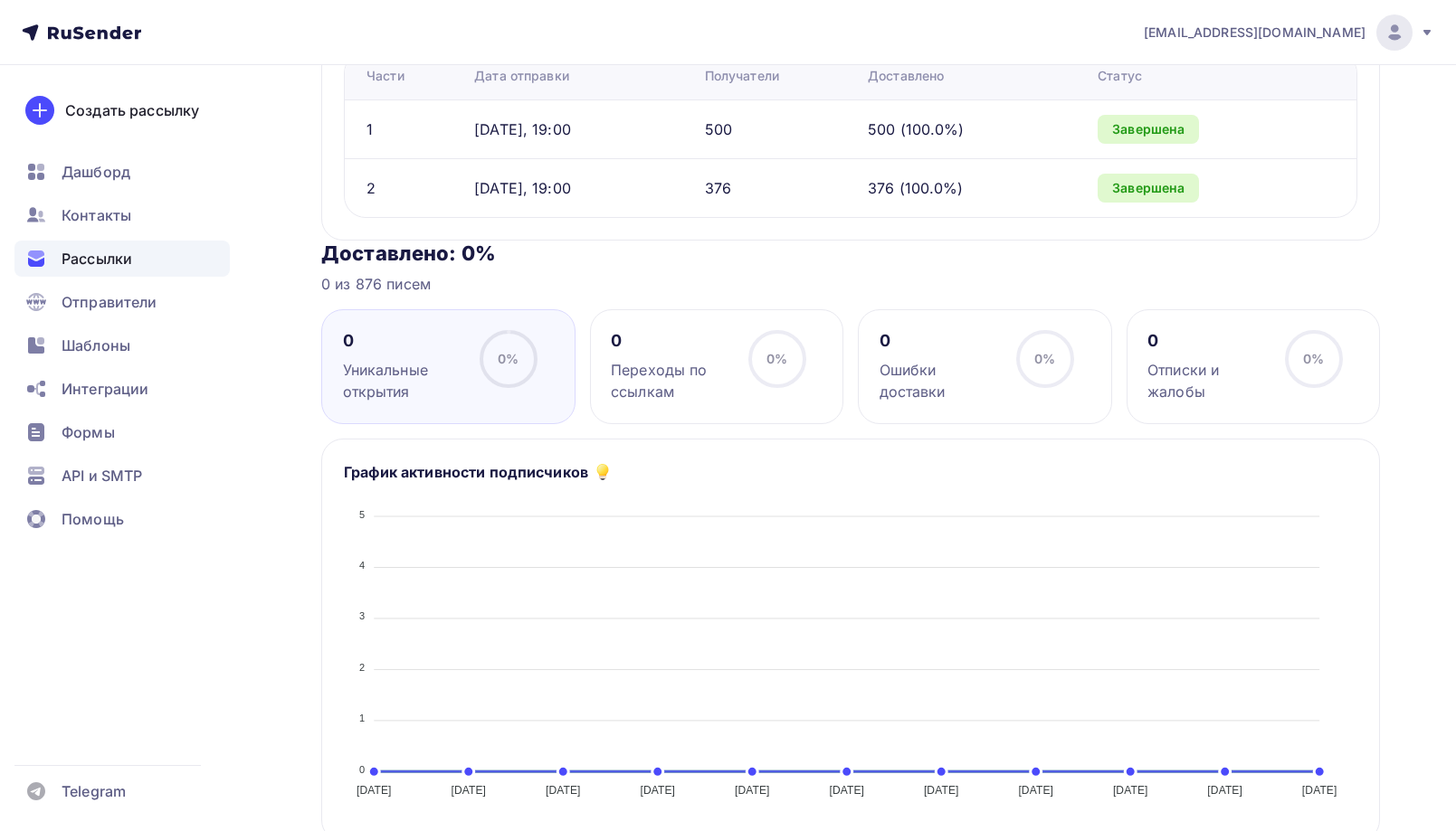
click at [134, 253] on div "Рассылки" at bounding box center [122, 259] width 215 height 36
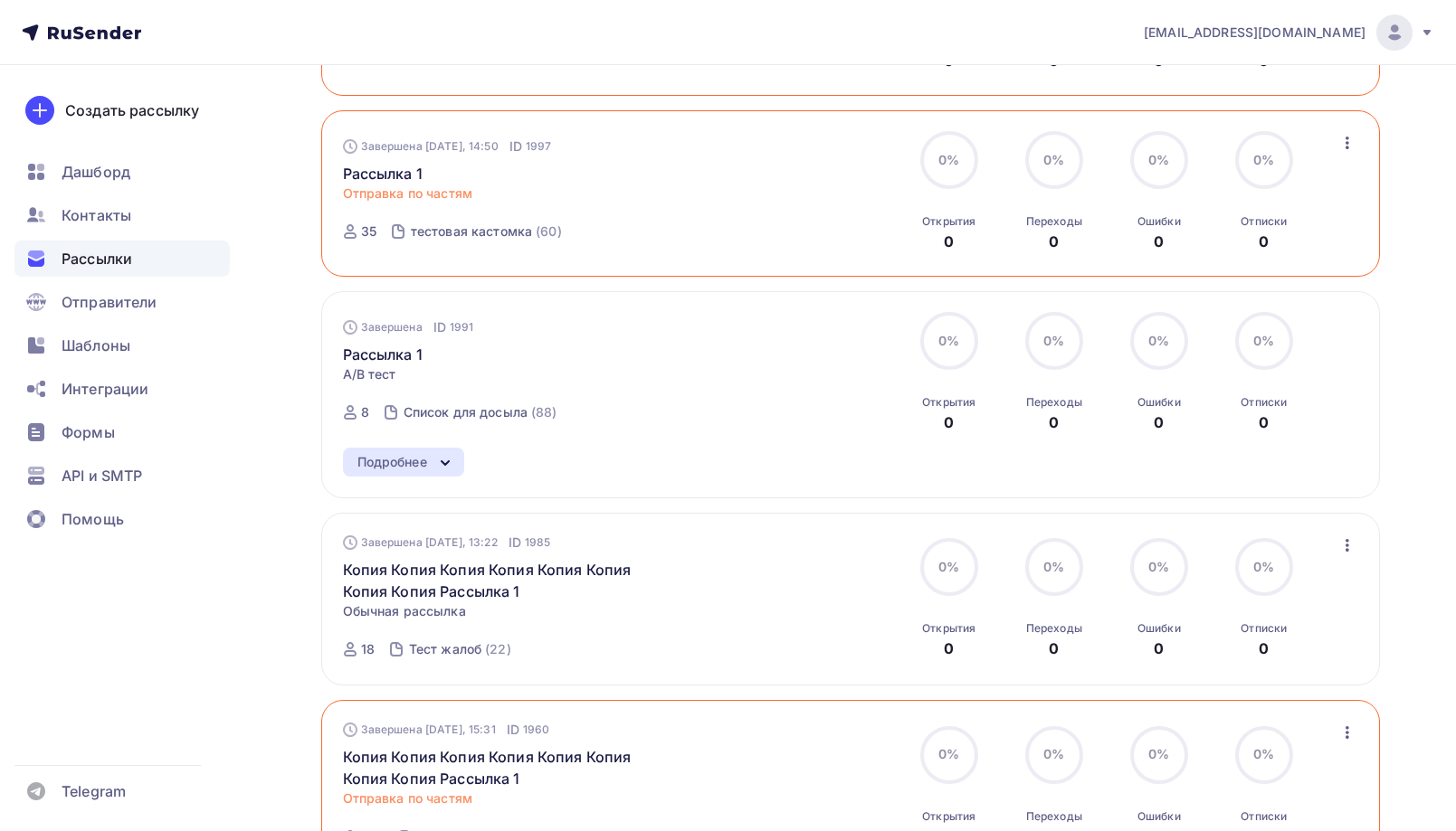
scroll to position [711, 0]
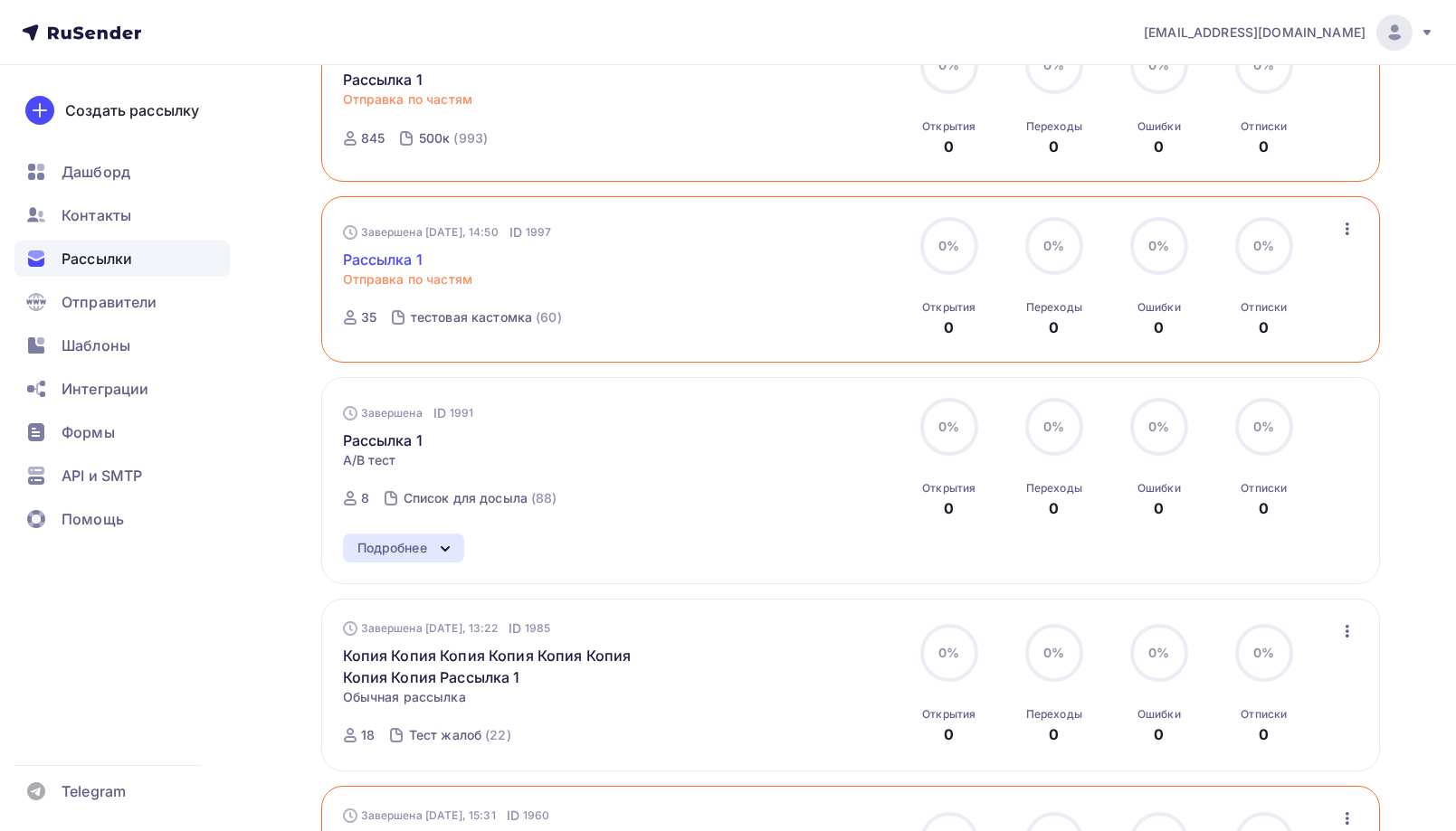
click at [376, 261] on link "Рассылка 1" at bounding box center [382, 259] width 80 height 22
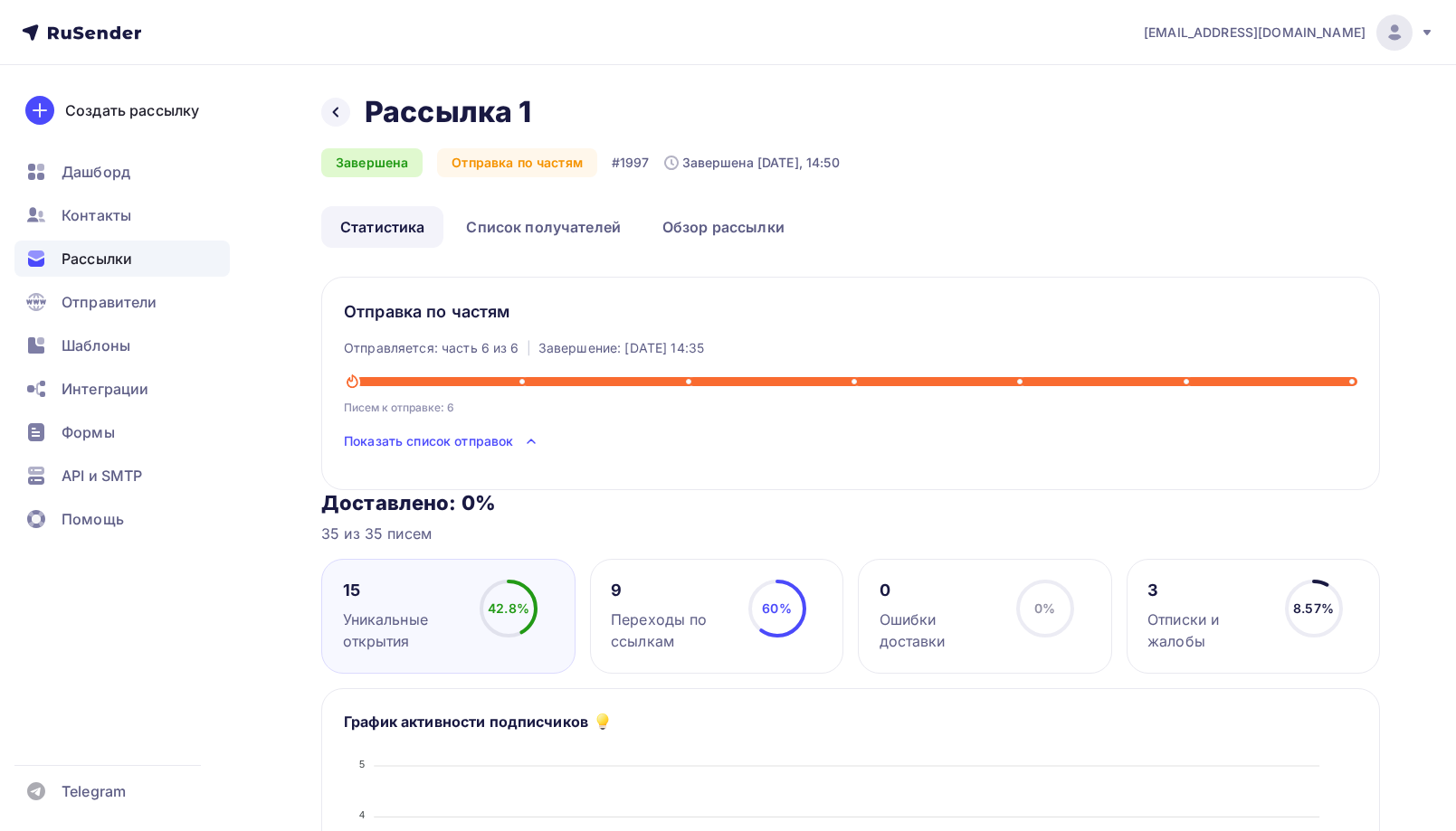
click at [511, 386] on div at bounding box center [442, 381] width 171 height 9
click at [519, 383] on div at bounding box center [521, 381] width 9 height 9
drag, startPoint x: 525, startPoint y: 383, endPoint x: 691, endPoint y: 396, distance: 166.5
click at [582, 387] on div at bounding box center [850, 382] width 1014 height 19
click at [1351, 382] on div at bounding box center [1351, 381] width 9 height 9
